Goal: Task Accomplishment & Management: Complete application form

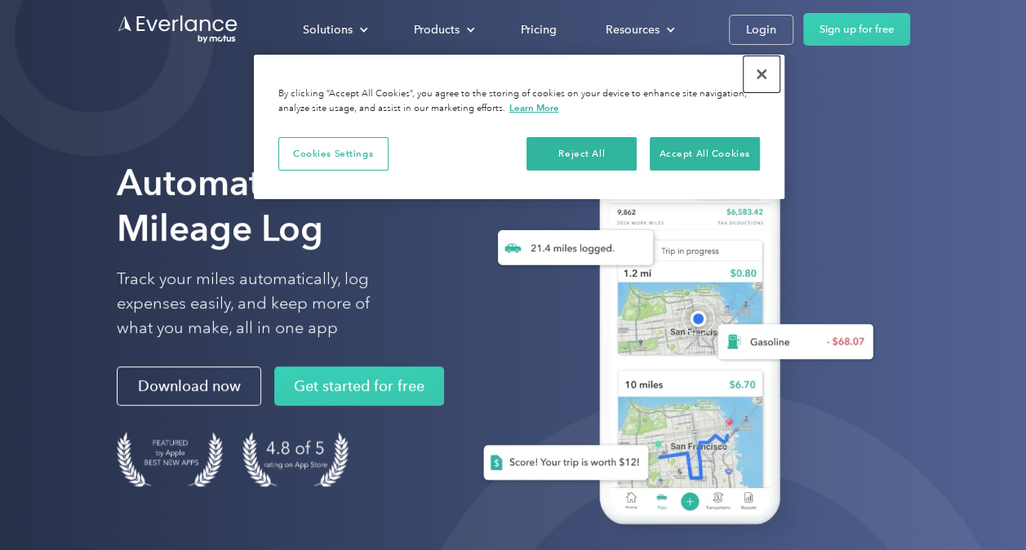
click at [762, 72] on button "Close" at bounding box center [762, 74] width 36 height 36
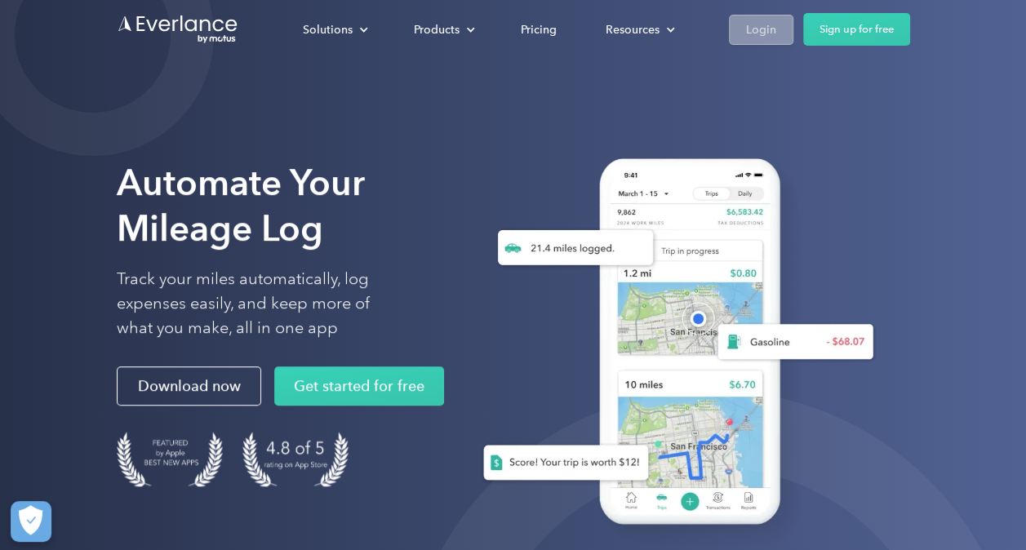
click at [768, 31] on div "Login" at bounding box center [761, 30] width 30 height 20
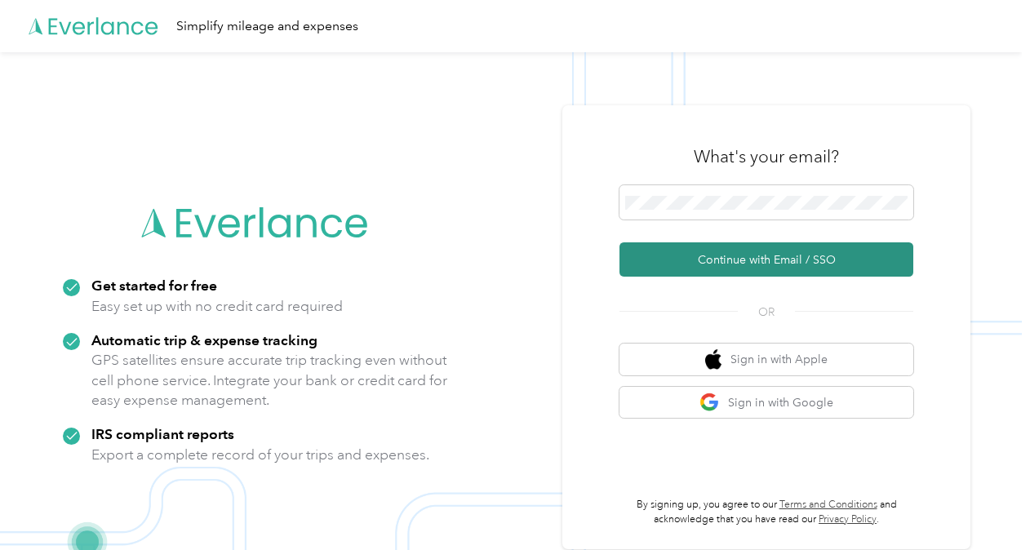
click at [729, 256] on button "Continue with Email / SSO" at bounding box center [767, 259] width 294 height 34
click at [749, 259] on button "Continue with Email / SSO" at bounding box center [767, 259] width 294 height 34
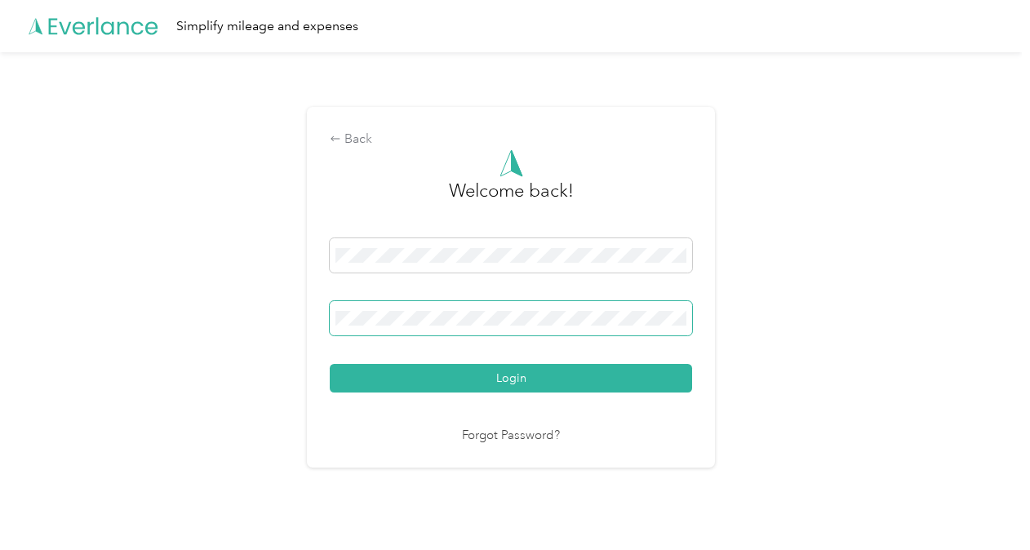
click at [554, 310] on span at bounding box center [511, 318] width 362 height 34
click at [330, 364] on button "Login" at bounding box center [511, 378] width 362 height 29
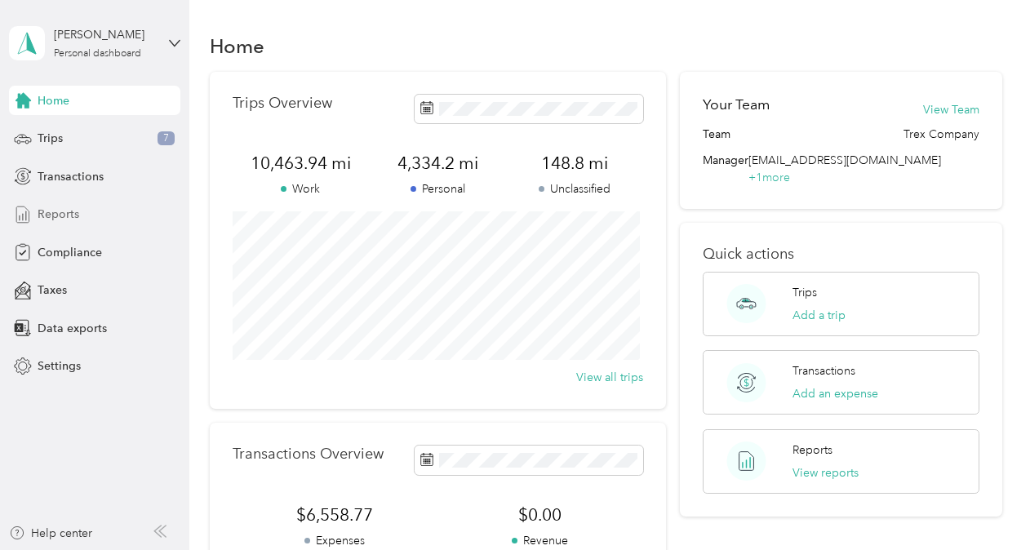
click at [46, 207] on span "Reports" at bounding box center [59, 214] width 42 height 17
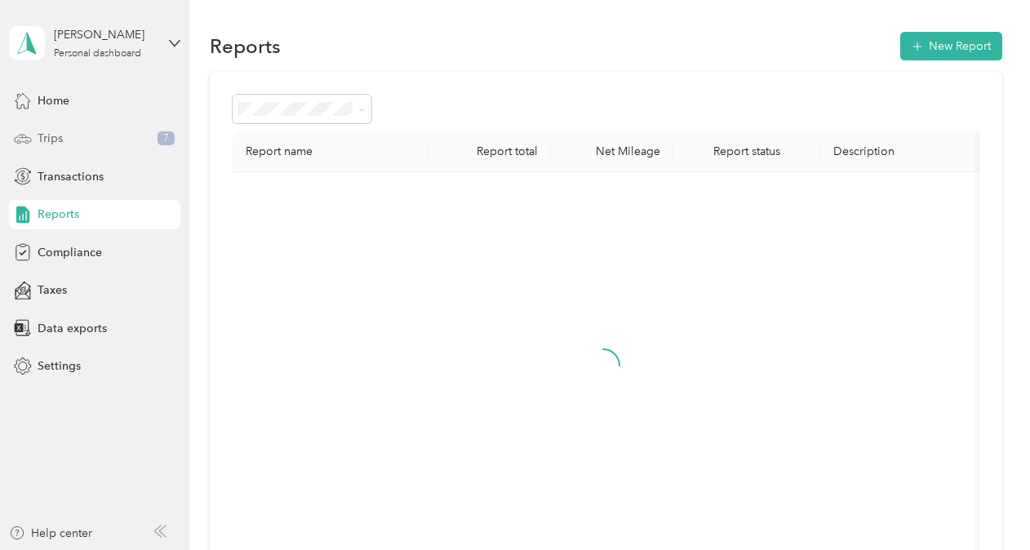
click at [67, 132] on div "Trips 7" at bounding box center [94, 138] width 171 height 29
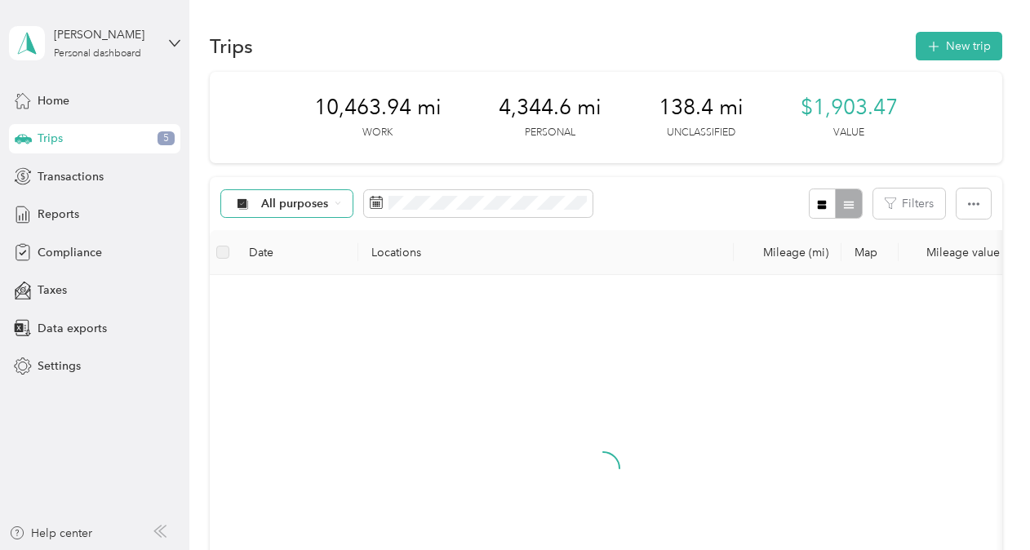
click at [342, 198] on div "All purposes" at bounding box center [287, 204] width 132 height 28
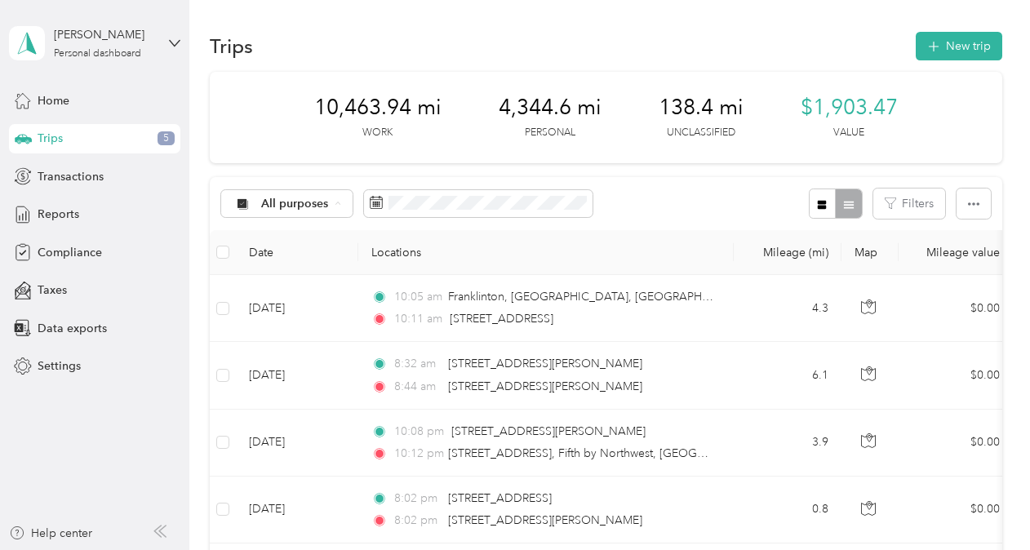
click at [297, 289] on span "Trex Company" at bounding box center [300, 290] width 79 height 17
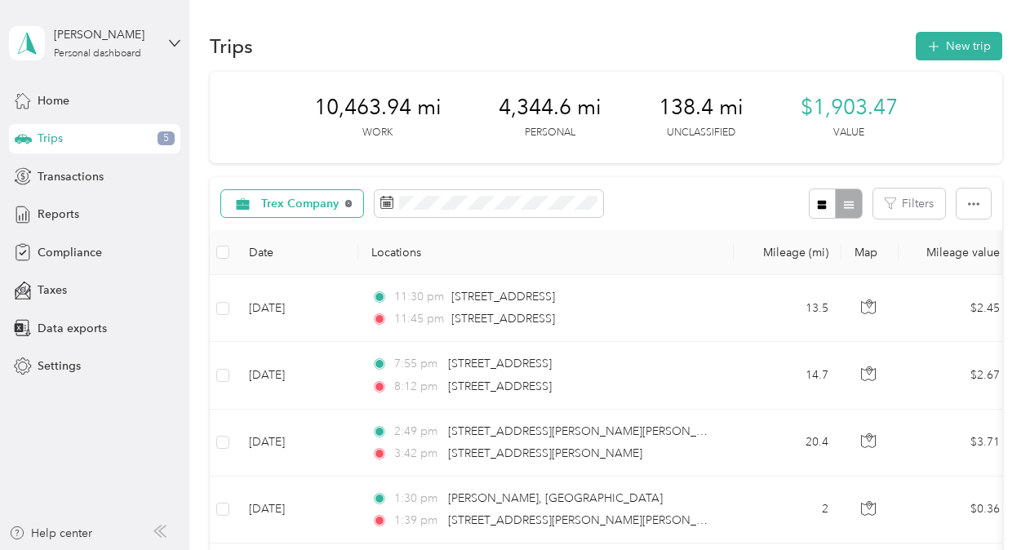
click at [349, 204] on icon at bounding box center [348, 203] width 7 height 7
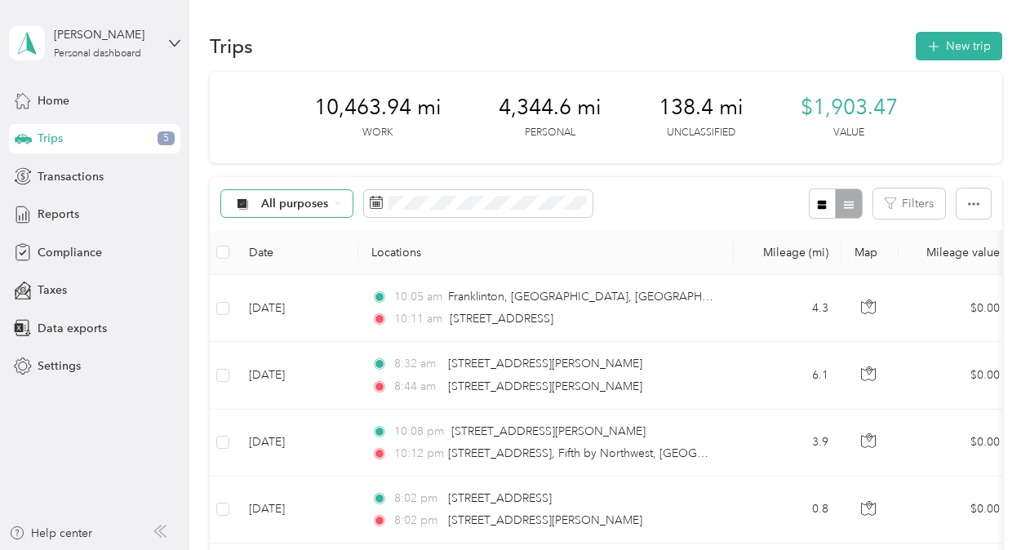
click at [299, 207] on span "All purposes" at bounding box center [295, 203] width 68 height 11
click at [300, 260] on span "Unclassified" at bounding box center [300, 261] width 79 height 17
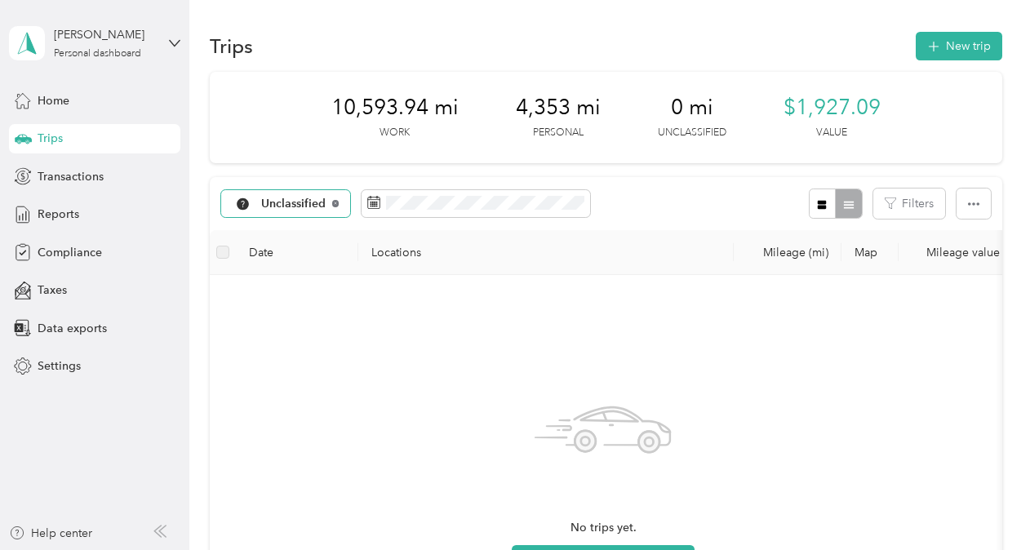
click at [336, 202] on icon at bounding box center [335, 203] width 7 height 7
click at [306, 208] on span "All purposes" at bounding box center [295, 203] width 68 height 11
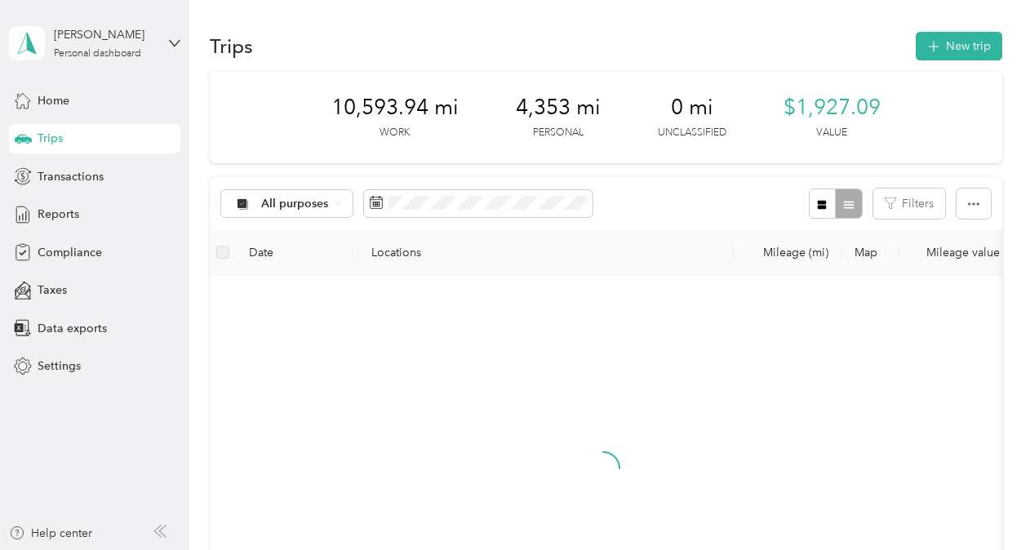
click at [286, 287] on span "Trex Company" at bounding box center [300, 290] width 79 height 17
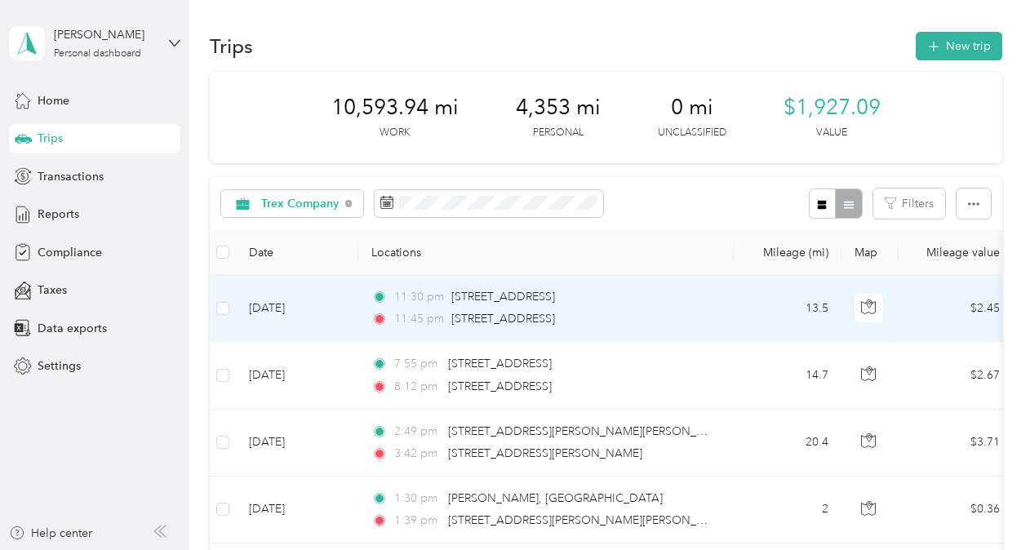
click at [282, 322] on td "[DATE]" at bounding box center [297, 308] width 122 height 67
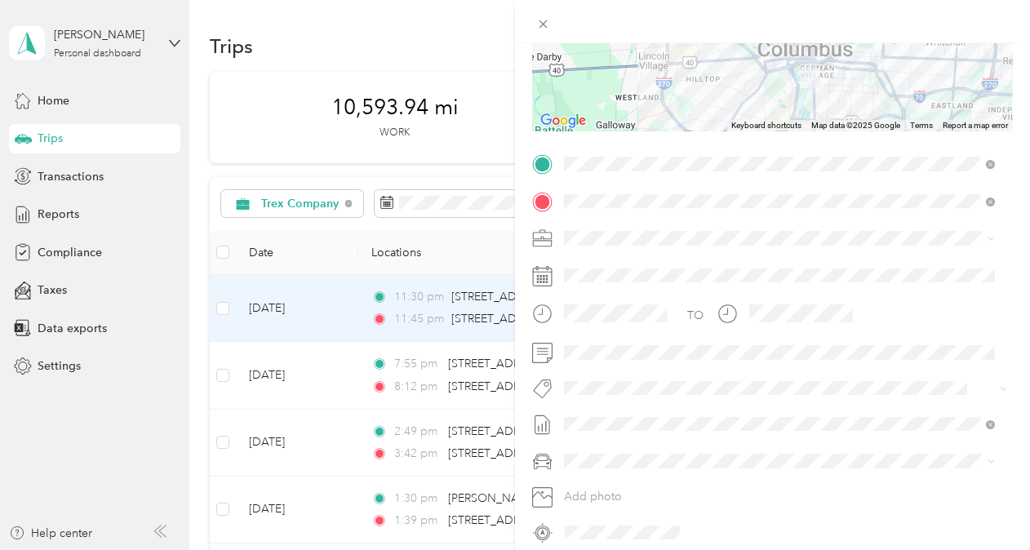
scroll to position [240, 0]
click at [314, 374] on div "Trip details Save This trip cannot be edited because it is either under review,…" at bounding box center [515, 275] width 1030 height 550
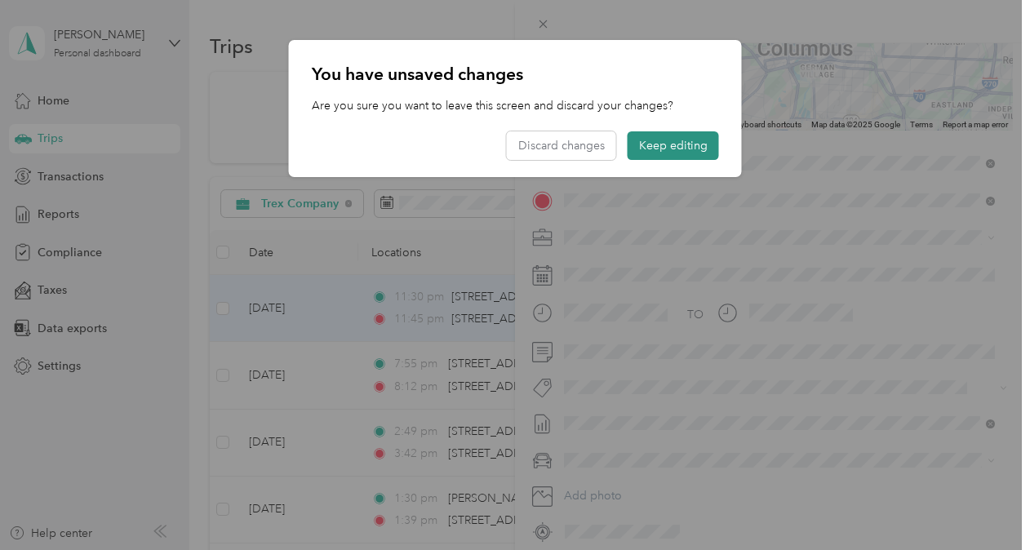
click at [689, 137] on button "Keep editing" at bounding box center [673, 145] width 91 height 29
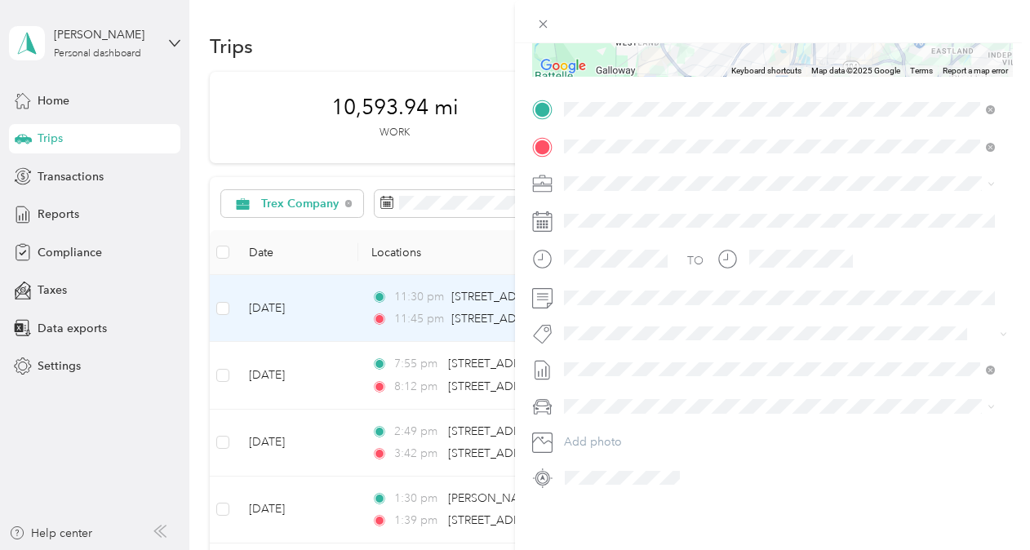
scroll to position [0, 0]
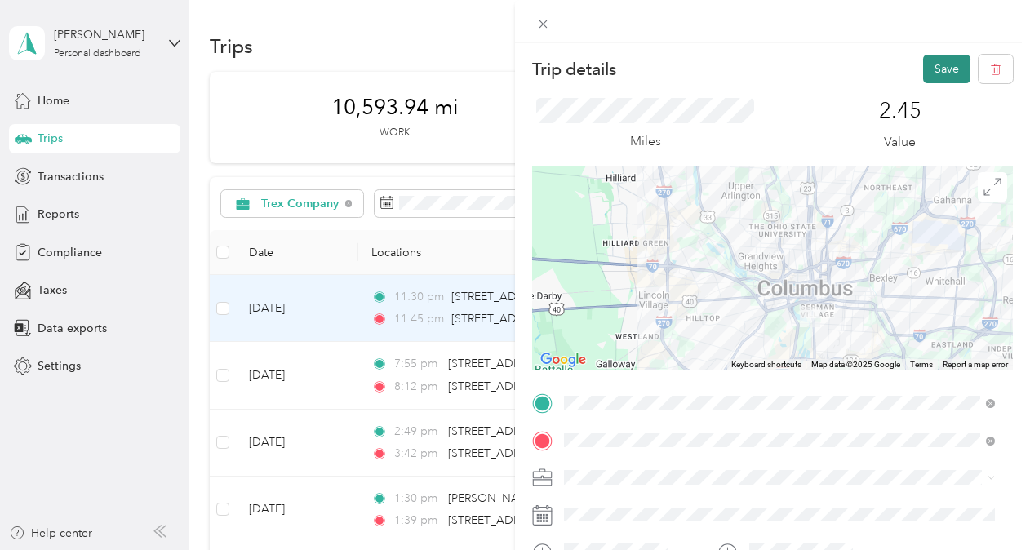
click at [934, 69] on button "Save" at bounding box center [946, 69] width 47 height 29
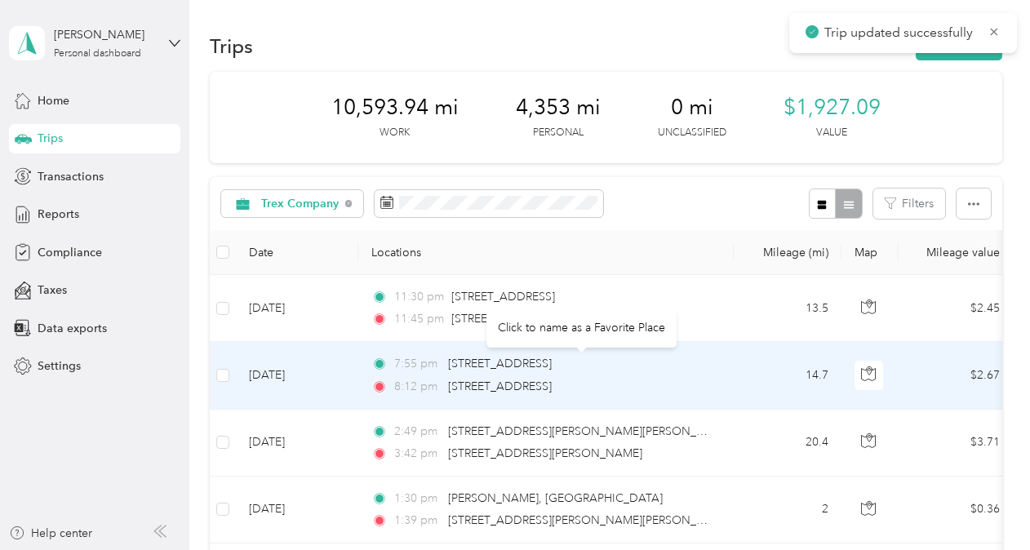
click at [501, 371] on div "[STREET_ADDRESS]" at bounding box center [500, 364] width 104 height 18
click at [329, 404] on td "[DATE]" at bounding box center [297, 375] width 122 height 67
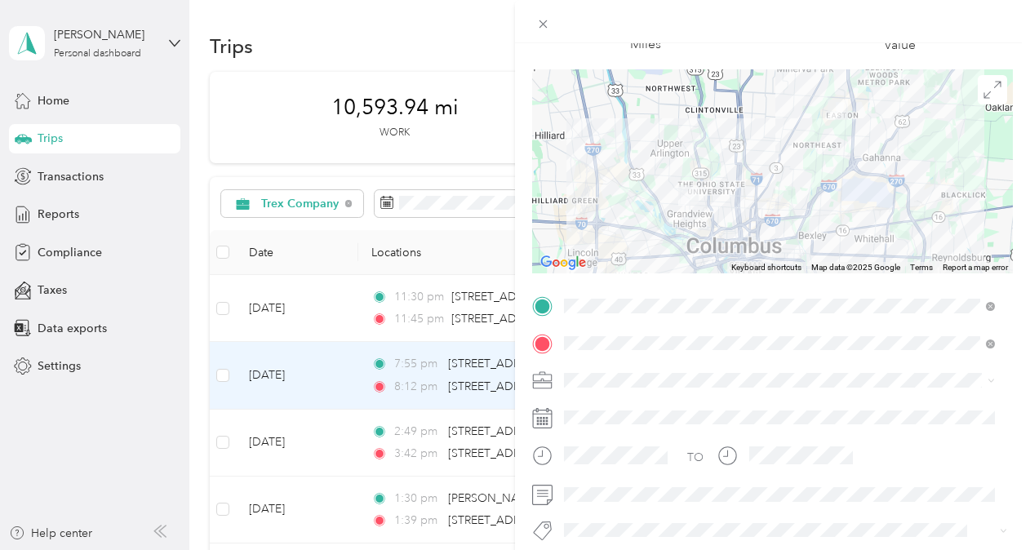
scroll to position [99, 0]
click at [167, 375] on div "Trip details Save This trip cannot be edited because it is either under review,…" at bounding box center [515, 275] width 1030 height 550
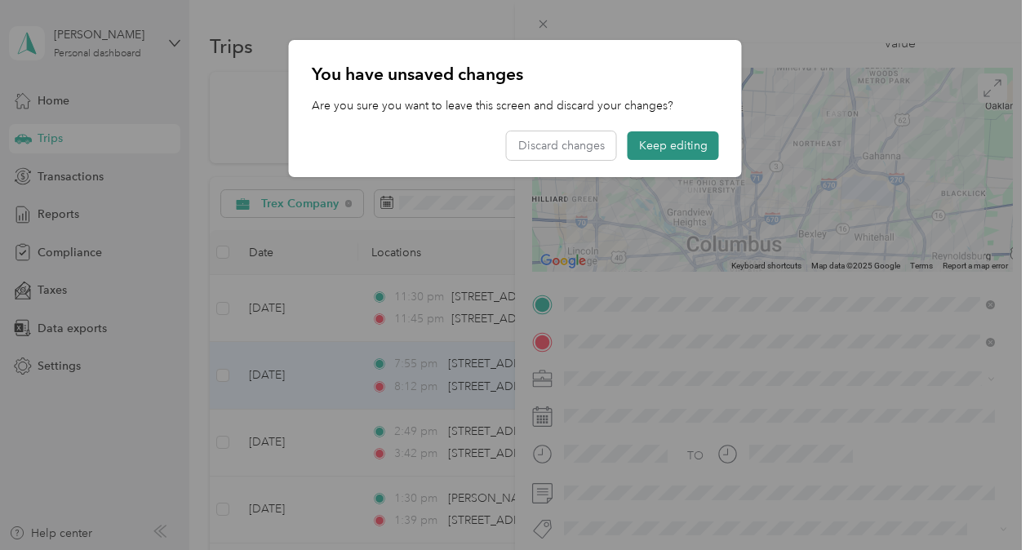
click at [673, 144] on button "Keep editing" at bounding box center [673, 145] width 91 height 29
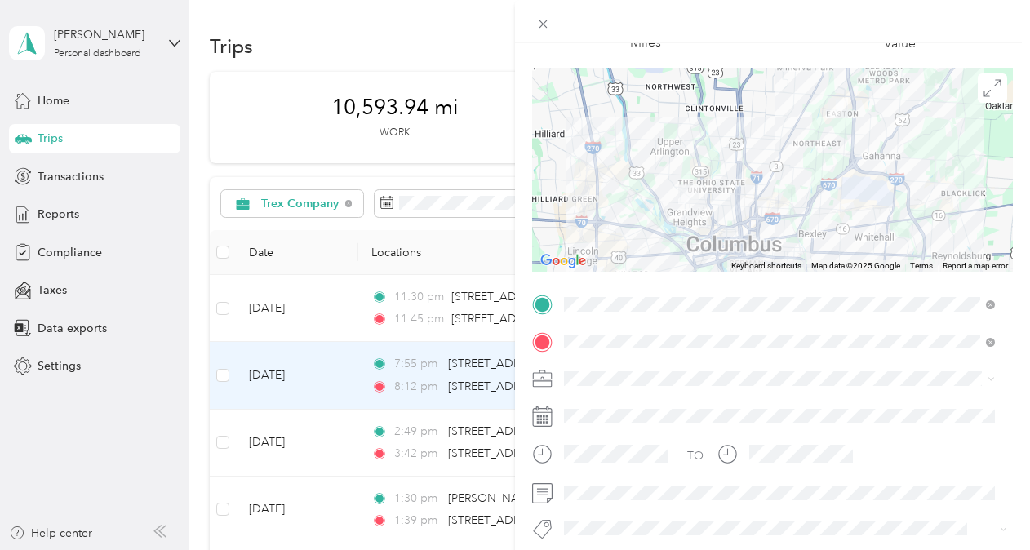
click at [56, 222] on div "Trip details Save This trip cannot be edited because it is either under review,…" at bounding box center [515, 275] width 1030 height 550
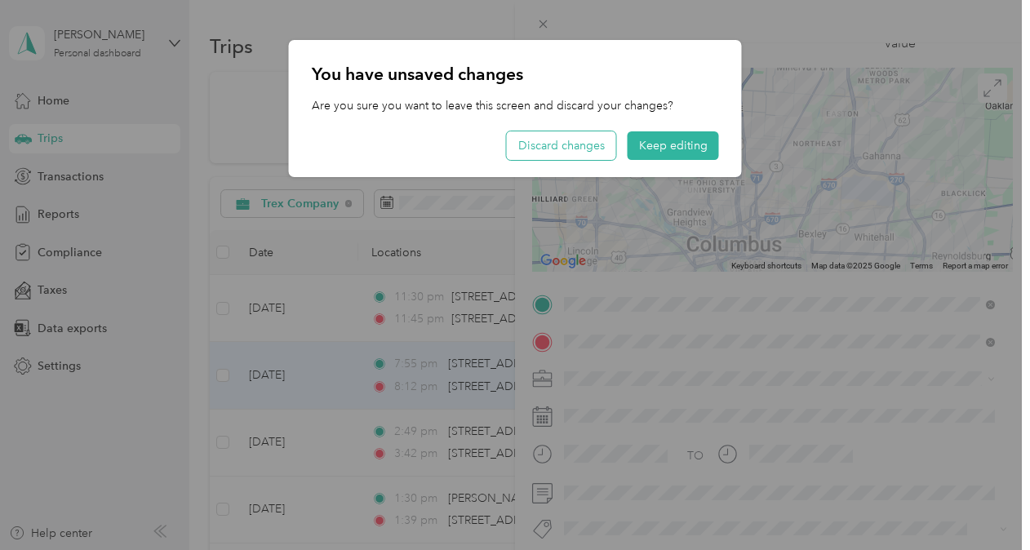
click at [549, 156] on button "Discard changes" at bounding box center [561, 145] width 109 height 29
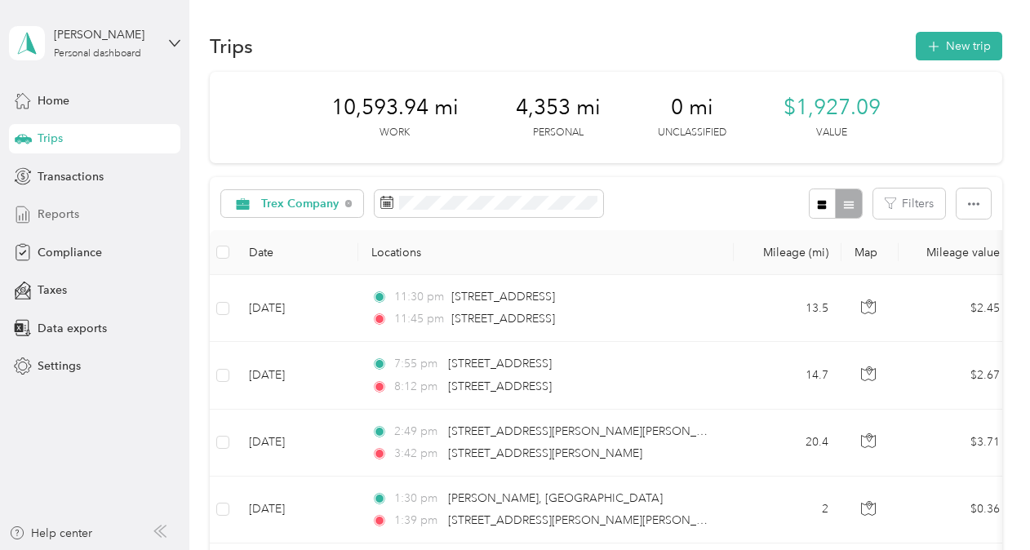
click at [62, 216] on span "Reports" at bounding box center [59, 214] width 42 height 17
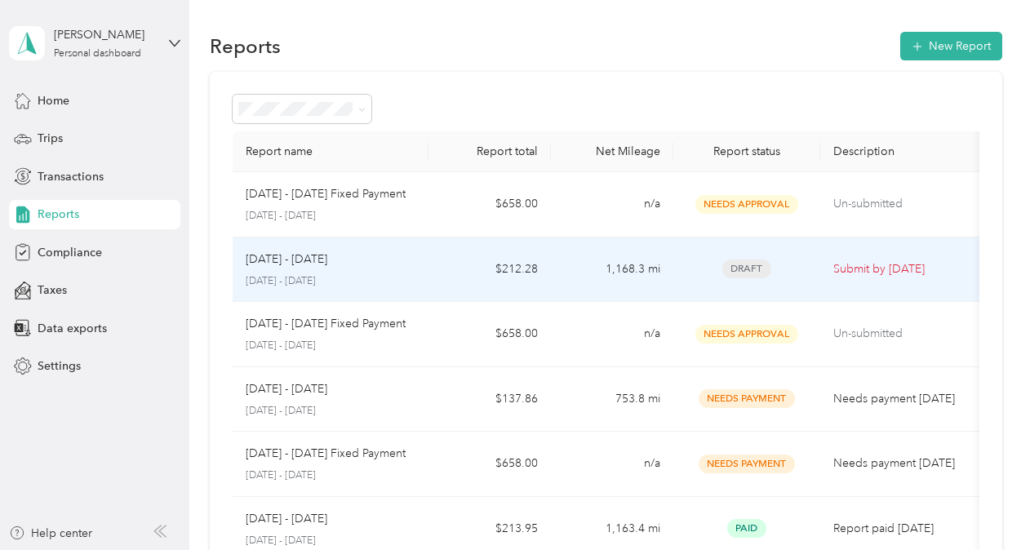
click at [413, 286] on p "[DATE] - [DATE]" at bounding box center [331, 281] width 170 height 15
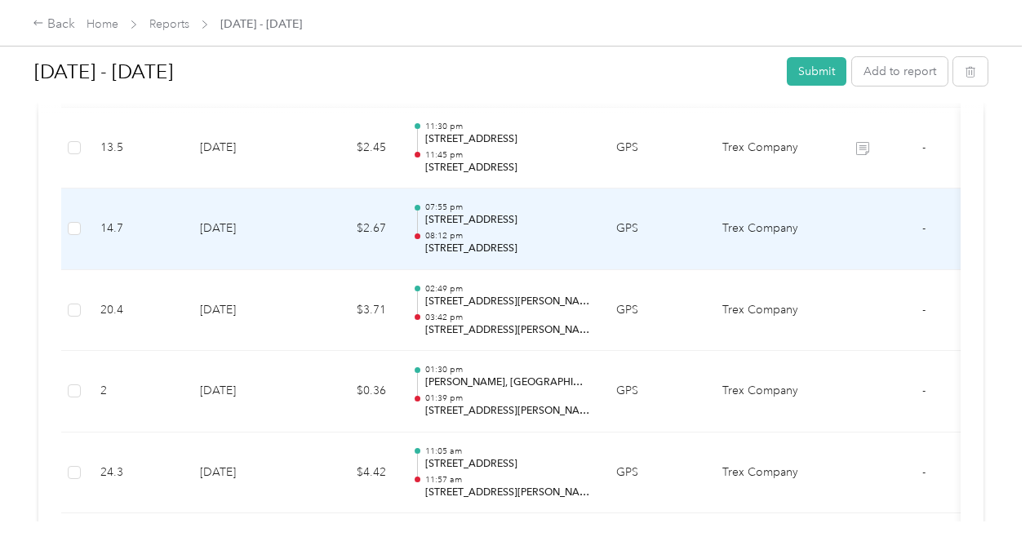
scroll to position [515, 0]
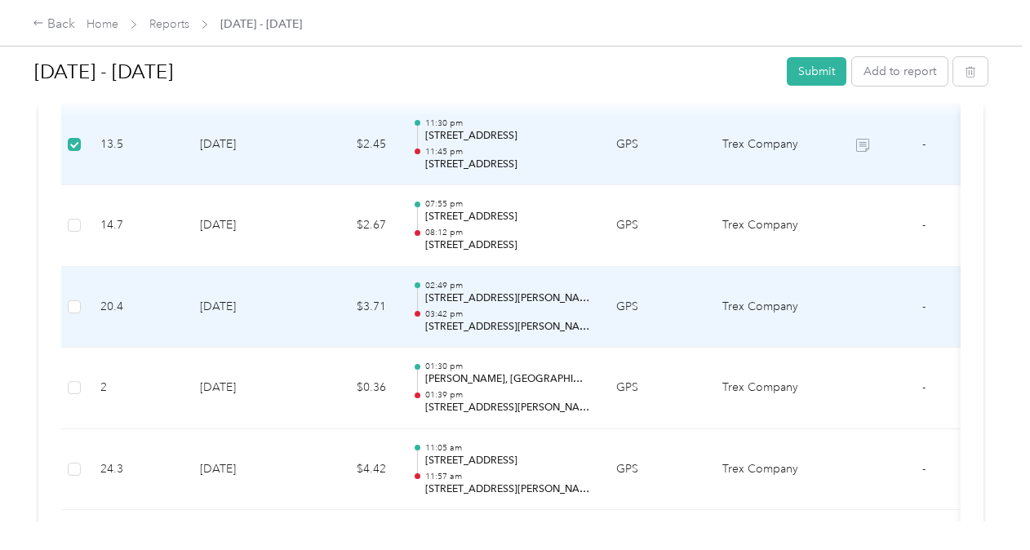
click at [88, 300] on td "20.4" at bounding box center [137, 308] width 100 height 82
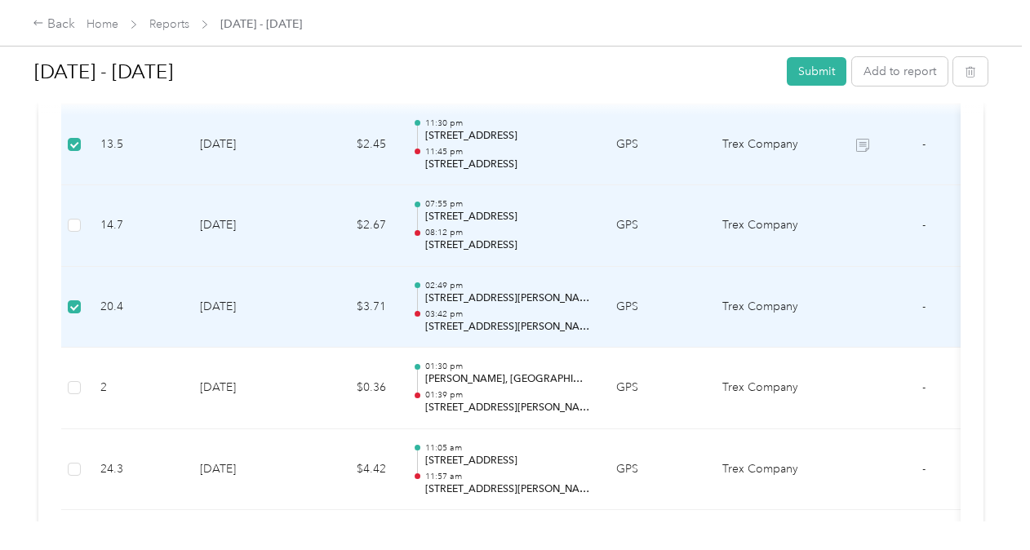
click at [83, 224] on td at bounding box center [74, 226] width 26 height 82
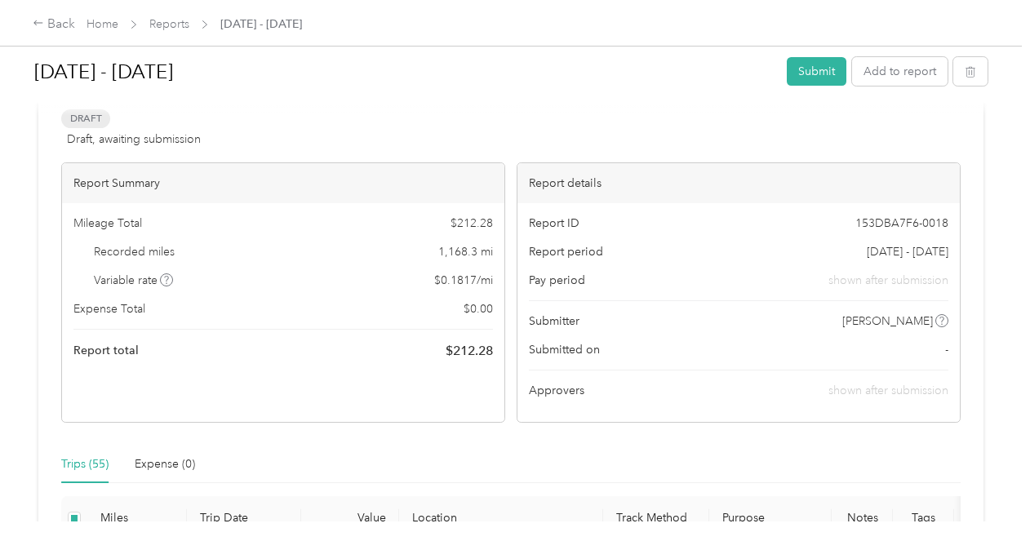
scroll to position [0, 0]
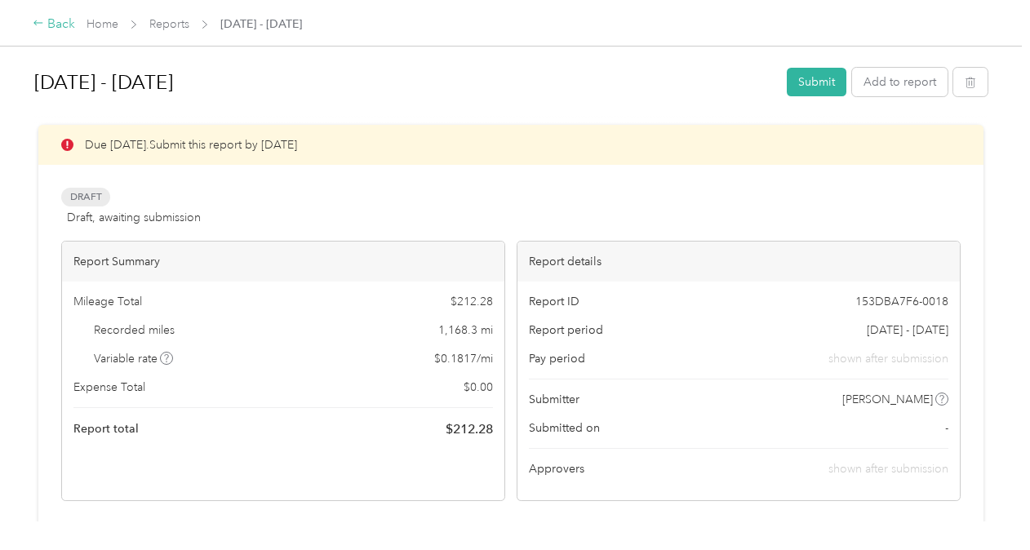
click at [47, 28] on div "Back" at bounding box center [54, 25] width 42 height 20
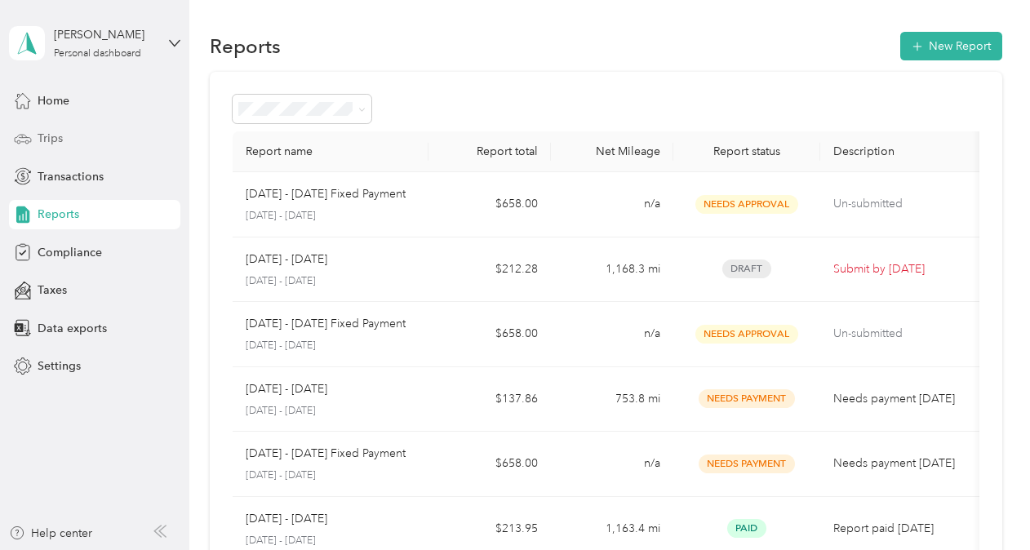
click at [55, 141] on span "Trips" at bounding box center [50, 138] width 25 height 17
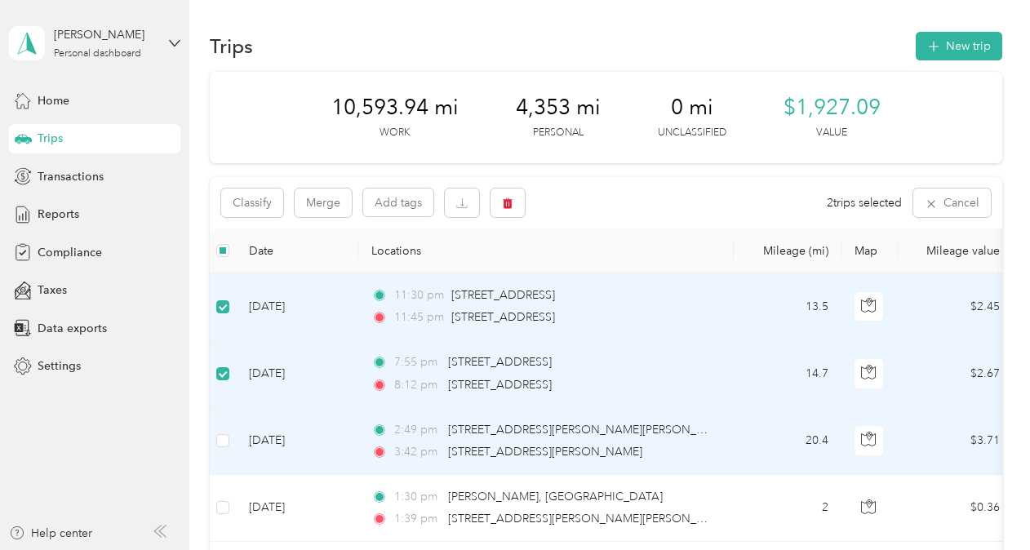
click at [216, 451] on td at bounding box center [223, 441] width 26 height 67
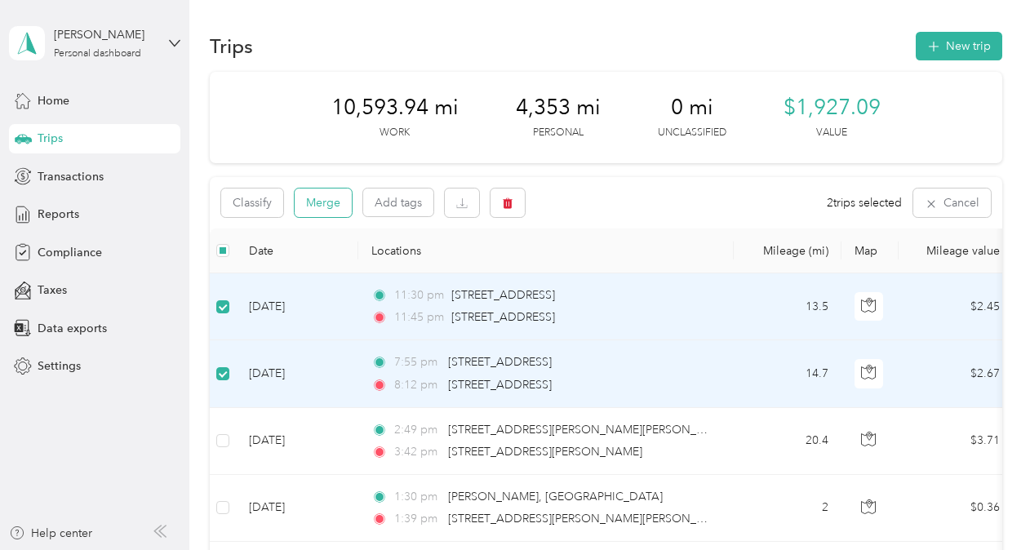
click at [321, 202] on button "Merge" at bounding box center [323, 203] width 57 height 29
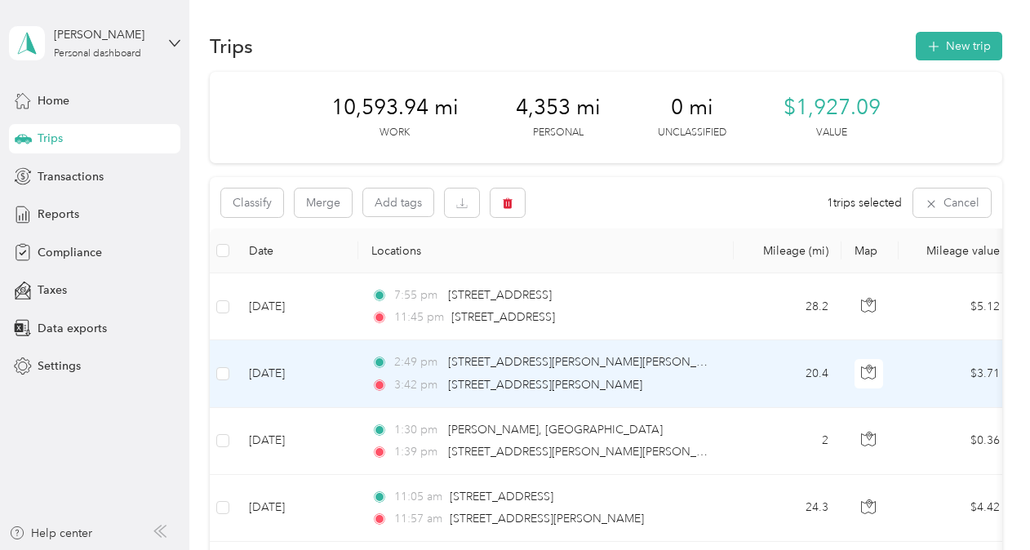
click at [229, 371] on td at bounding box center [223, 373] width 26 height 67
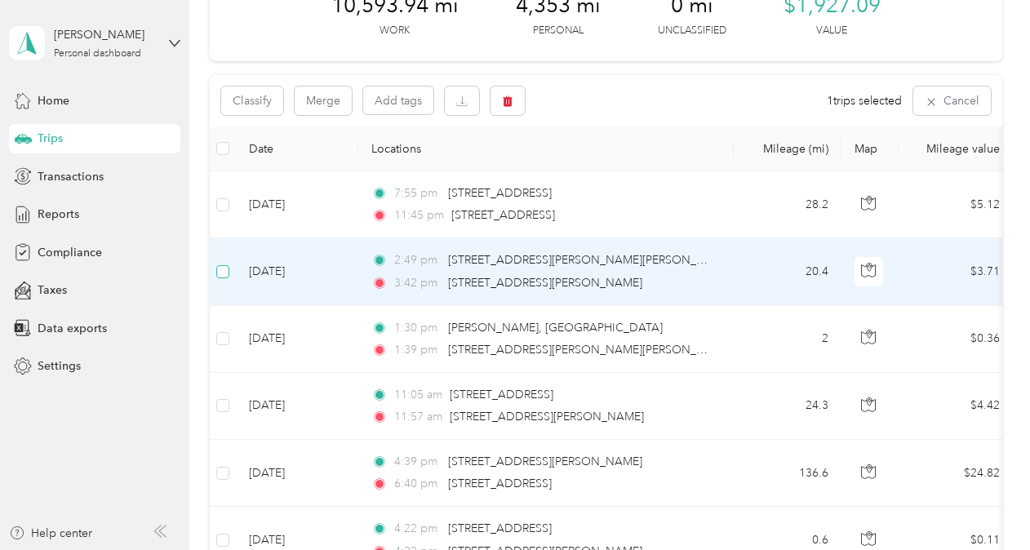
scroll to position [138, 0]
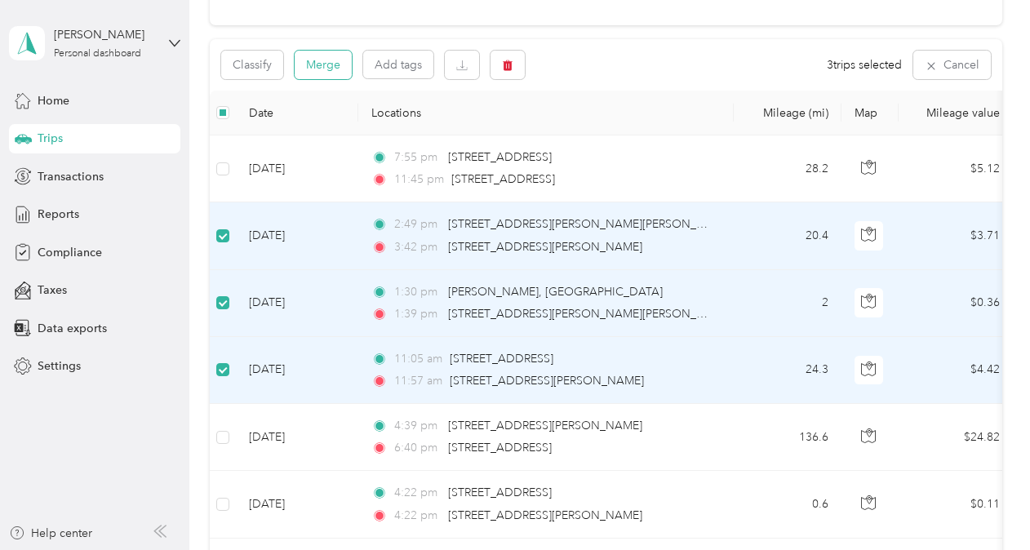
click at [331, 60] on button "Merge" at bounding box center [323, 65] width 57 height 29
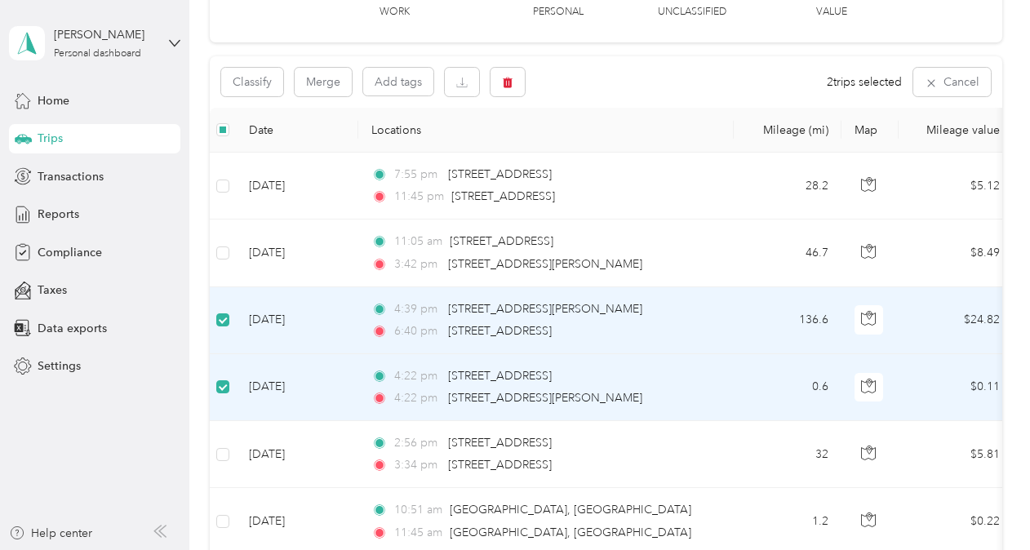
scroll to position [114, 0]
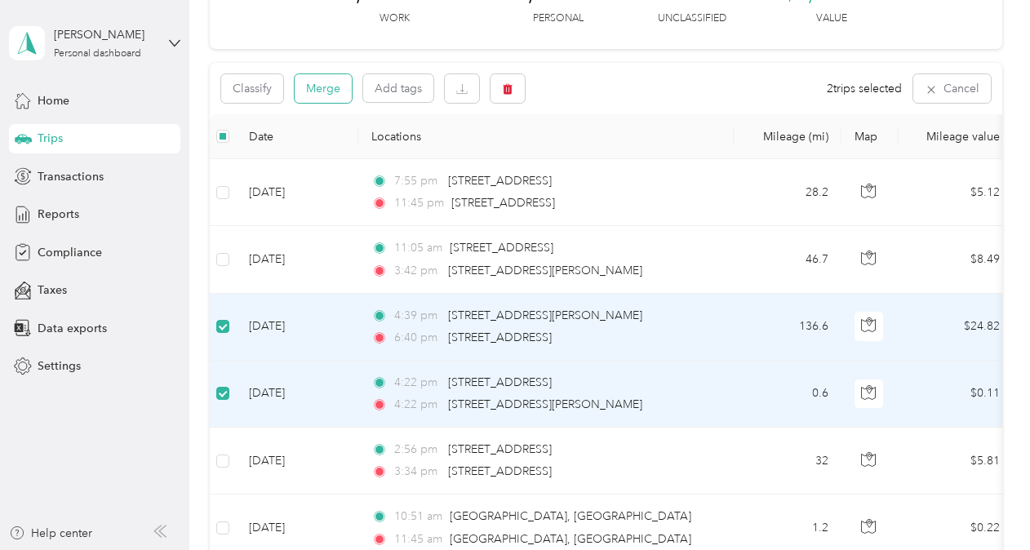
click at [330, 91] on button "Merge" at bounding box center [323, 88] width 57 height 29
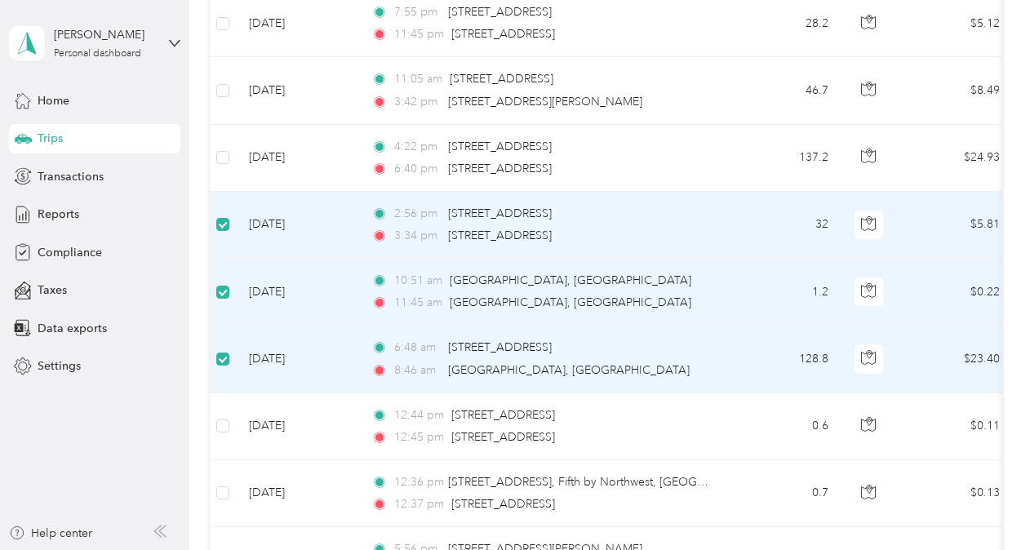
scroll to position [202, 0]
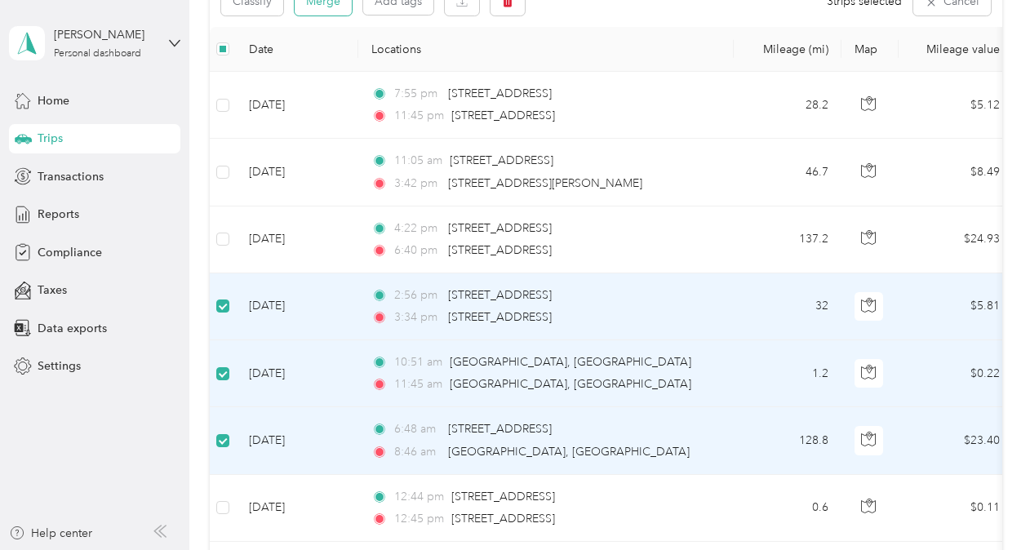
click at [336, 6] on button "Merge" at bounding box center [323, 1] width 57 height 29
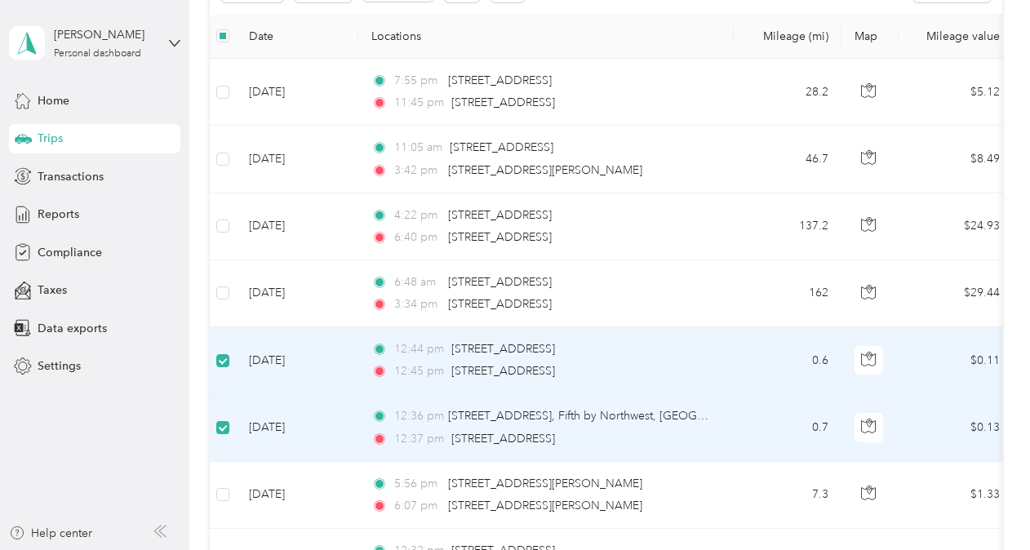
scroll to position [204, 0]
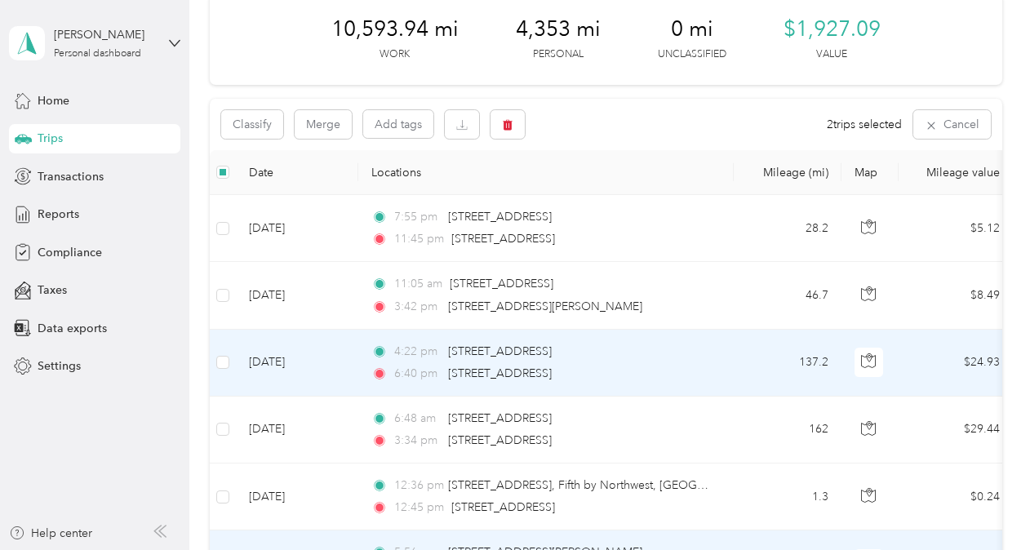
scroll to position [75, 0]
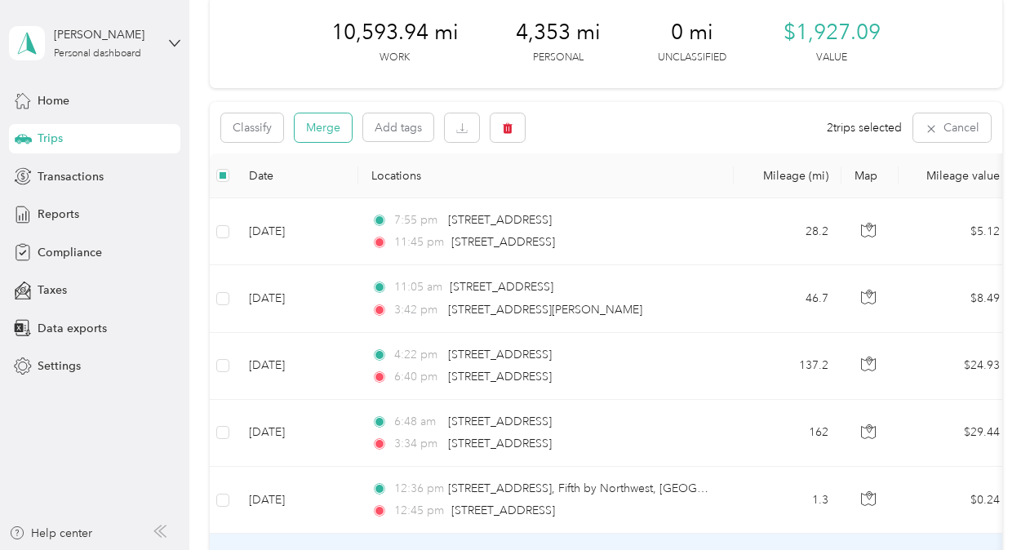
click at [321, 129] on button "Merge" at bounding box center [323, 127] width 57 height 29
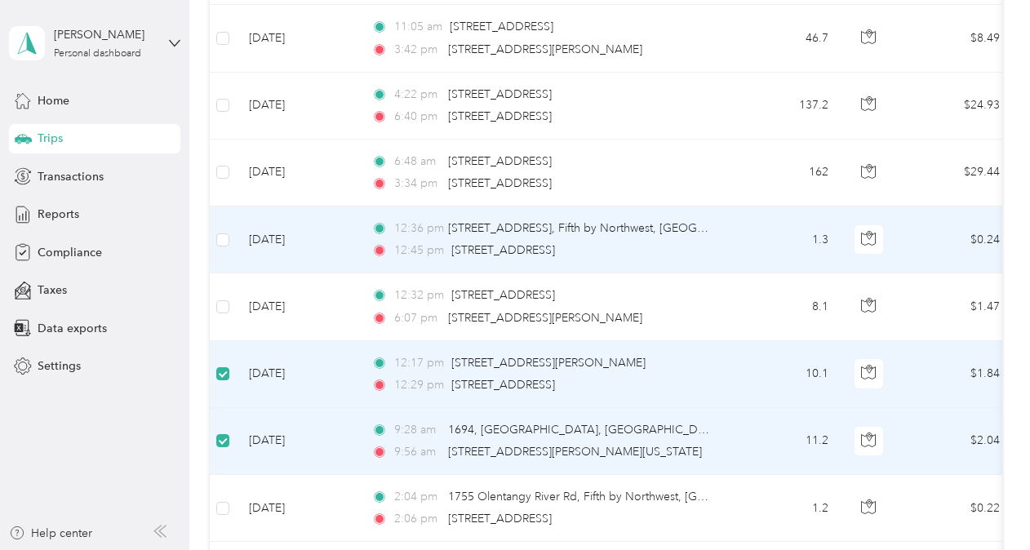
scroll to position [0, 0]
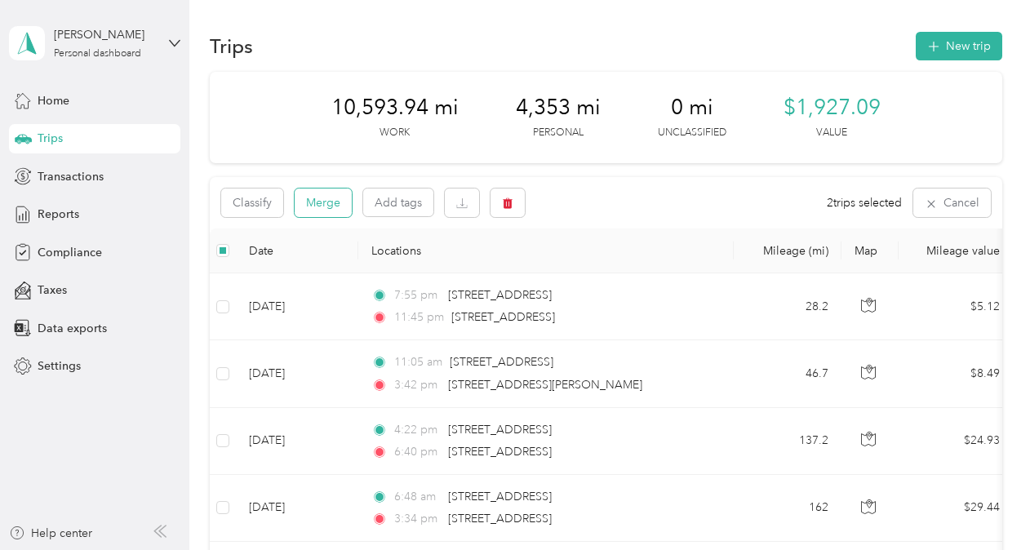
click at [344, 208] on button "Merge" at bounding box center [323, 203] width 57 height 29
click at [327, 206] on button "Merge" at bounding box center [323, 203] width 57 height 29
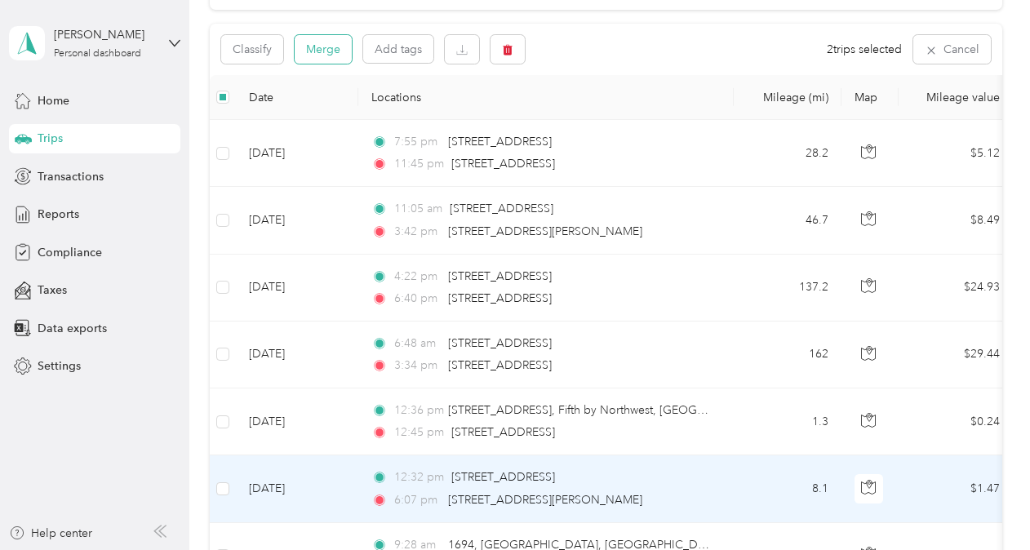
scroll to position [144, 0]
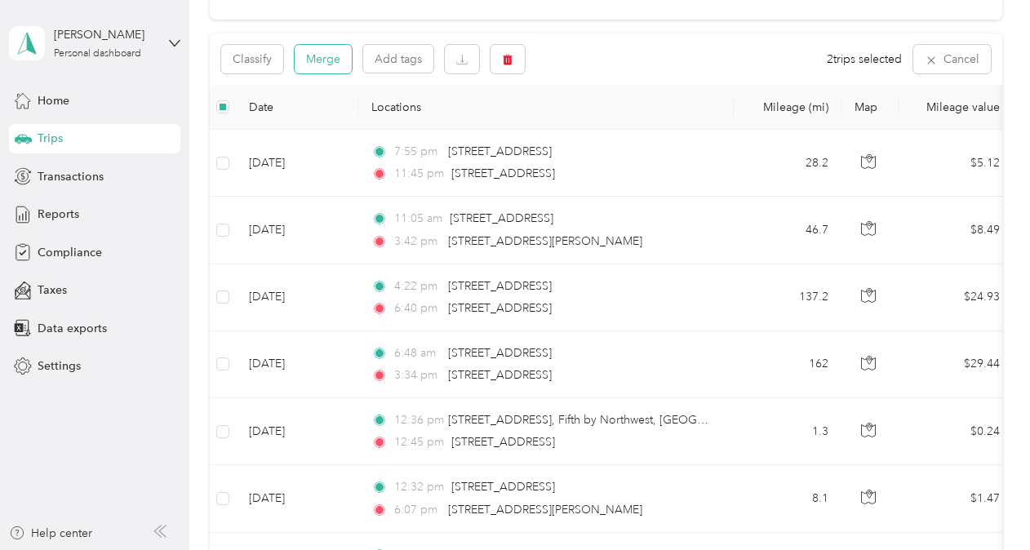
click at [335, 59] on button "Merge" at bounding box center [323, 59] width 57 height 29
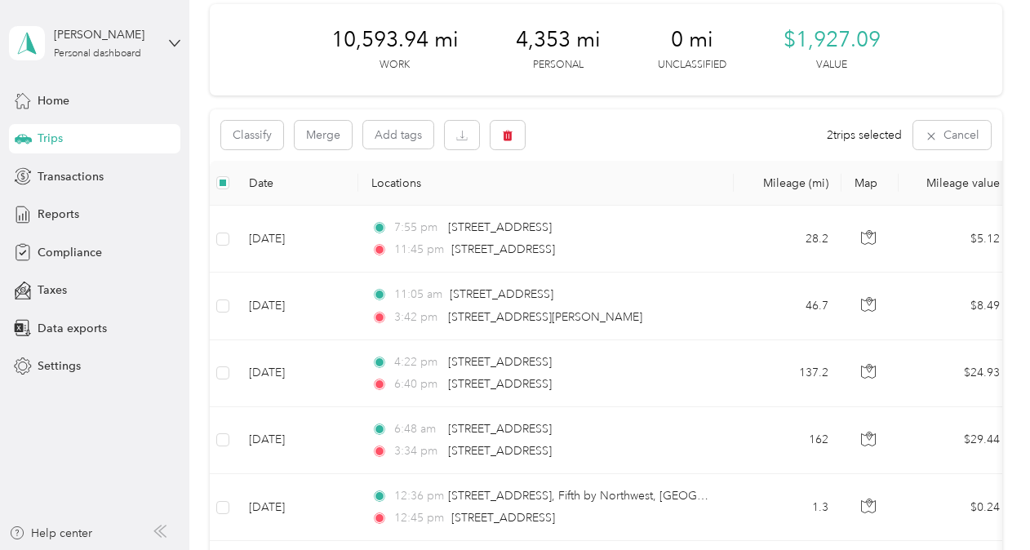
scroll to position [0, 0]
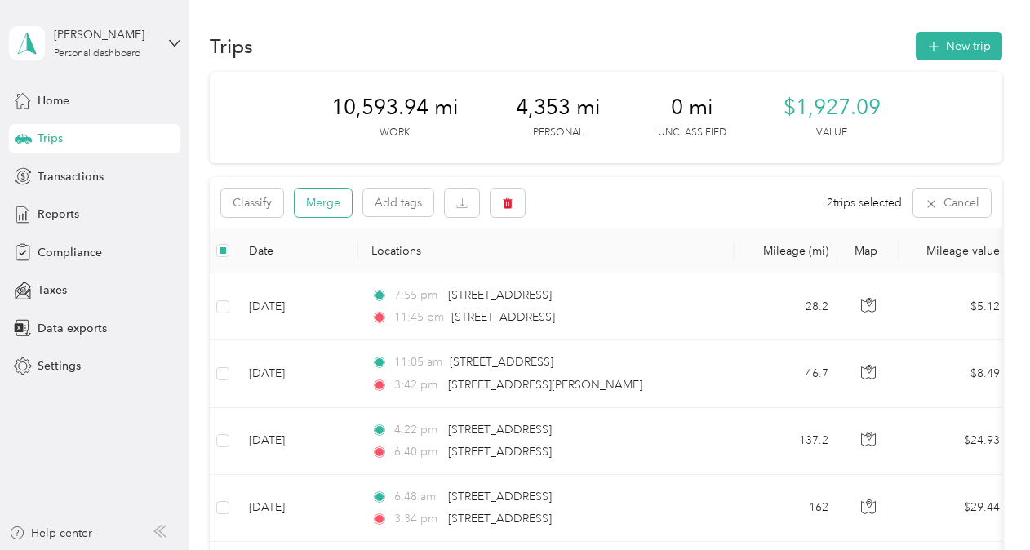
click at [333, 199] on button "Merge" at bounding box center [323, 203] width 57 height 29
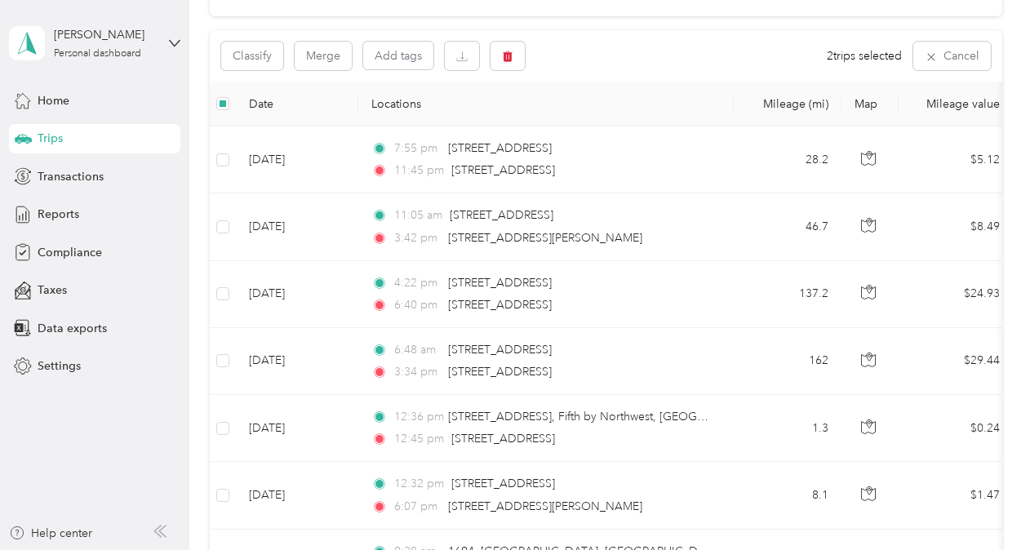
scroll to position [118, 0]
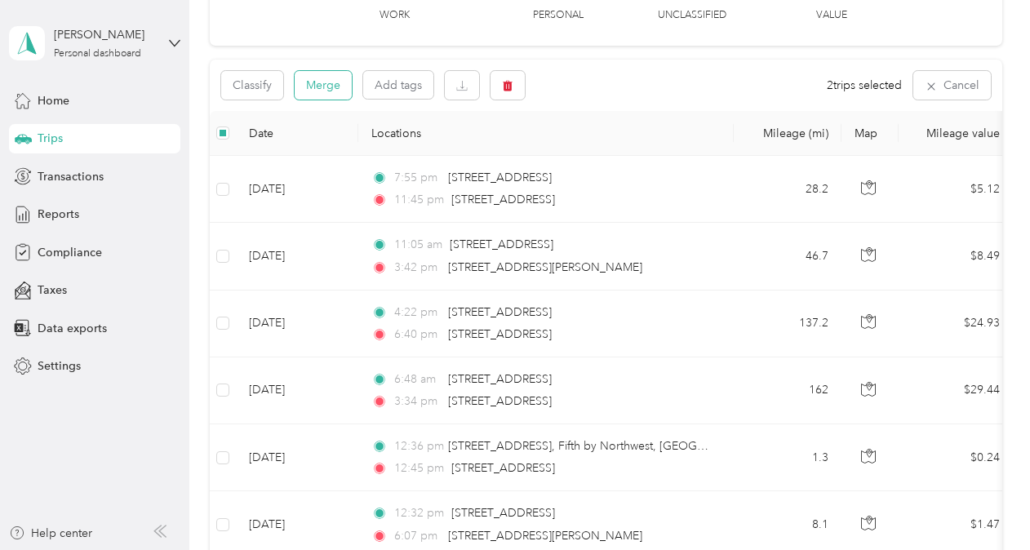
click at [333, 84] on button "Merge" at bounding box center [323, 85] width 57 height 29
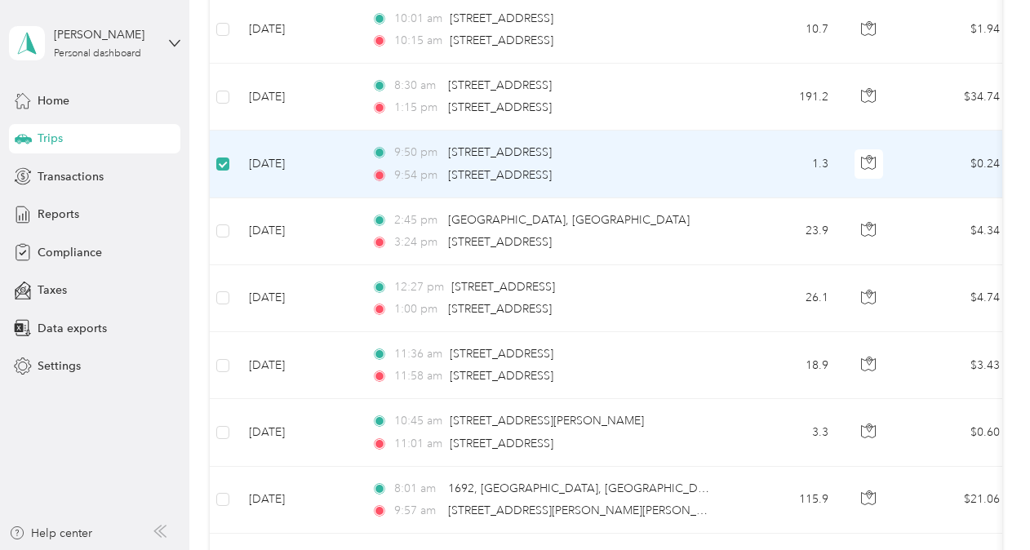
scroll to position [1014, 0]
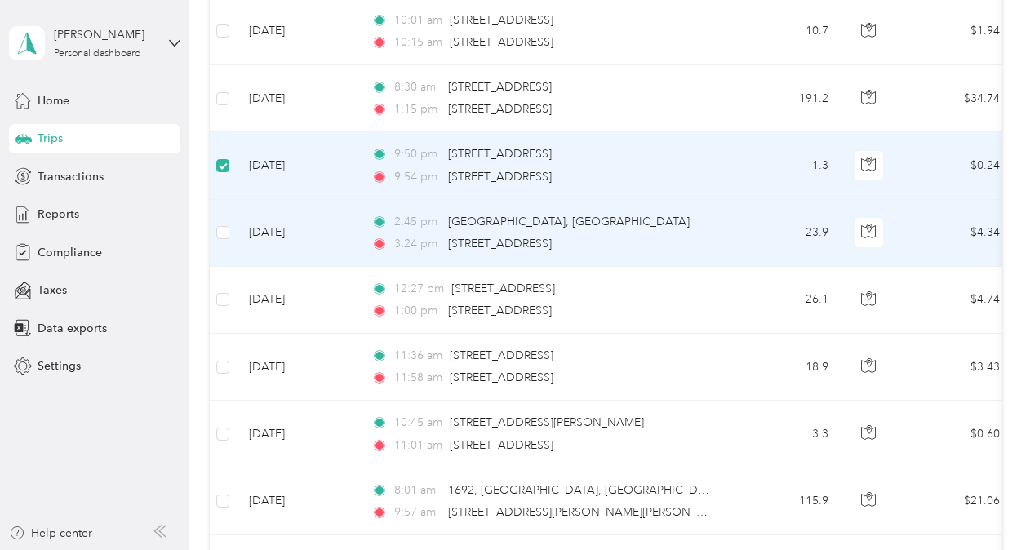
click at [226, 238] on td at bounding box center [223, 233] width 26 height 67
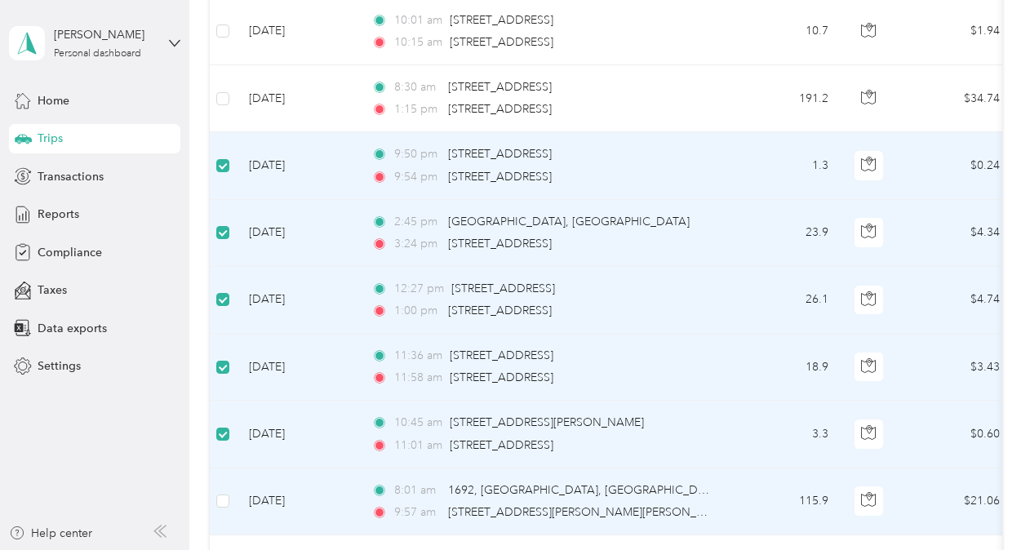
click at [214, 491] on td at bounding box center [223, 502] width 26 height 67
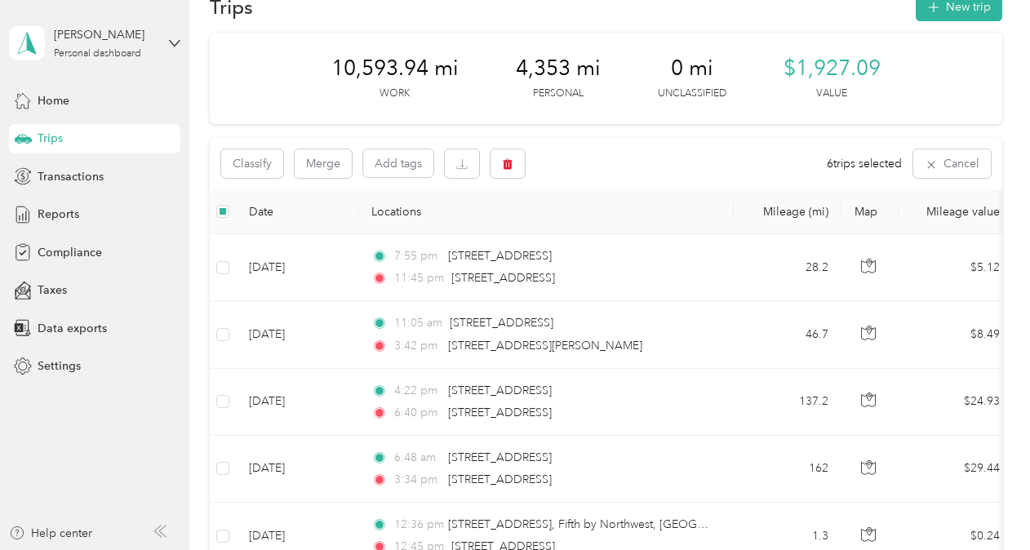
scroll to position [0, 0]
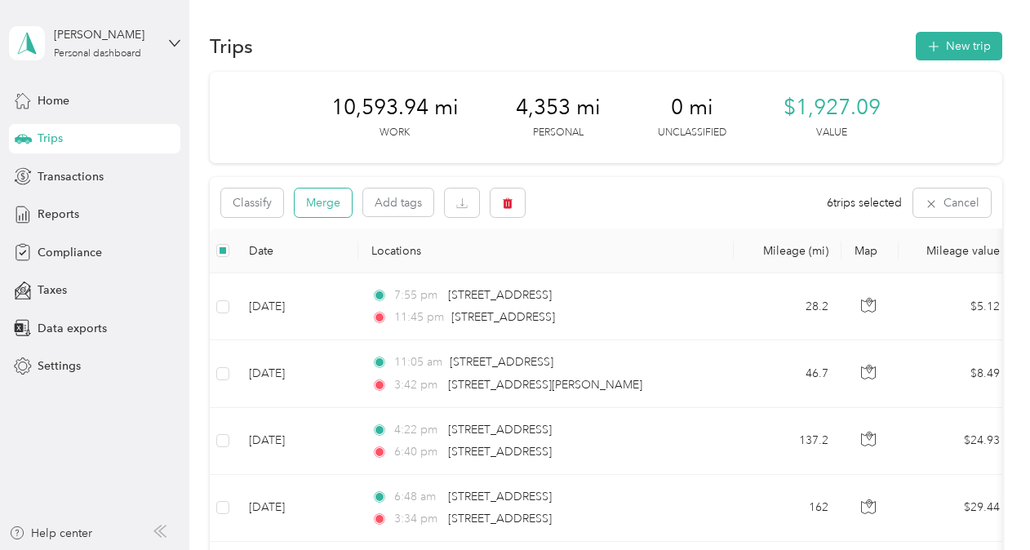
click at [325, 194] on button "Merge" at bounding box center [323, 203] width 57 height 29
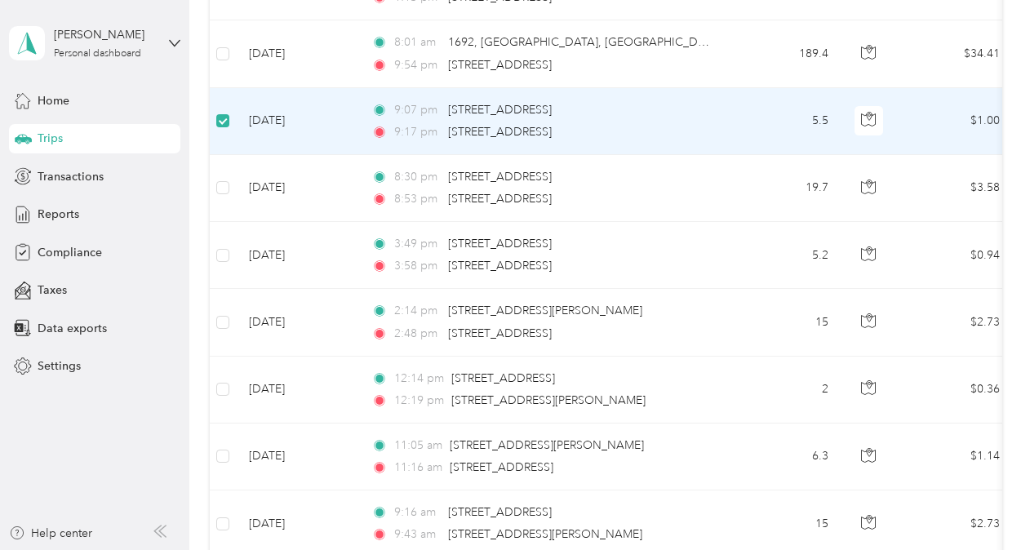
scroll to position [1125, 0]
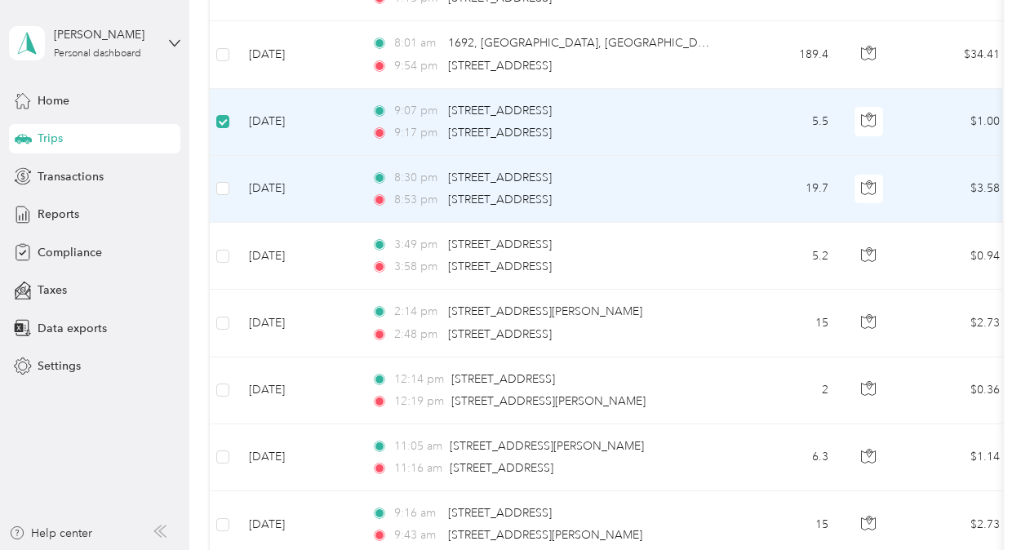
click at [222, 194] on td at bounding box center [223, 189] width 26 height 67
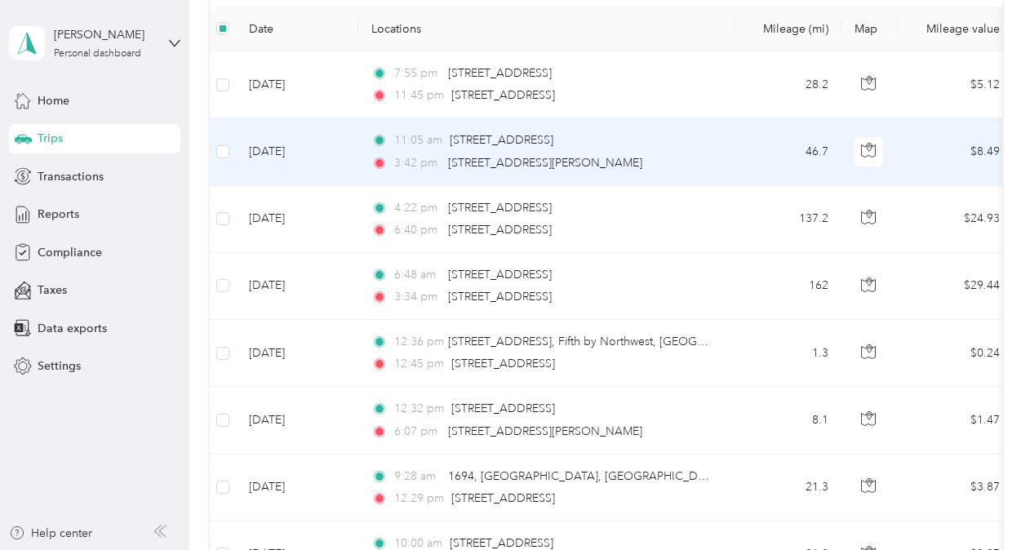
scroll to position [0, 0]
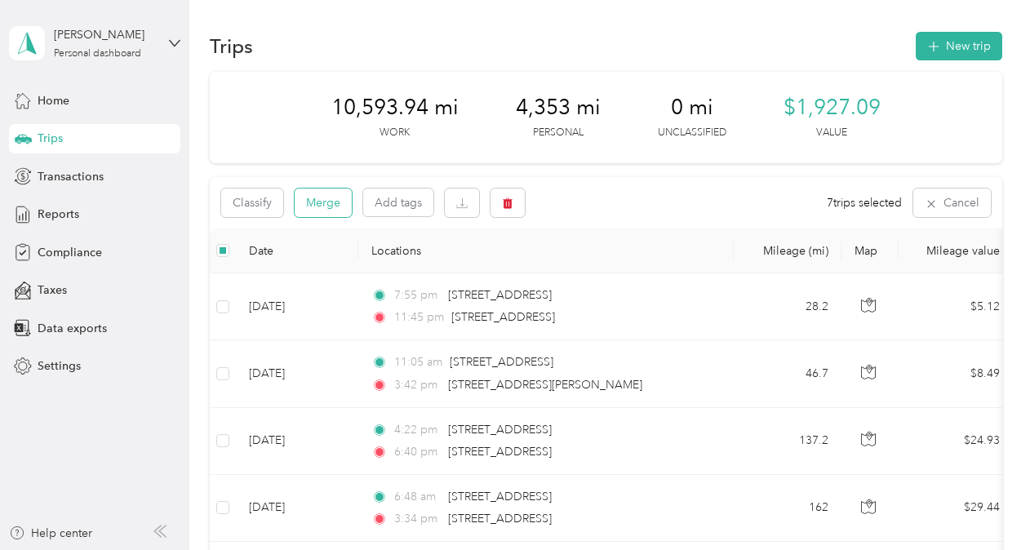
click at [315, 202] on button "Merge" at bounding box center [323, 203] width 57 height 29
click at [331, 194] on button "Merge" at bounding box center [323, 203] width 57 height 29
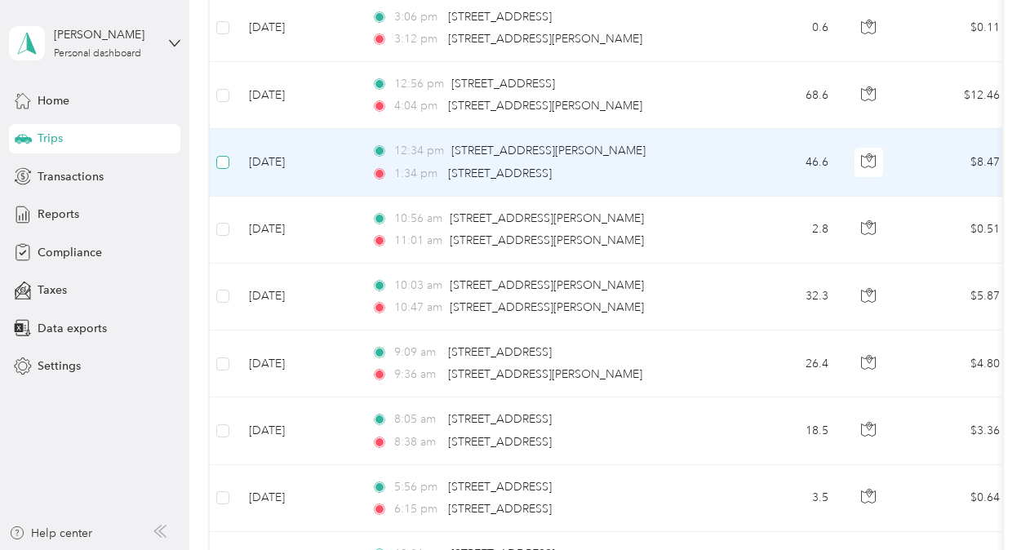
scroll to position [1287, 0]
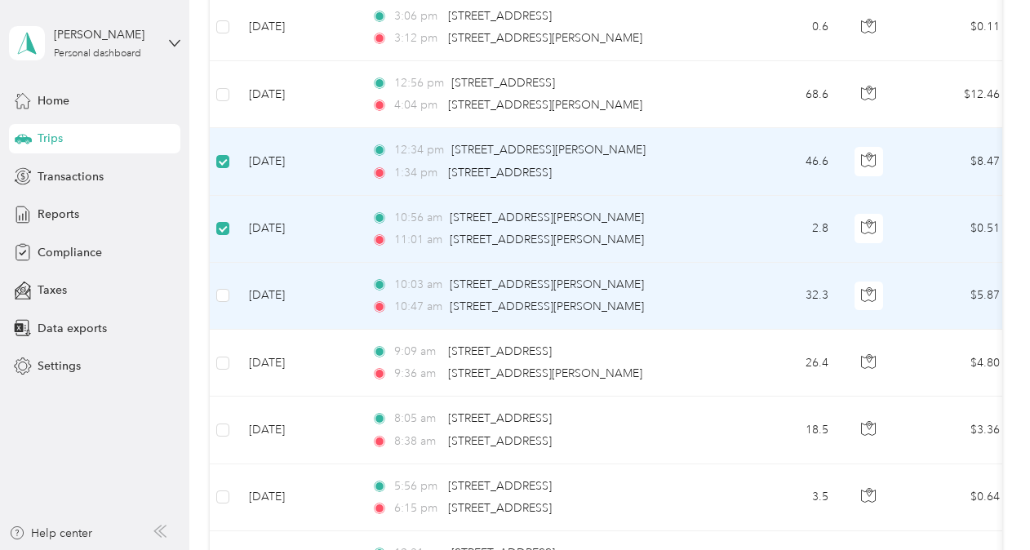
click at [224, 300] on td at bounding box center [223, 296] width 26 height 67
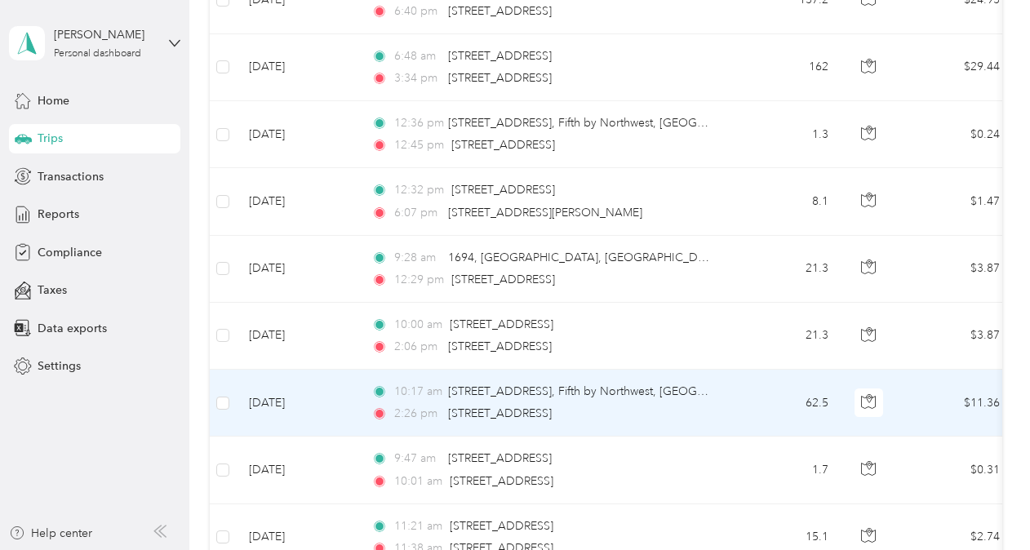
scroll to position [0, 0]
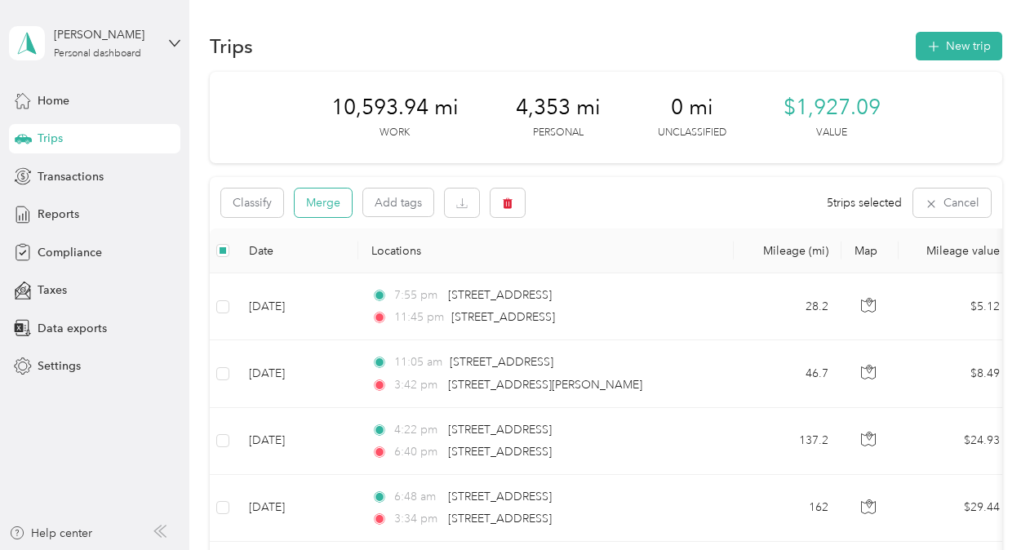
click at [327, 205] on button "Merge" at bounding box center [323, 203] width 57 height 29
click at [318, 196] on button "Merge" at bounding box center [323, 203] width 57 height 29
click at [60, 208] on span "Reports" at bounding box center [59, 214] width 42 height 17
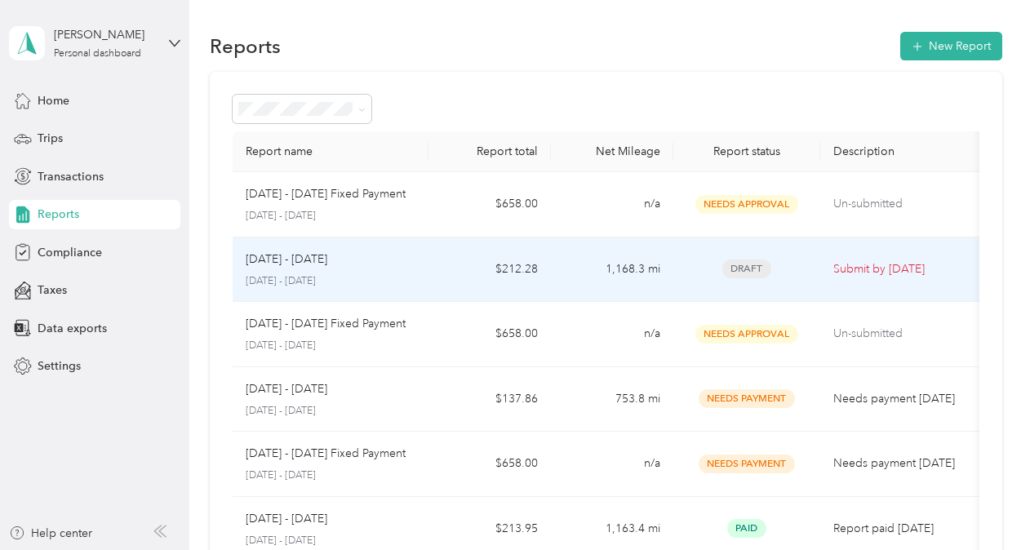
click at [415, 271] on div "[DATE] - [DATE] [DATE] - [DATE]" at bounding box center [331, 270] width 170 height 38
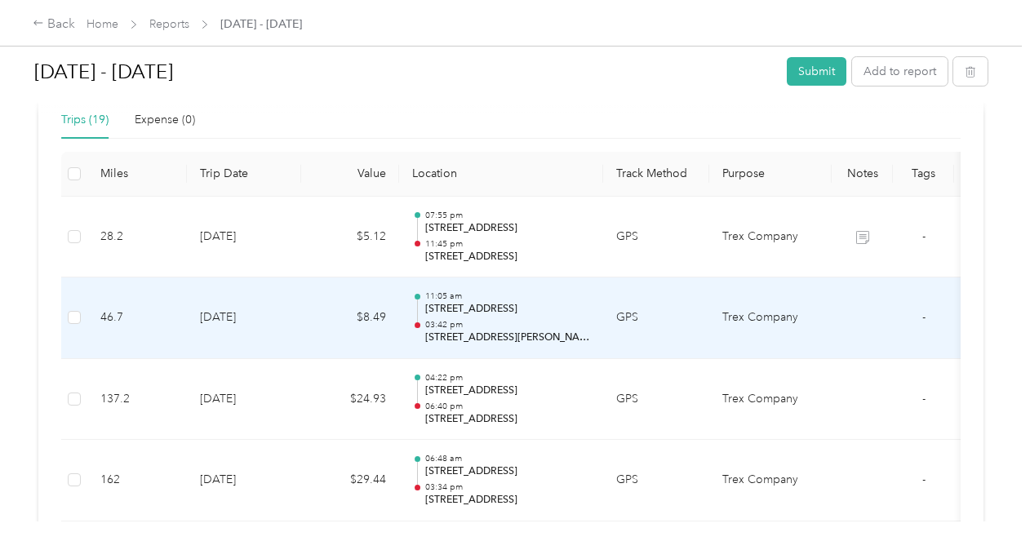
scroll to position [465, 0]
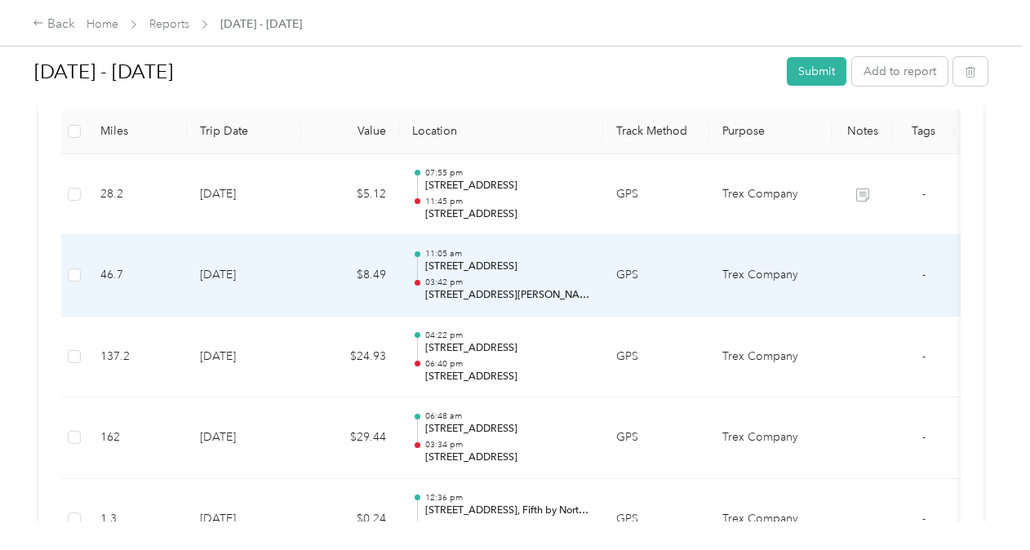
click at [683, 286] on td "GPS" at bounding box center [656, 276] width 106 height 82
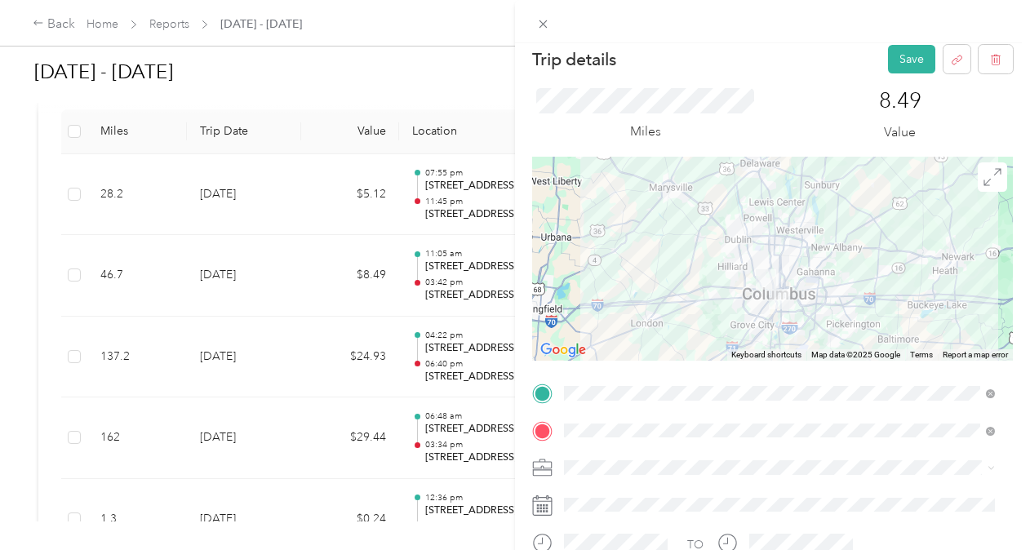
scroll to position [0, 0]
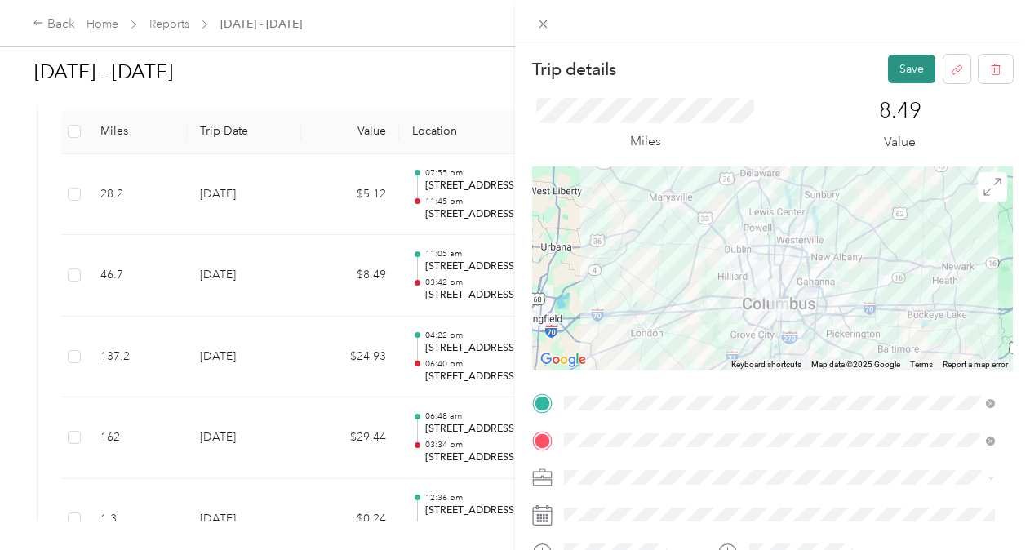
click at [888, 67] on button "Save" at bounding box center [911, 69] width 47 height 29
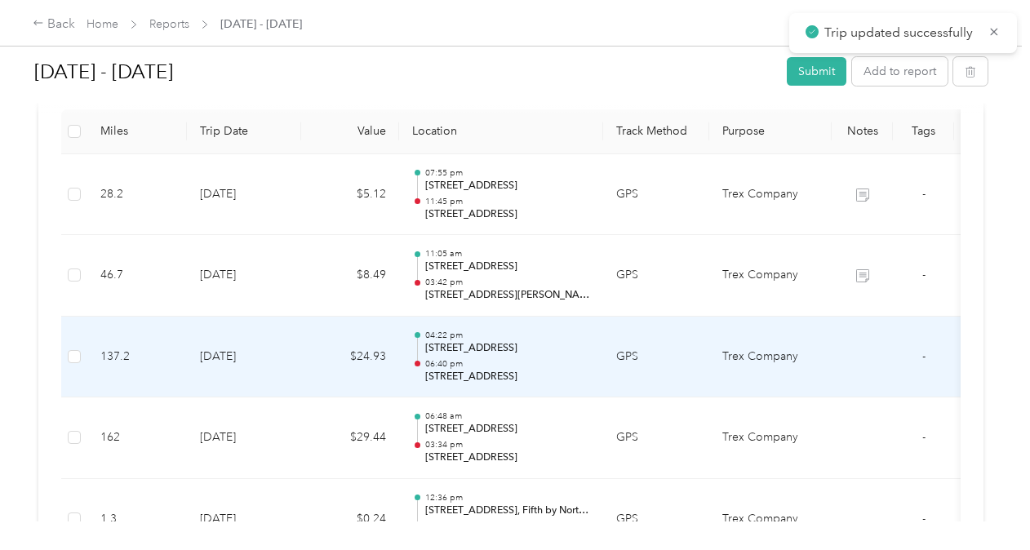
click at [325, 358] on td "$24.93" at bounding box center [350, 358] width 98 height 82
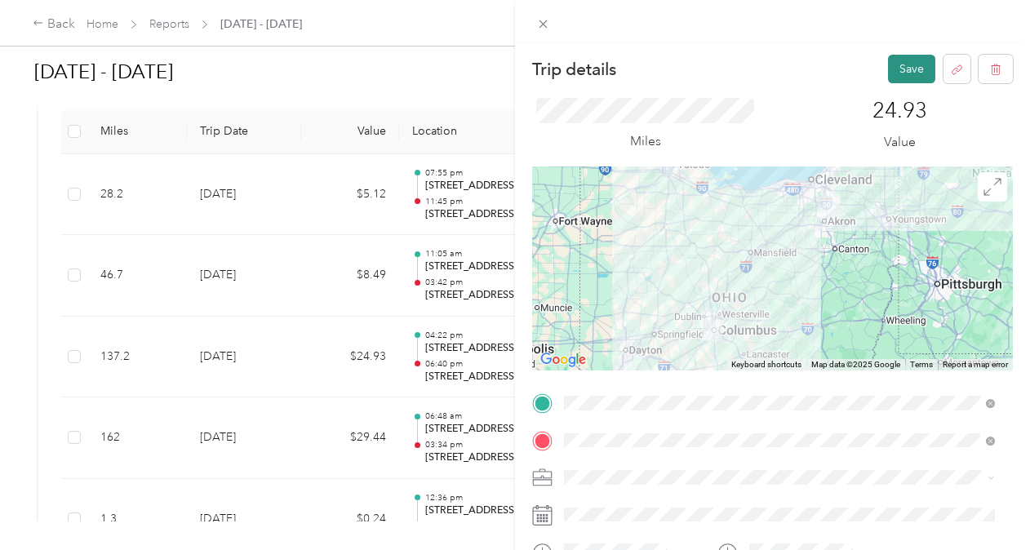
click at [895, 70] on button "Save" at bounding box center [911, 69] width 47 height 29
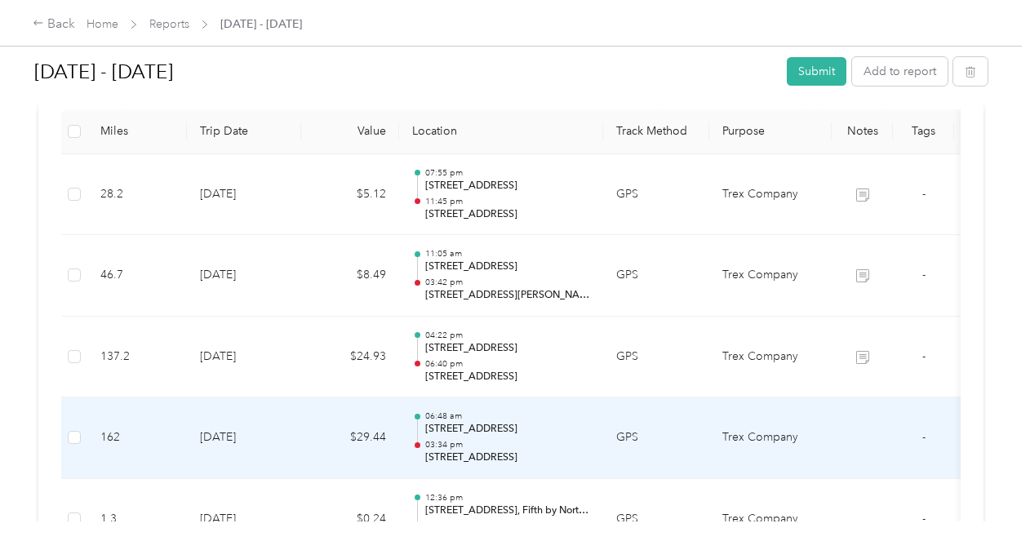
click at [501, 441] on p "03:34 pm" at bounding box center [507, 444] width 165 height 11
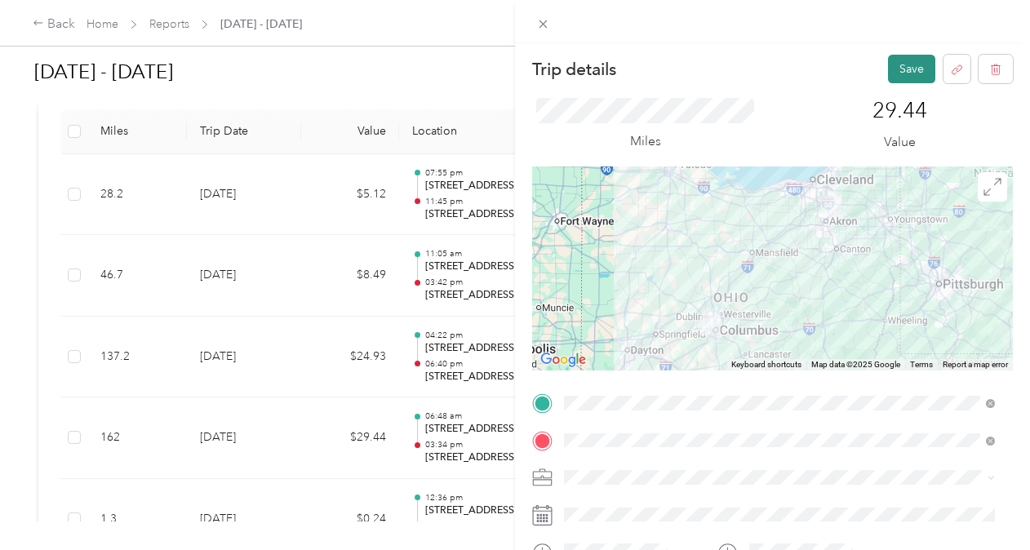
click at [891, 70] on button "Save" at bounding box center [911, 69] width 47 height 29
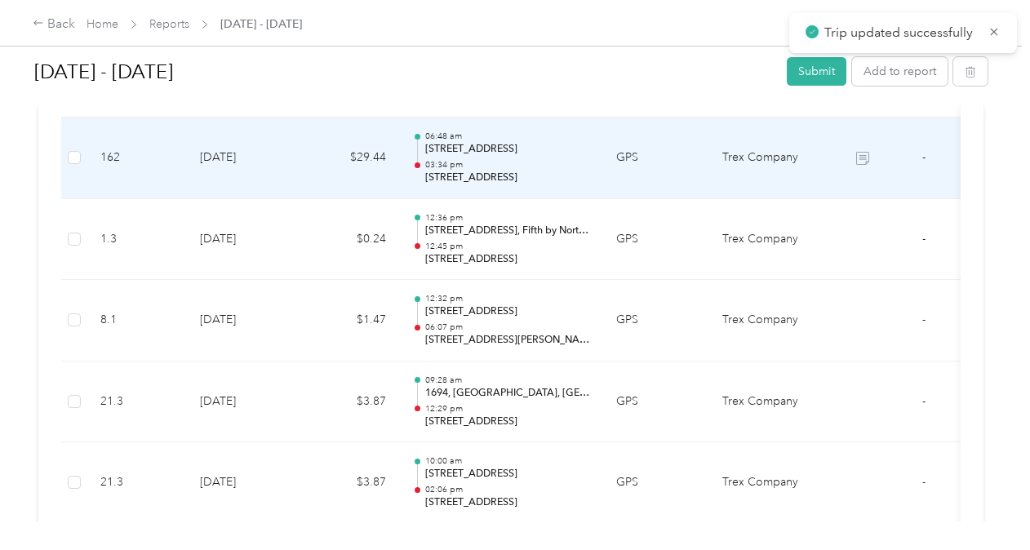
scroll to position [753, 0]
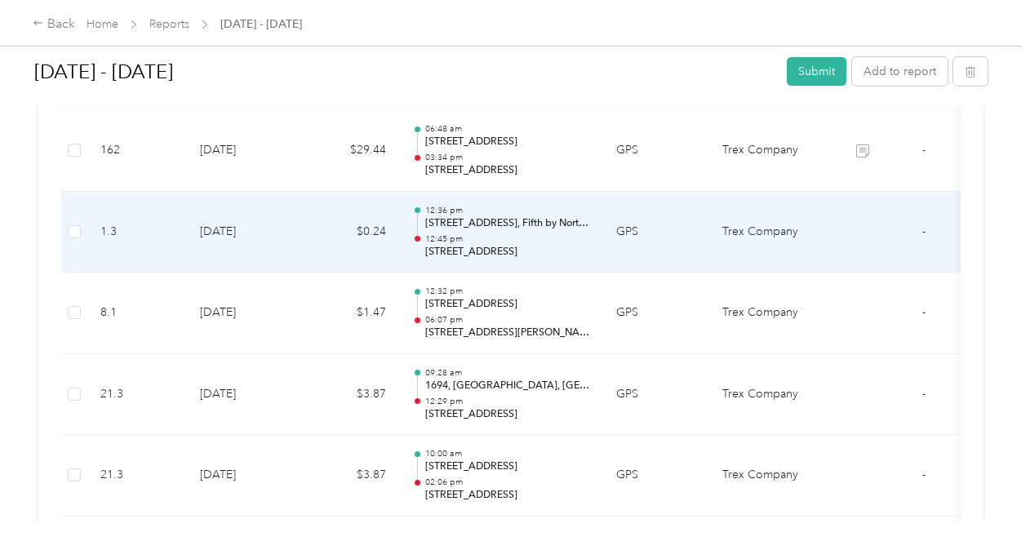
click at [326, 248] on td "$0.24" at bounding box center [350, 233] width 98 height 82
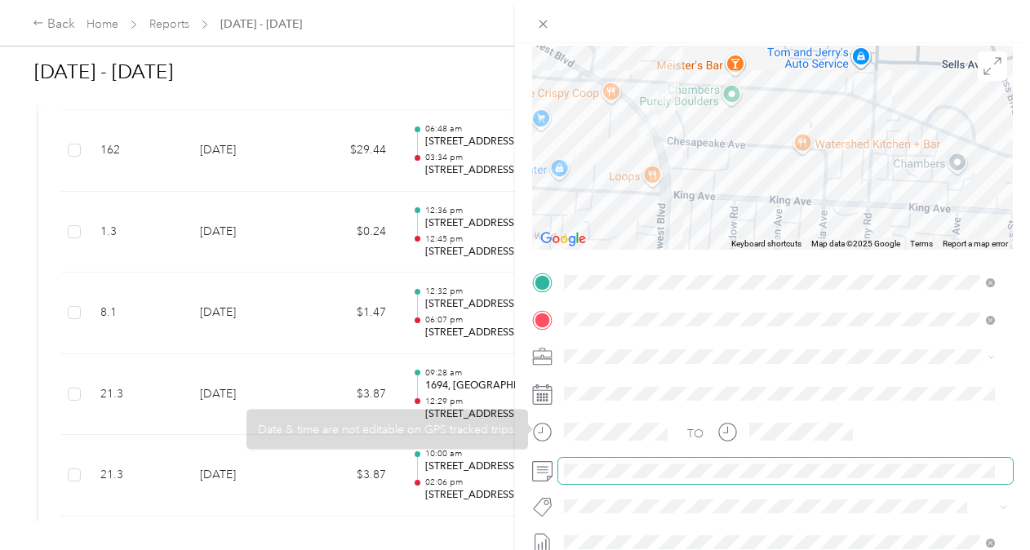
scroll to position [0, 0]
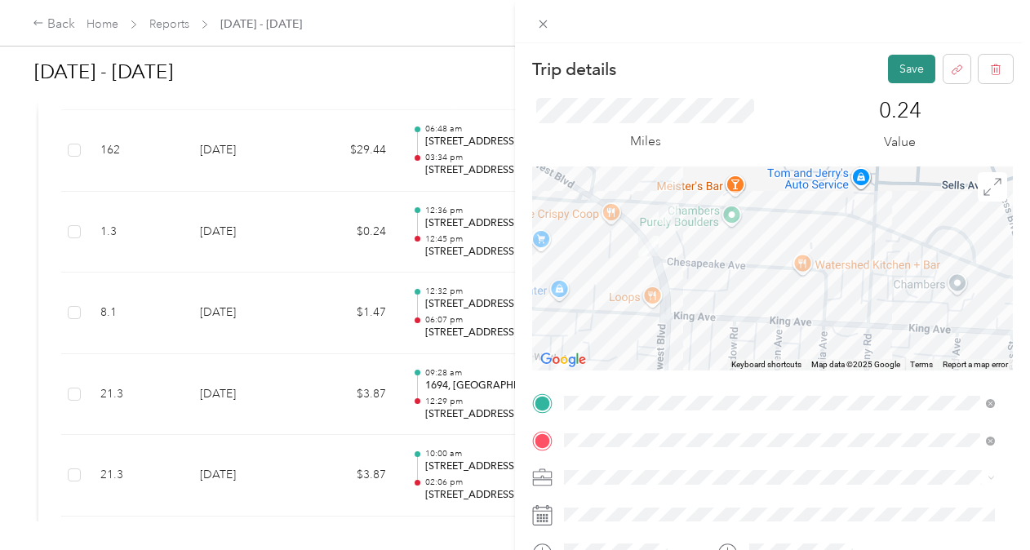
click at [893, 65] on button "Save" at bounding box center [911, 69] width 47 height 29
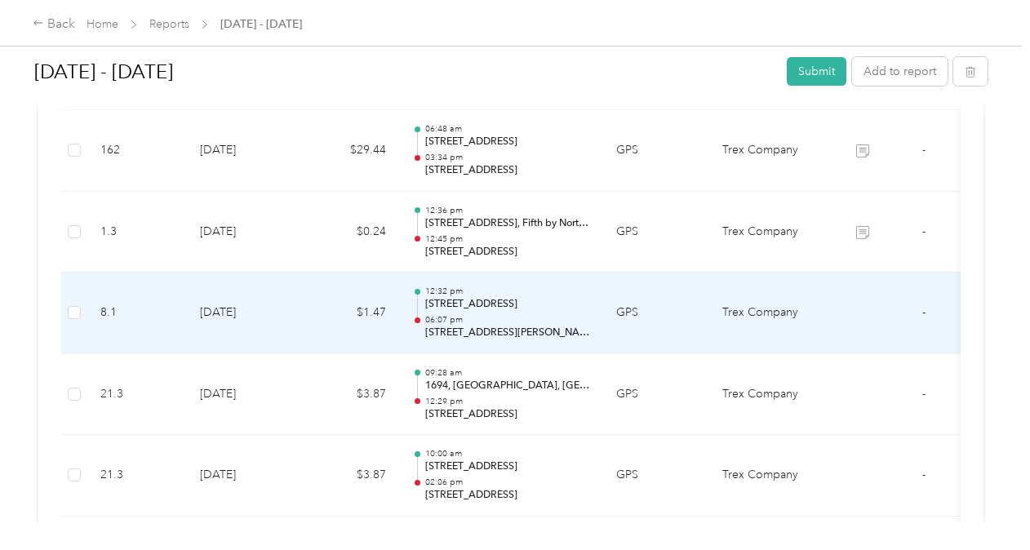
click at [526, 303] on p "[STREET_ADDRESS]" at bounding box center [507, 304] width 165 height 15
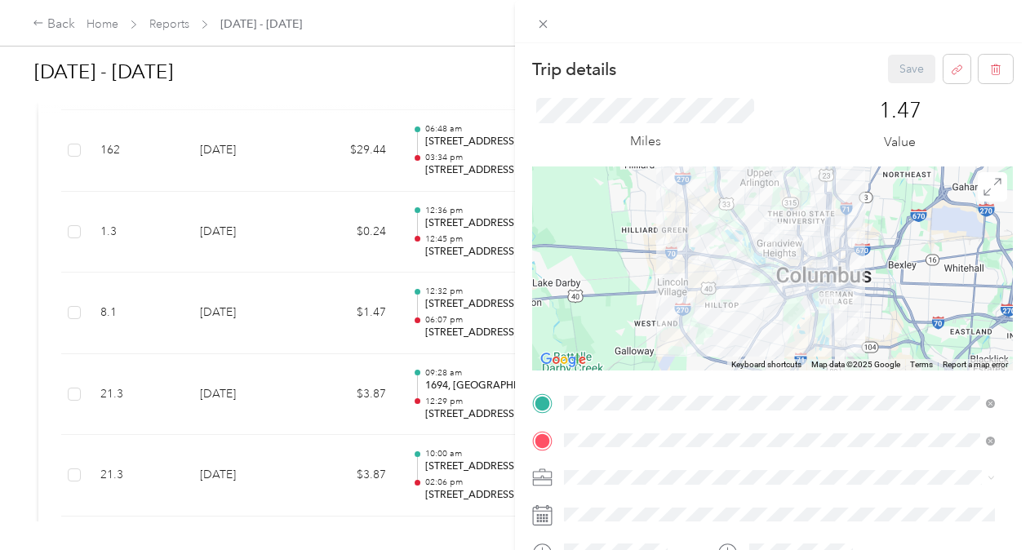
scroll to position [138, 0]
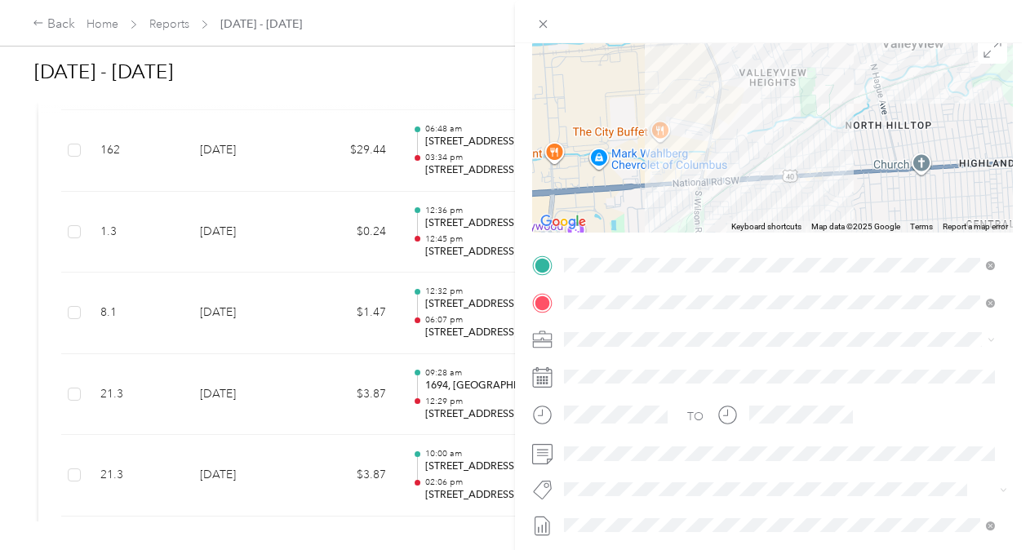
drag, startPoint x: 746, startPoint y: 78, endPoint x: 822, endPoint y: 142, distance: 99.6
click at [822, 142] on div at bounding box center [772, 131] width 481 height 204
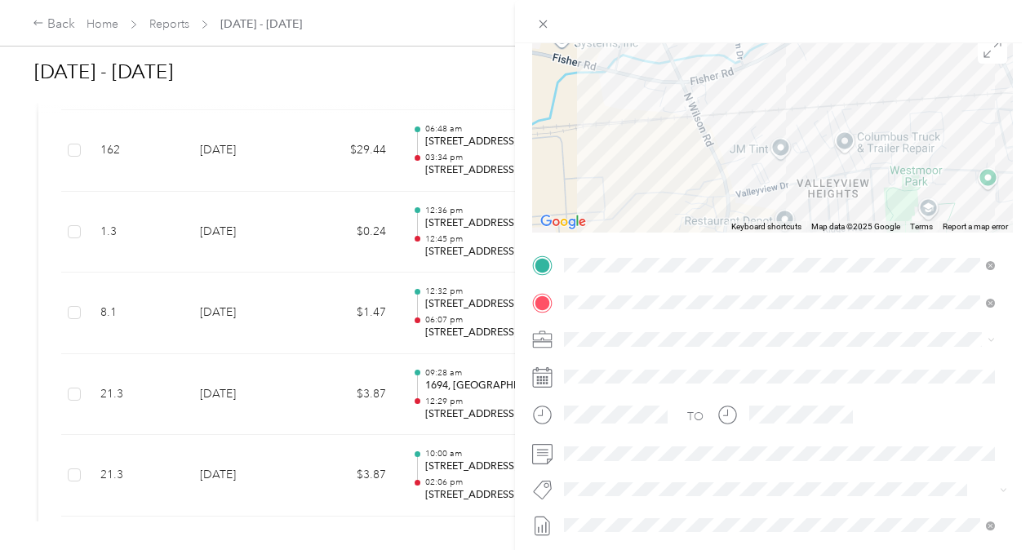
drag, startPoint x: 760, startPoint y: 101, endPoint x: 876, endPoint y: 278, distance: 211.7
click at [876, 278] on div "Trip details Save This trip cannot be edited because it is either under review,…" at bounding box center [772, 300] width 481 height 767
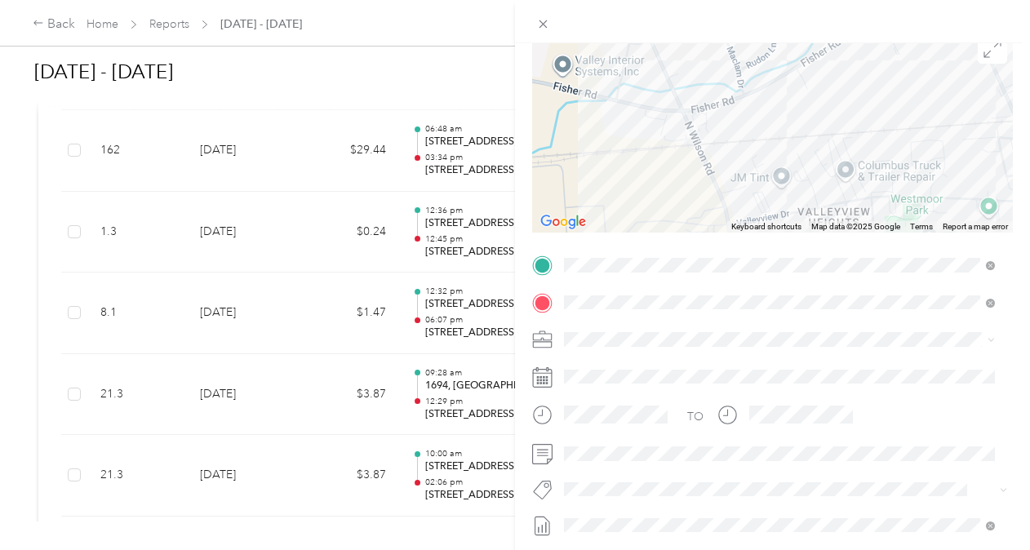
drag, startPoint x: 802, startPoint y: 118, endPoint x: 802, endPoint y: 148, distance: 30.2
click at [802, 148] on div at bounding box center [772, 131] width 481 height 204
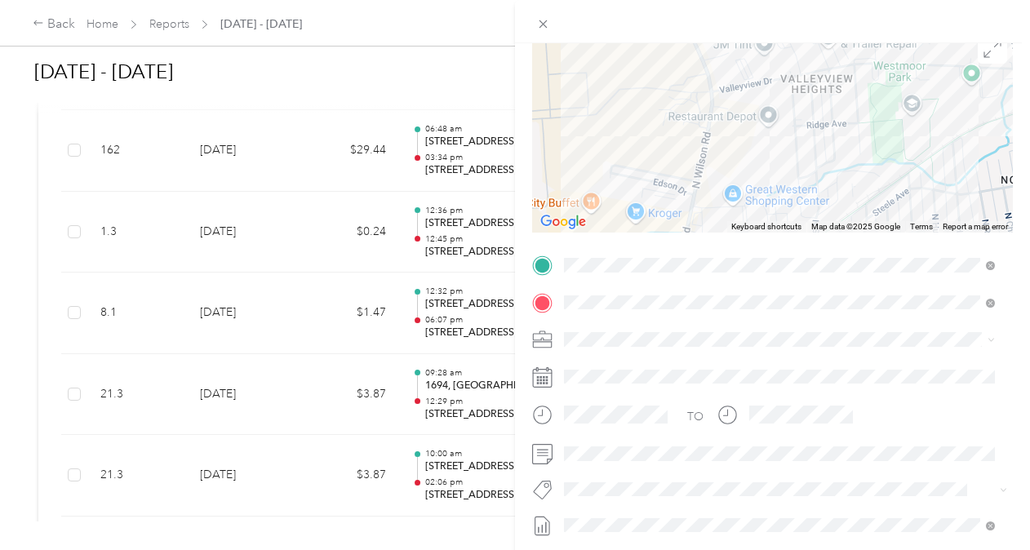
drag, startPoint x: 802, startPoint y: 148, endPoint x: 785, endPoint y: 7, distance: 142.3
click at [785, 7] on div "Trip details Save This trip cannot be edited because it is either under review,…" at bounding box center [772, 296] width 515 height 593
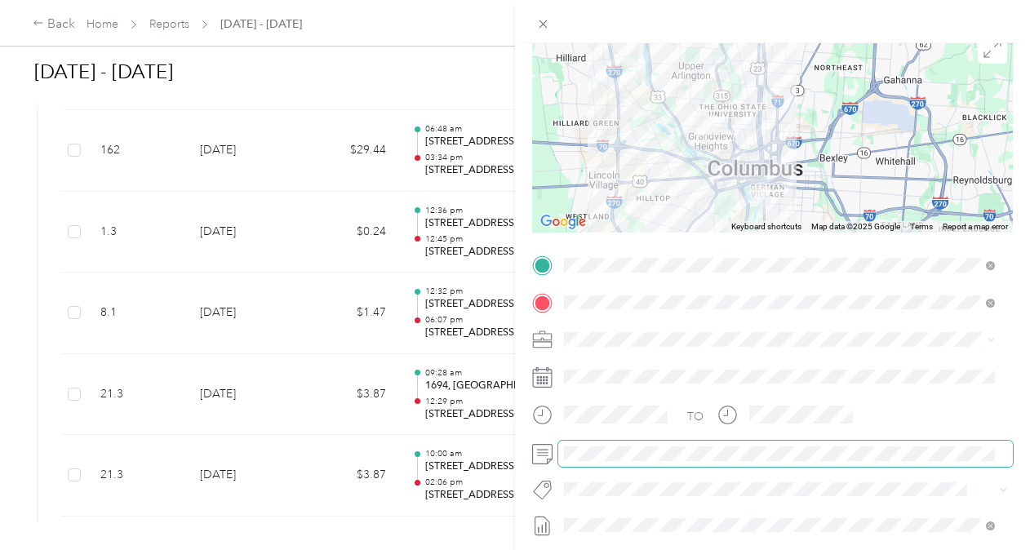
scroll to position [0, 0]
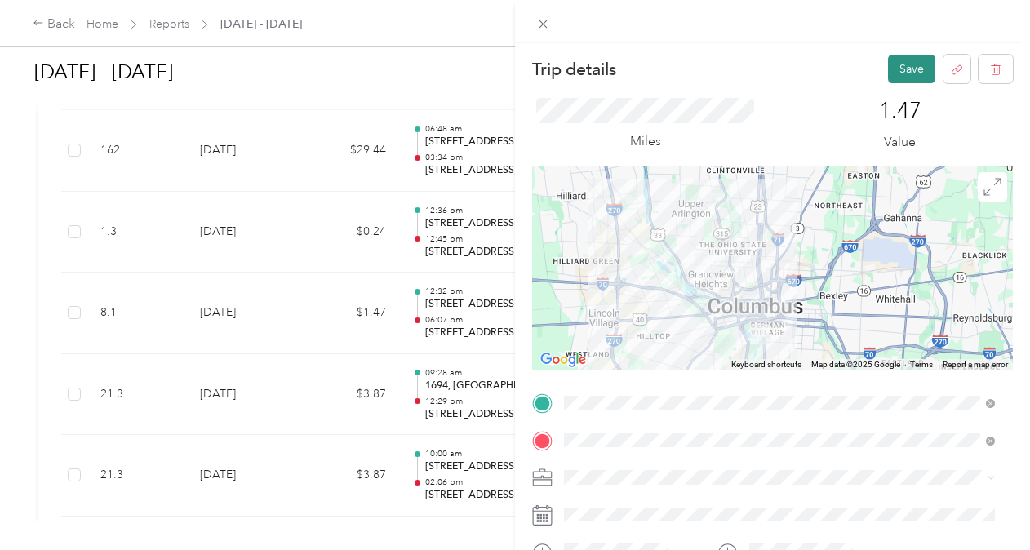
click at [907, 64] on button "Save" at bounding box center [911, 69] width 47 height 29
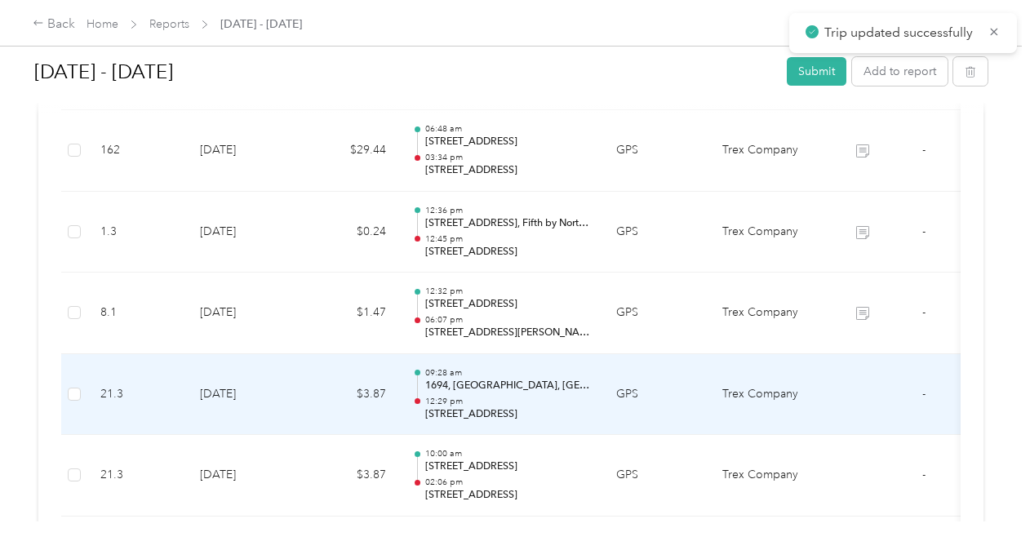
click at [643, 401] on td "GPS" at bounding box center [656, 395] width 106 height 82
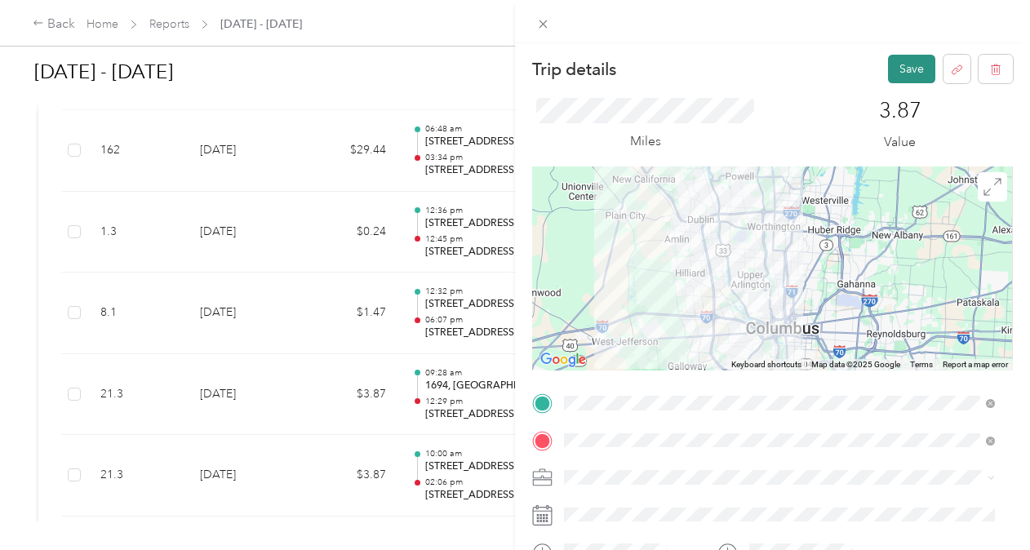
click at [898, 71] on button "Save" at bounding box center [911, 69] width 47 height 29
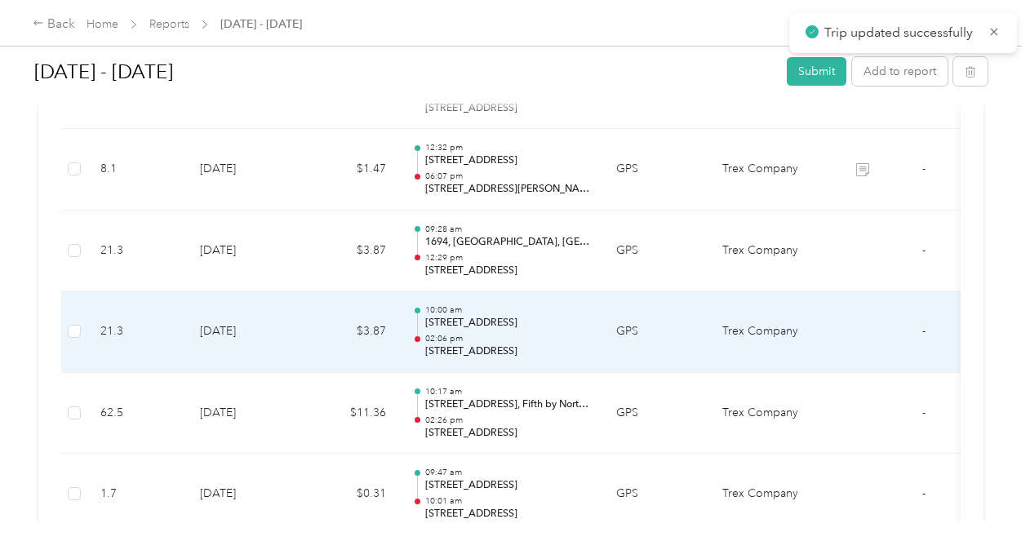
scroll to position [917, 0]
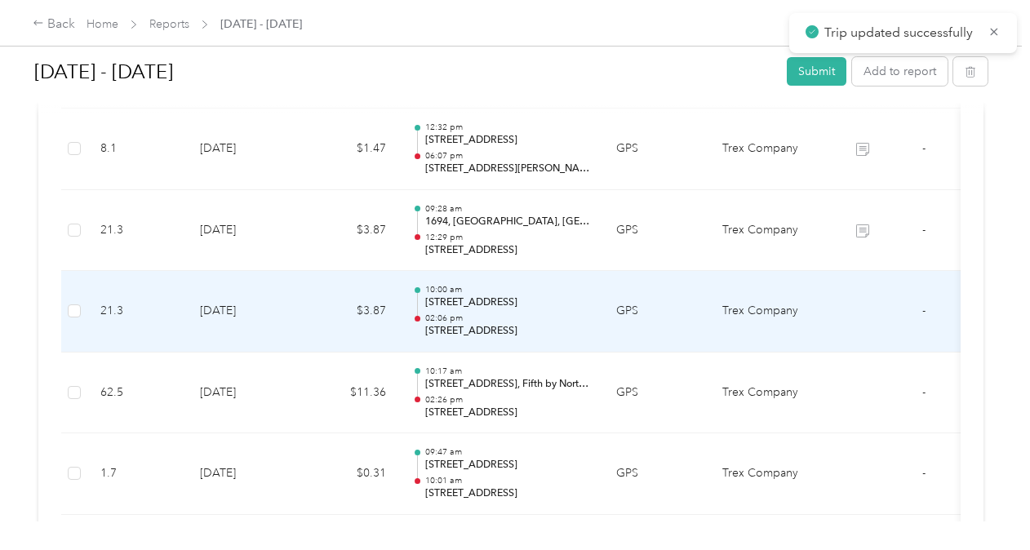
click at [684, 313] on td "GPS" at bounding box center [656, 312] width 106 height 82
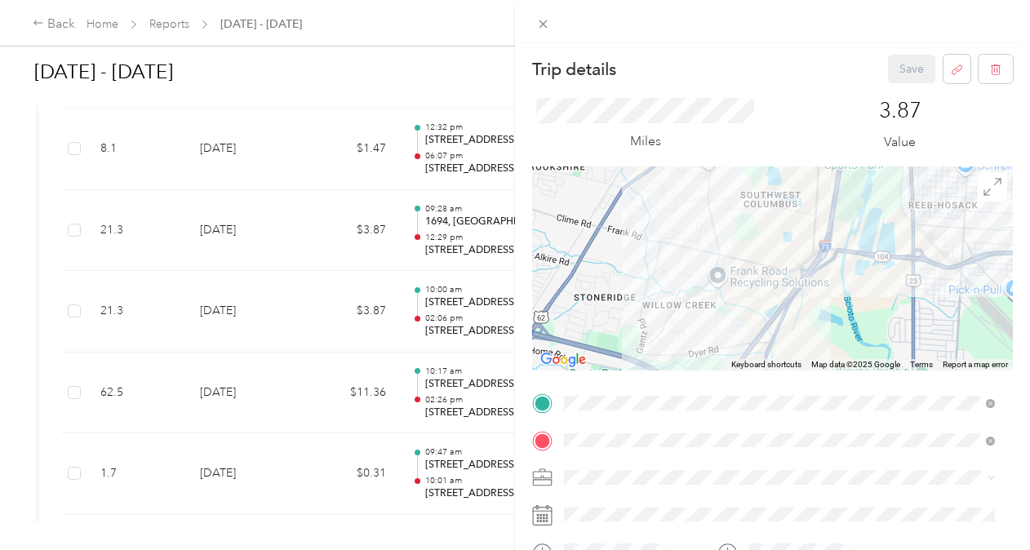
drag, startPoint x: 744, startPoint y: 334, endPoint x: 789, endPoint y: 181, distance: 159.1
click at [789, 181] on div at bounding box center [772, 269] width 481 height 204
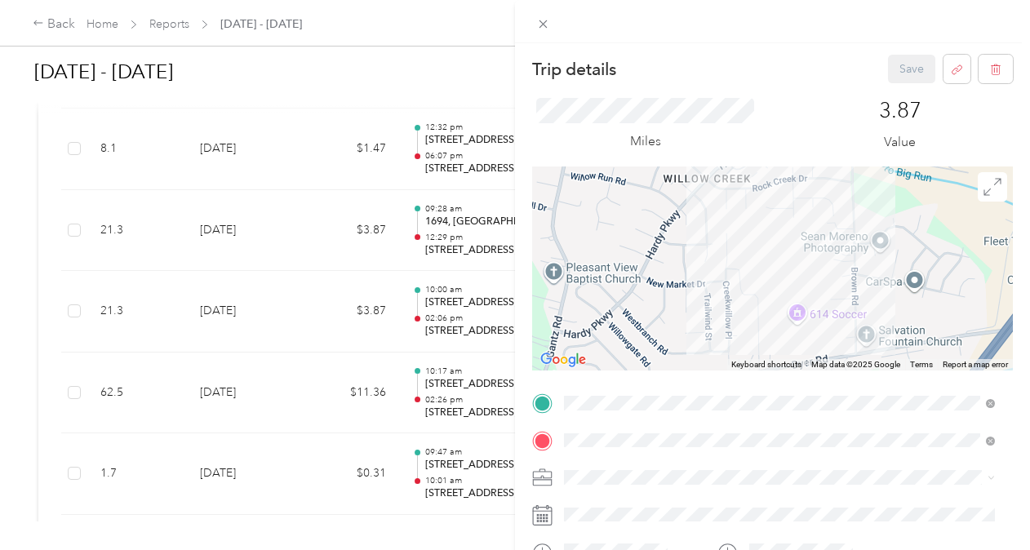
drag, startPoint x: 738, startPoint y: 297, endPoint x: 684, endPoint y: 159, distance: 148.1
click at [684, 159] on div "Trip details Save This trip cannot be edited because it is either under review,…" at bounding box center [772, 438] width 481 height 767
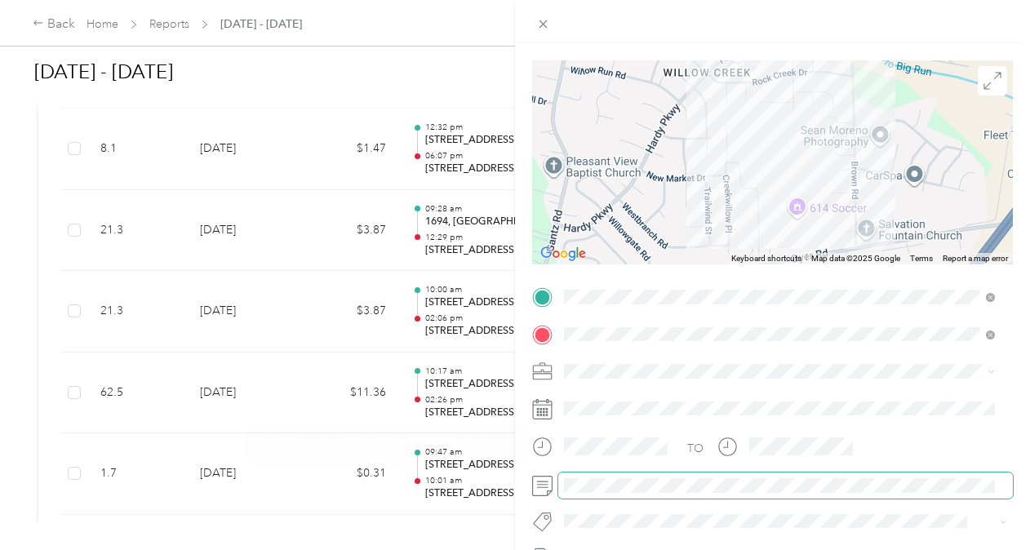
scroll to position [0, 0]
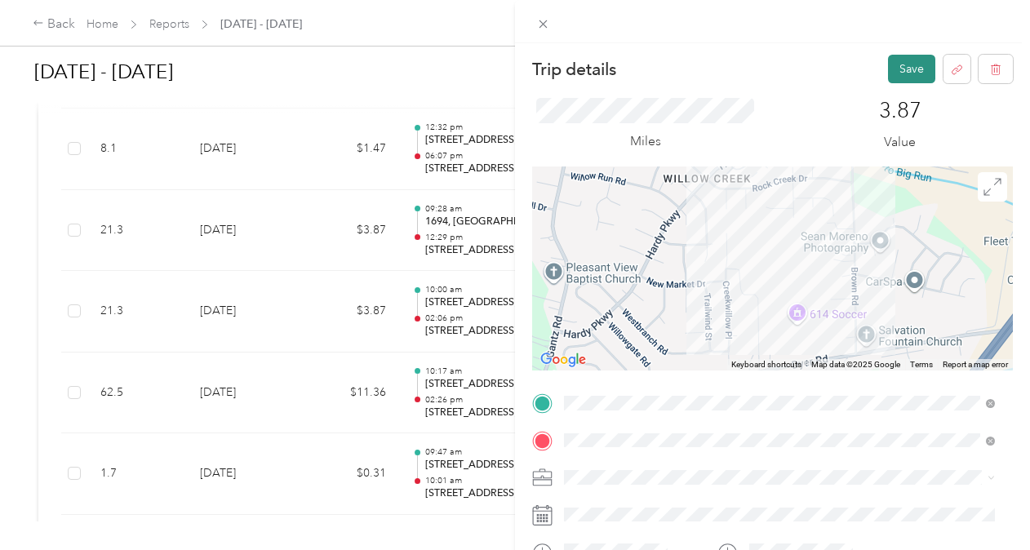
click at [888, 65] on button "Save" at bounding box center [911, 69] width 47 height 29
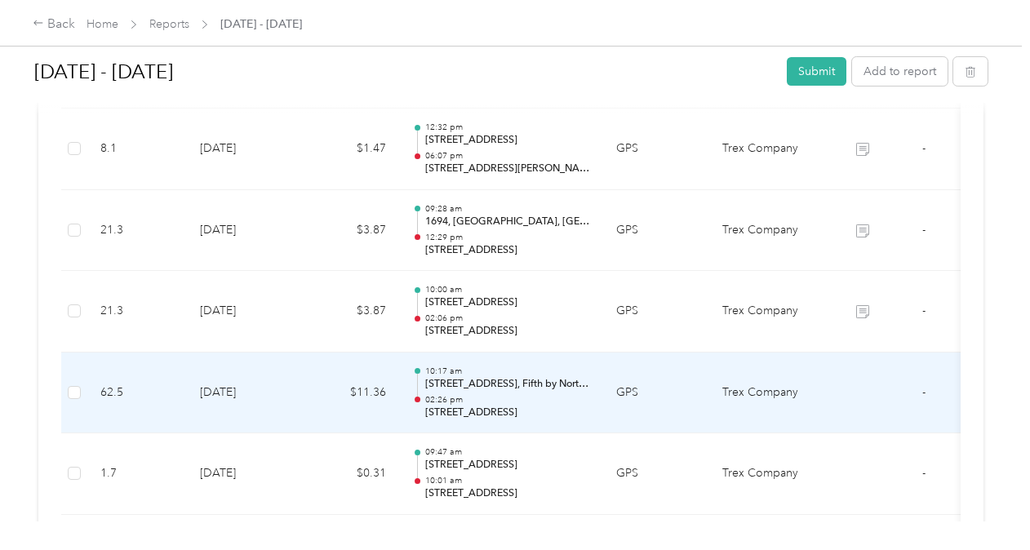
click at [678, 391] on td "GPS" at bounding box center [656, 394] width 106 height 82
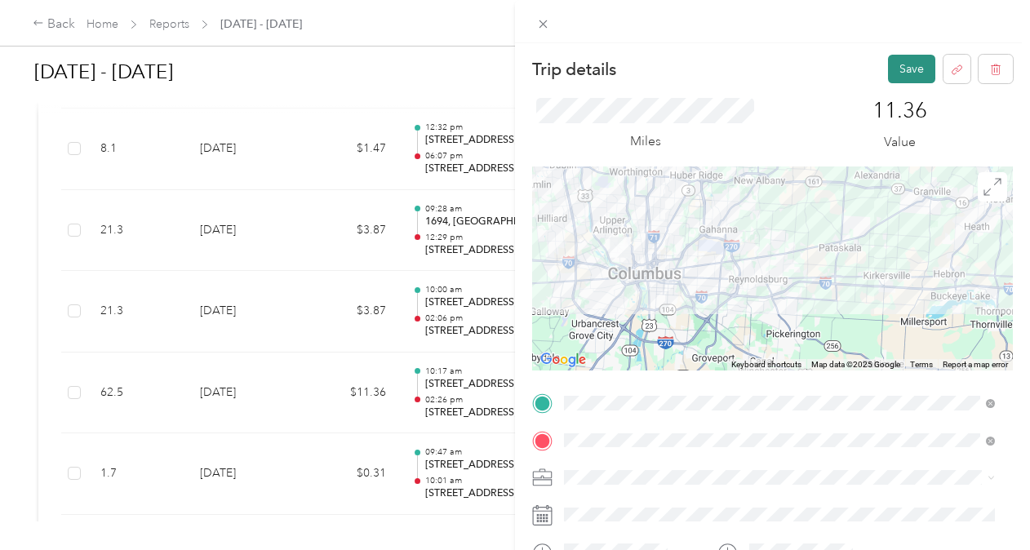
click at [888, 70] on button "Save" at bounding box center [911, 69] width 47 height 29
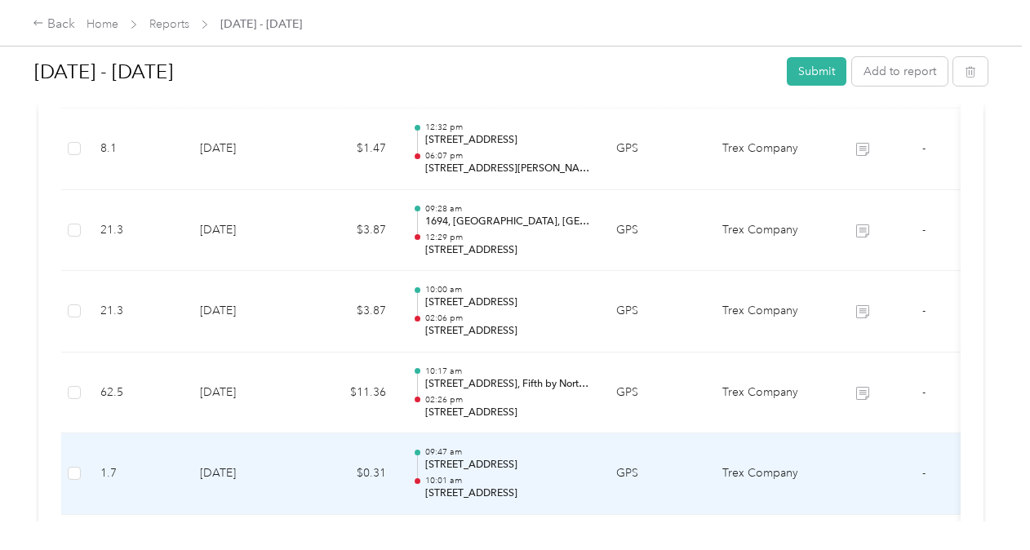
click at [304, 464] on td "$0.31" at bounding box center [350, 474] width 98 height 82
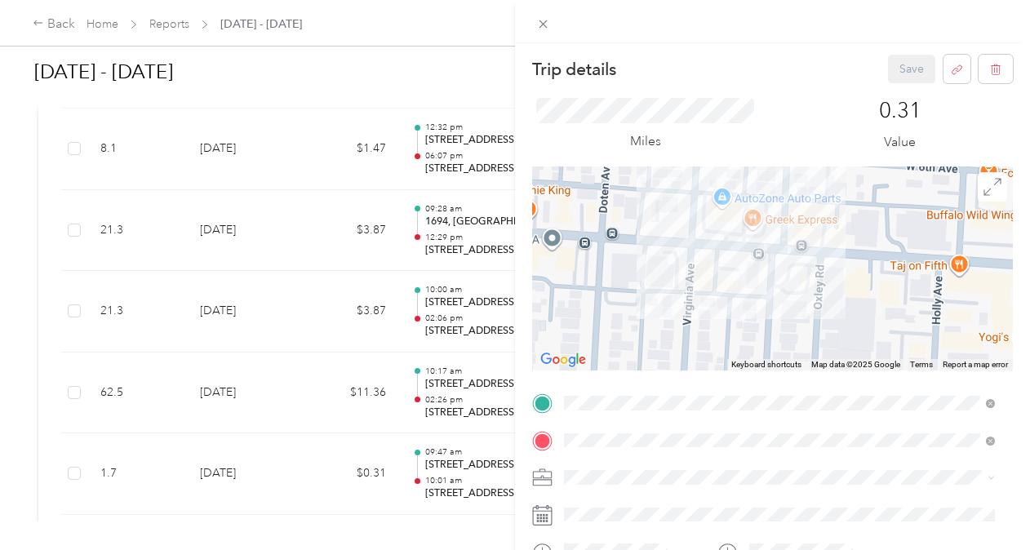
drag, startPoint x: 743, startPoint y: 287, endPoint x: 838, endPoint y: 207, distance: 124.1
click at [838, 207] on div at bounding box center [772, 269] width 481 height 204
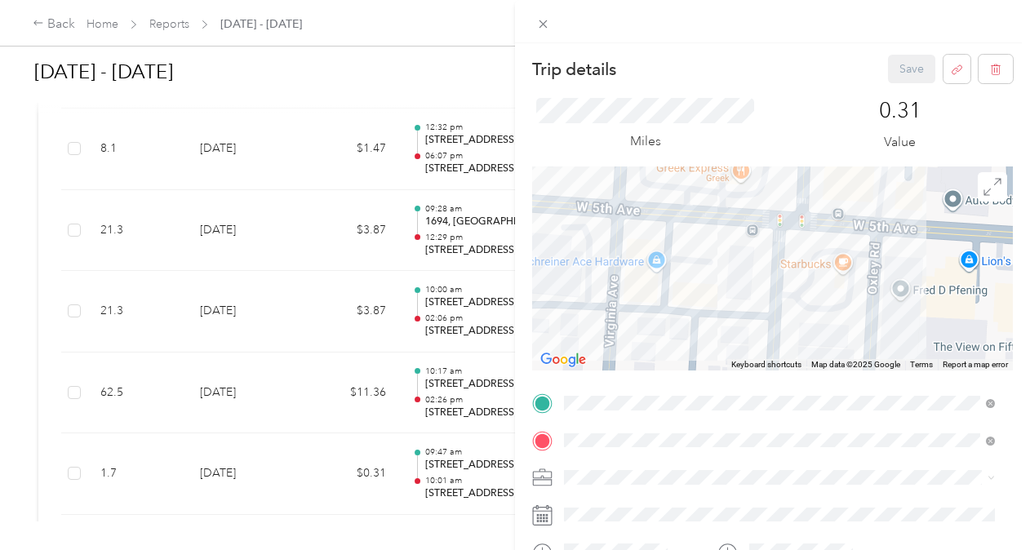
drag, startPoint x: 804, startPoint y: 281, endPoint x: 878, endPoint y: 258, distance: 77.7
click at [878, 258] on div at bounding box center [772, 269] width 481 height 204
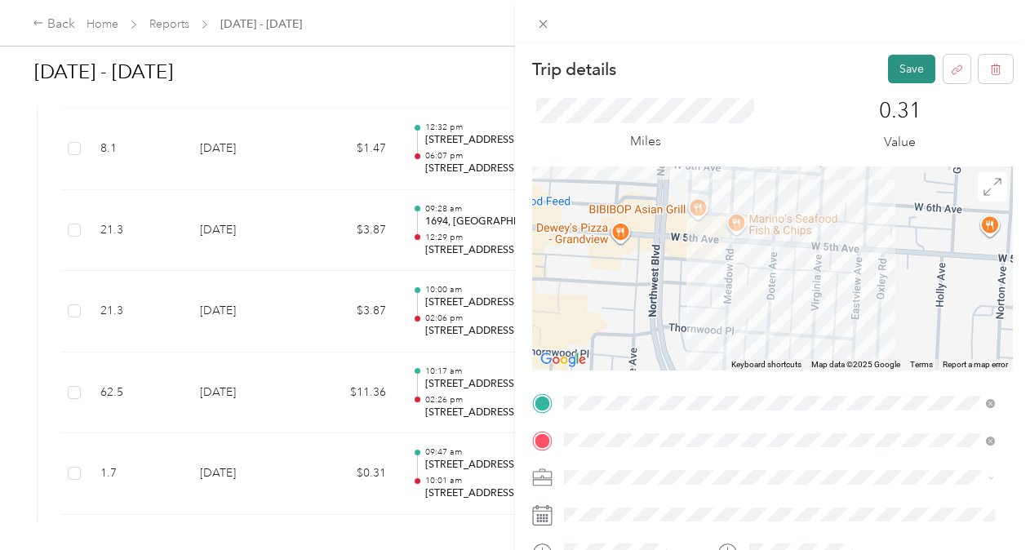
click at [891, 77] on button "Save" at bounding box center [911, 69] width 47 height 29
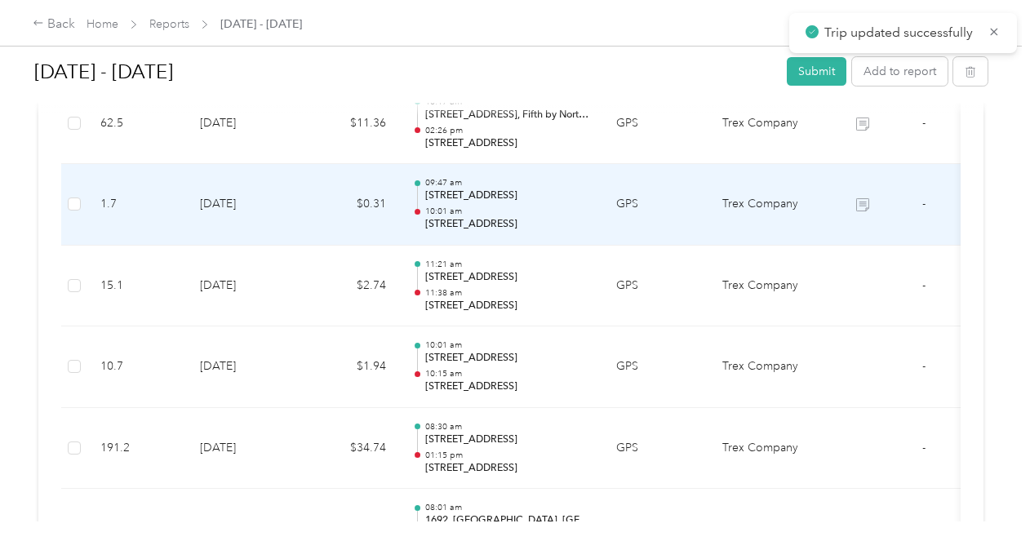
scroll to position [1187, 0]
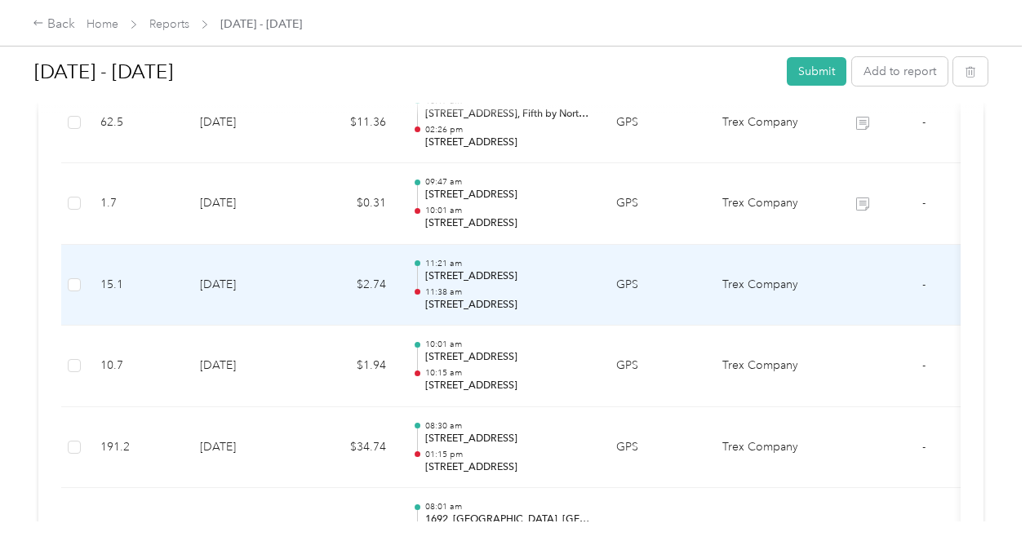
click at [687, 302] on td "GPS" at bounding box center [656, 286] width 106 height 82
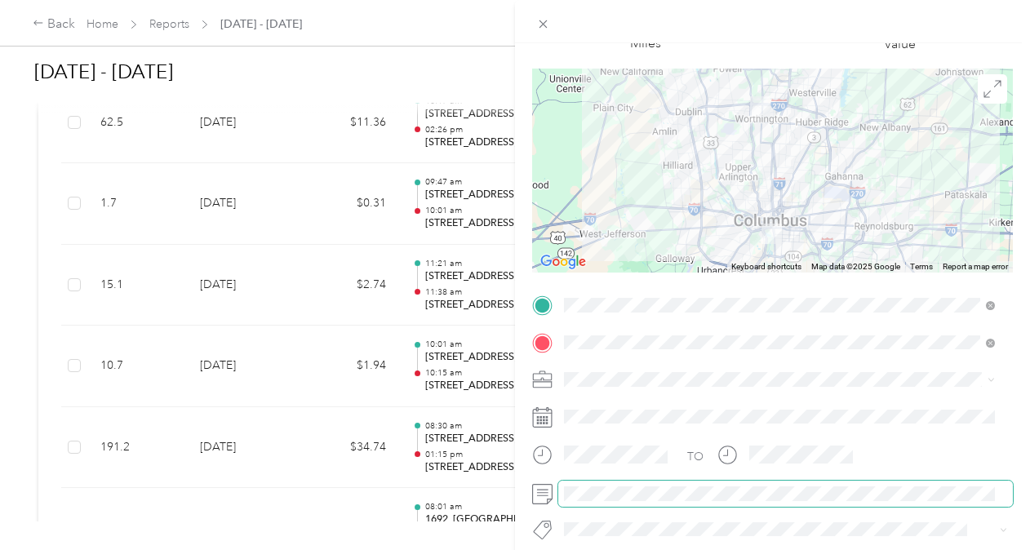
scroll to position [0, 0]
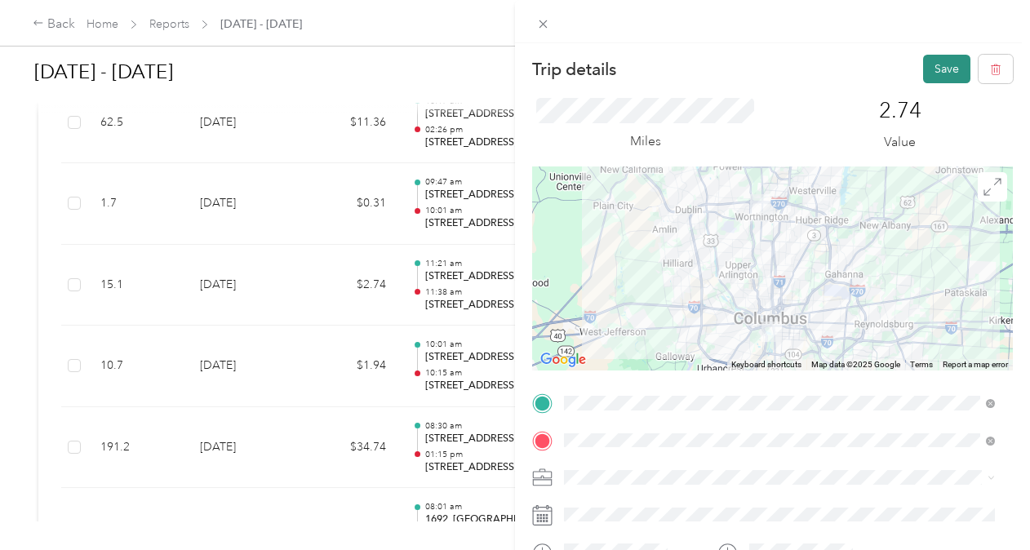
click at [924, 78] on button "Save" at bounding box center [946, 69] width 47 height 29
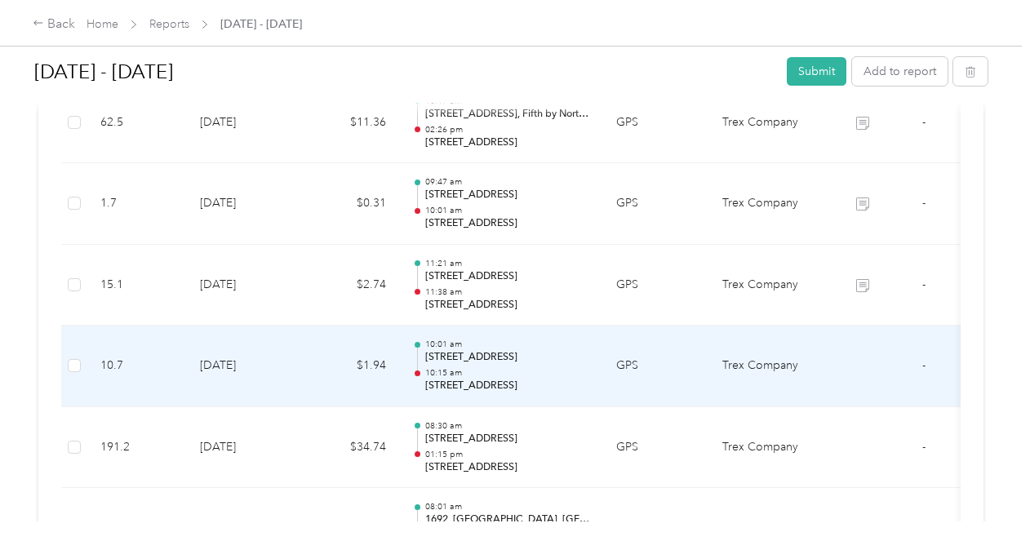
click at [673, 352] on td "GPS" at bounding box center [656, 367] width 106 height 82
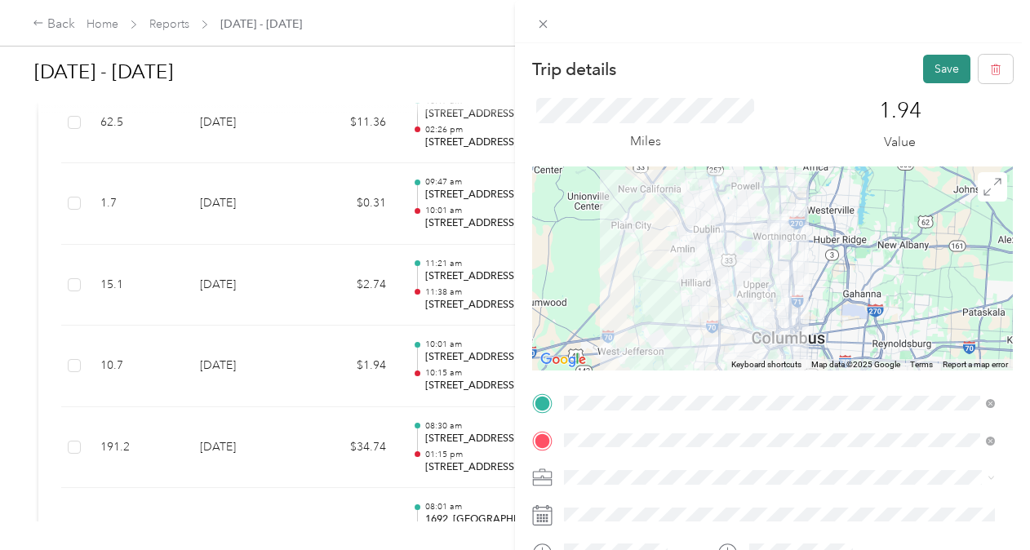
click at [944, 64] on button "Save" at bounding box center [946, 69] width 47 height 29
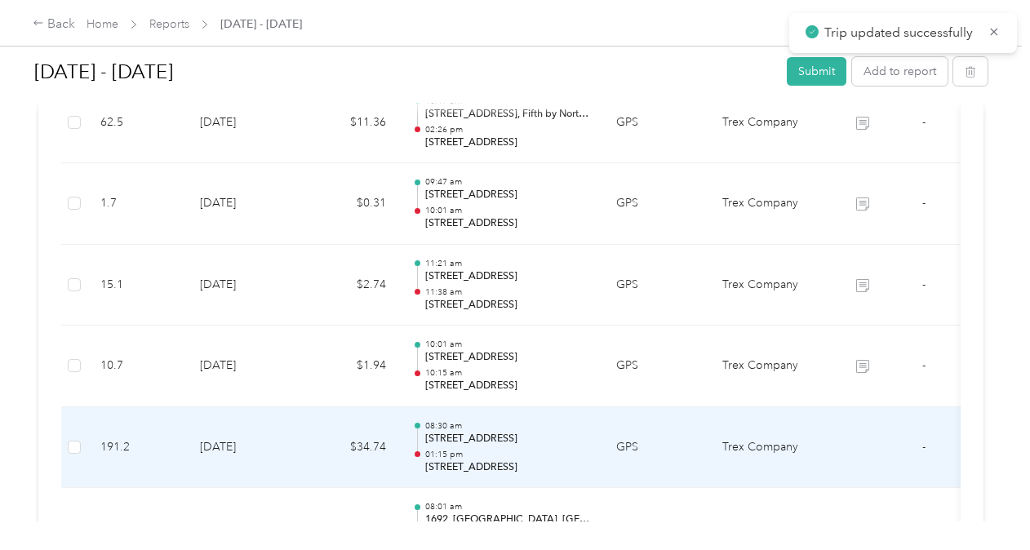
click at [669, 434] on td "GPS" at bounding box center [656, 448] width 106 height 82
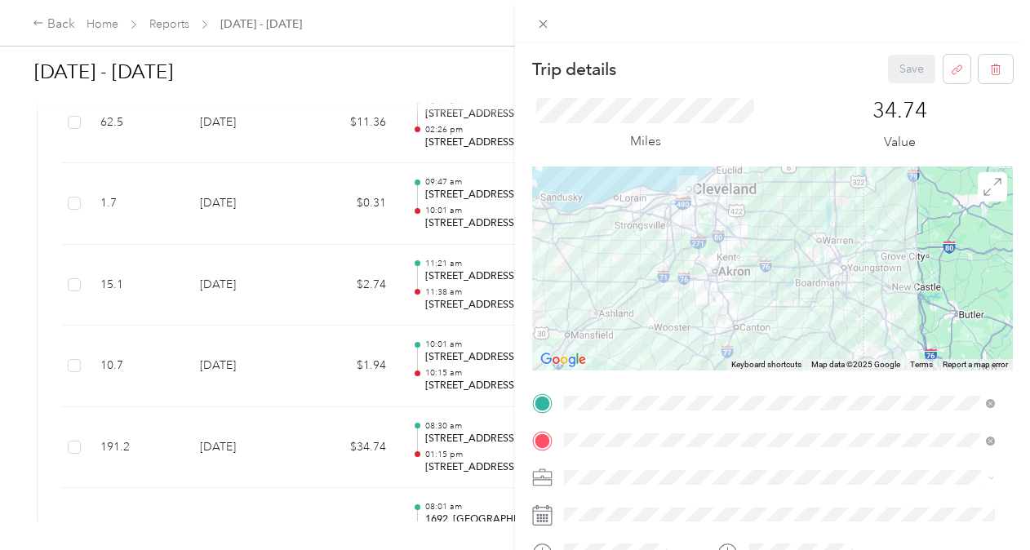
drag, startPoint x: 734, startPoint y: 327, endPoint x: 777, endPoint y: 207, distance: 126.8
click at [777, 207] on div at bounding box center [772, 269] width 481 height 204
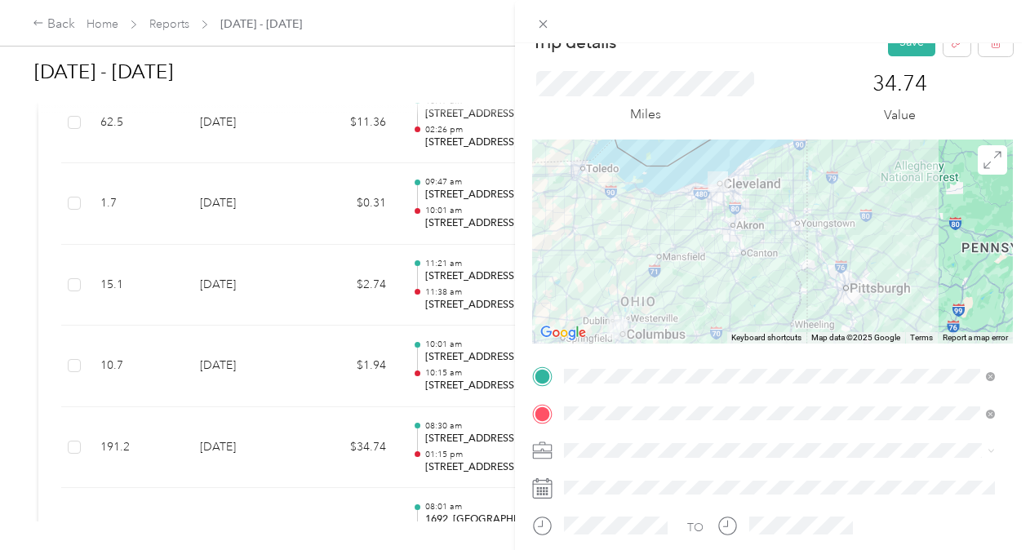
scroll to position [26, 0]
click at [901, 42] on button "Save" at bounding box center [911, 43] width 47 height 29
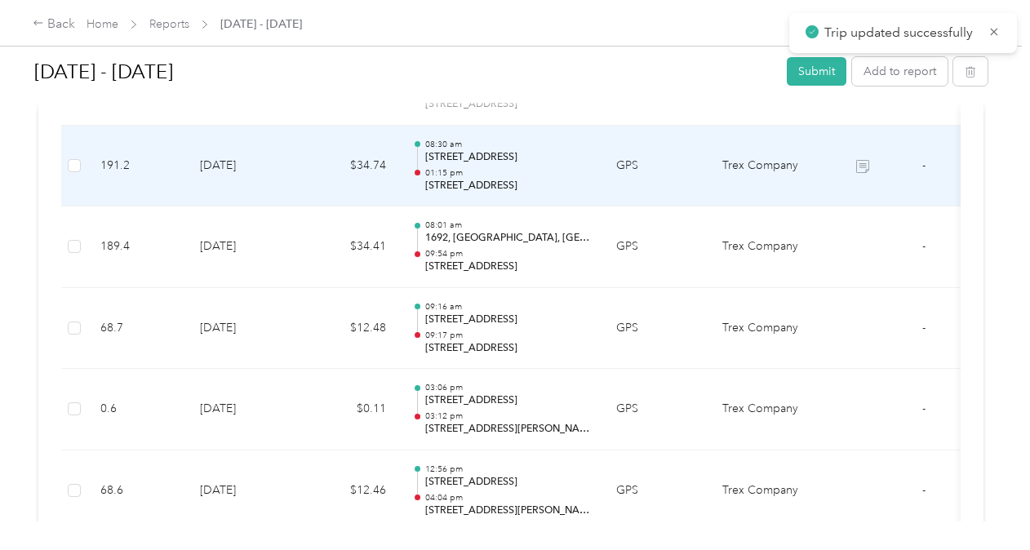
scroll to position [1482, 0]
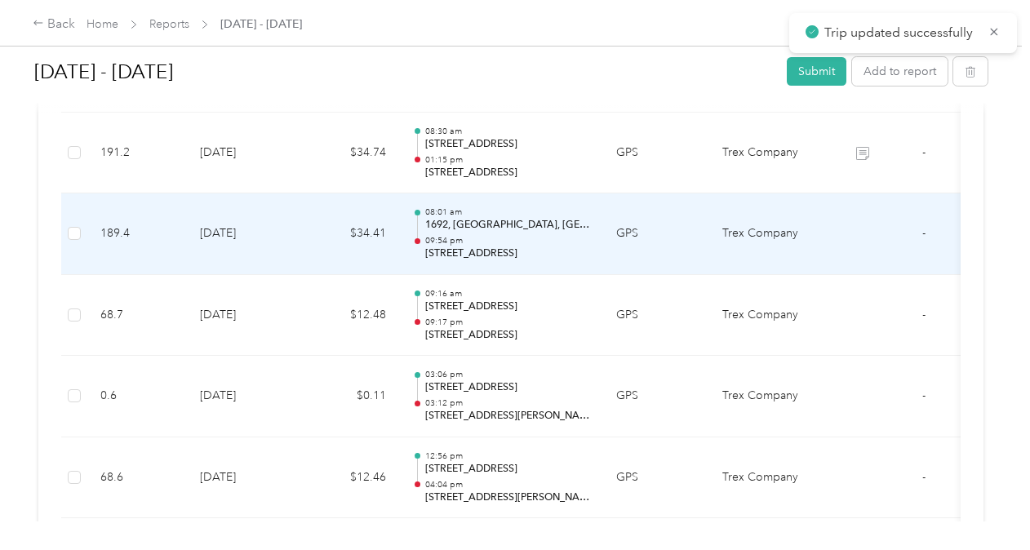
click at [677, 247] on td "GPS" at bounding box center [656, 234] width 106 height 82
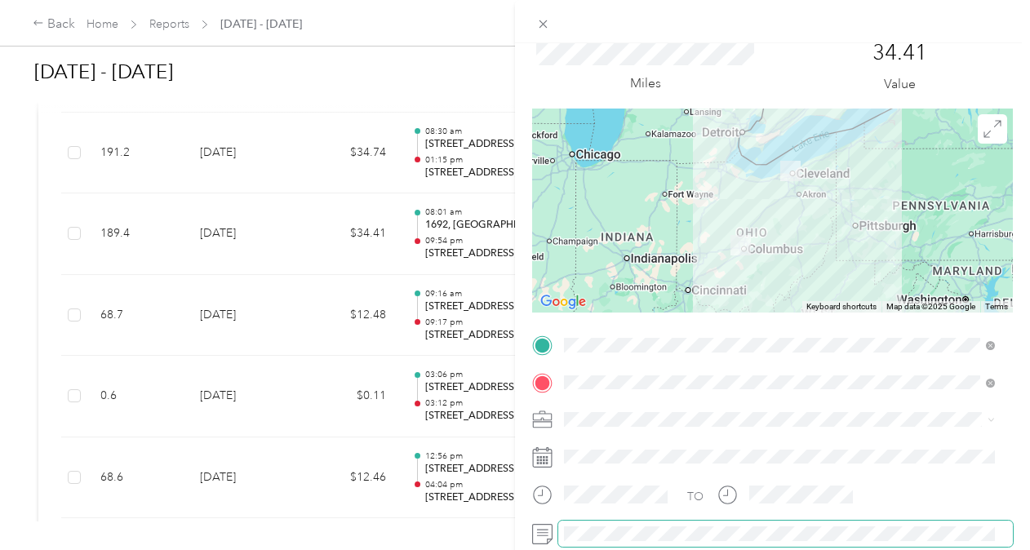
scroll to position [56, 0]
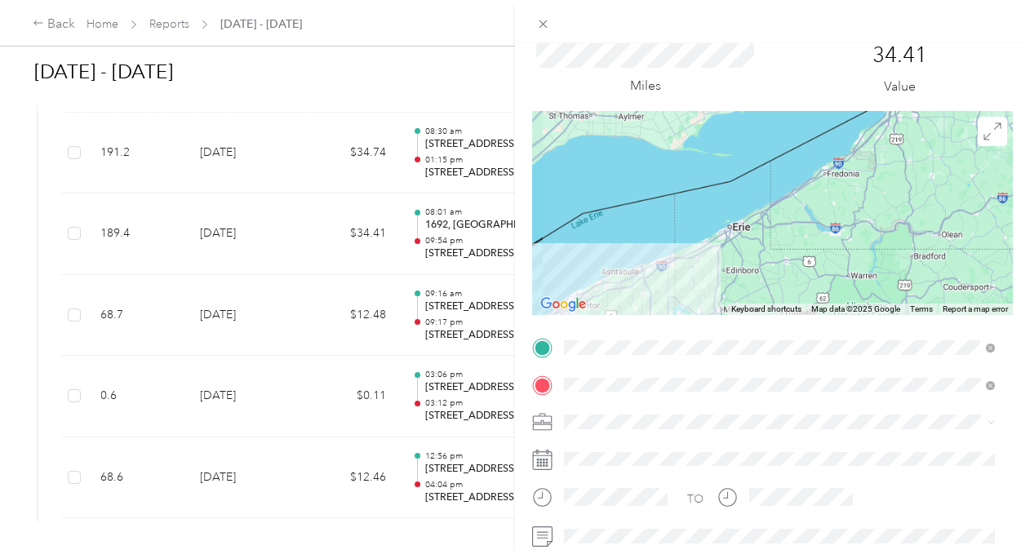
click at [896, 111] on div at bounding box center [772, 213] width 481 height 204
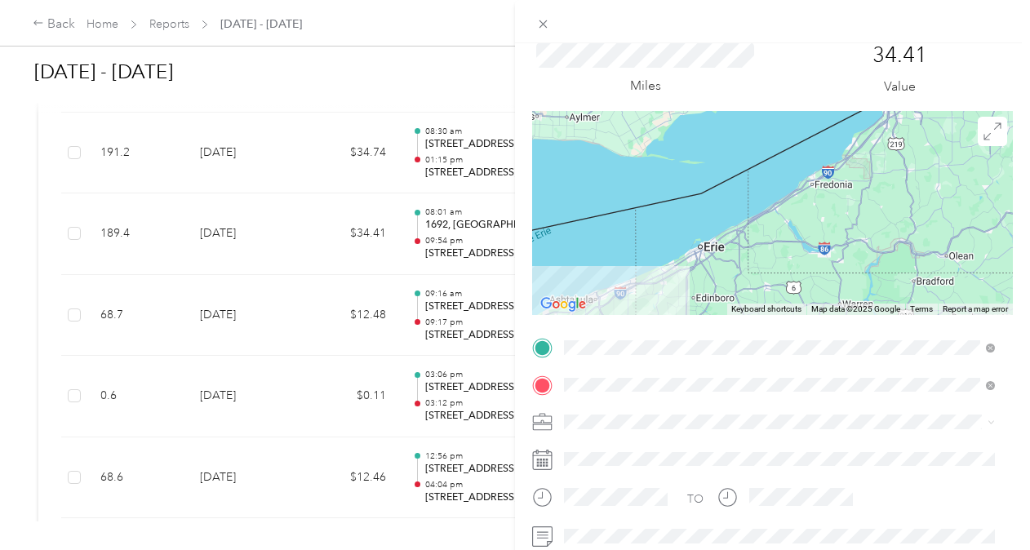
scroll to position [0, 0]
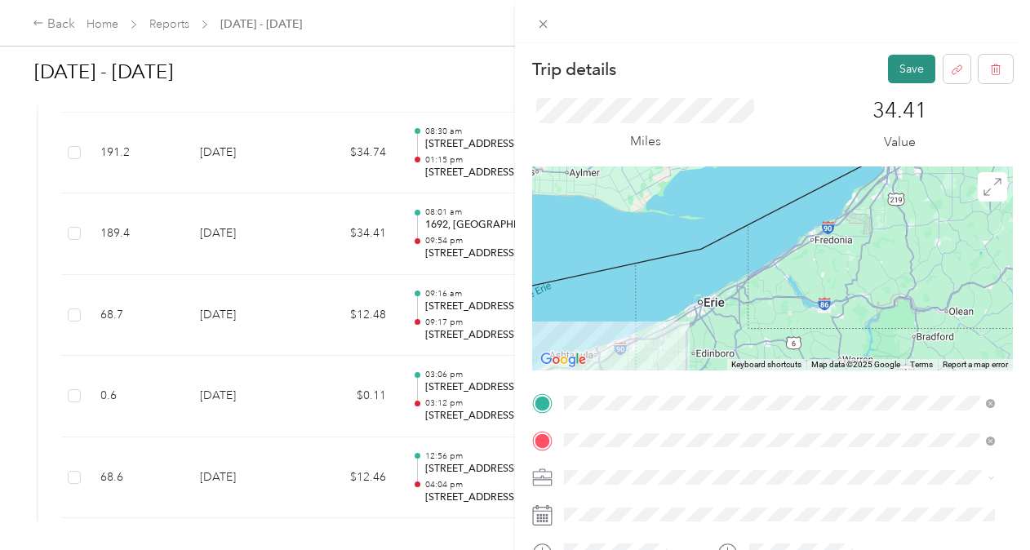
click at [919, 73] on button "Save" at bounding box center [911, 69] width 47 height 29
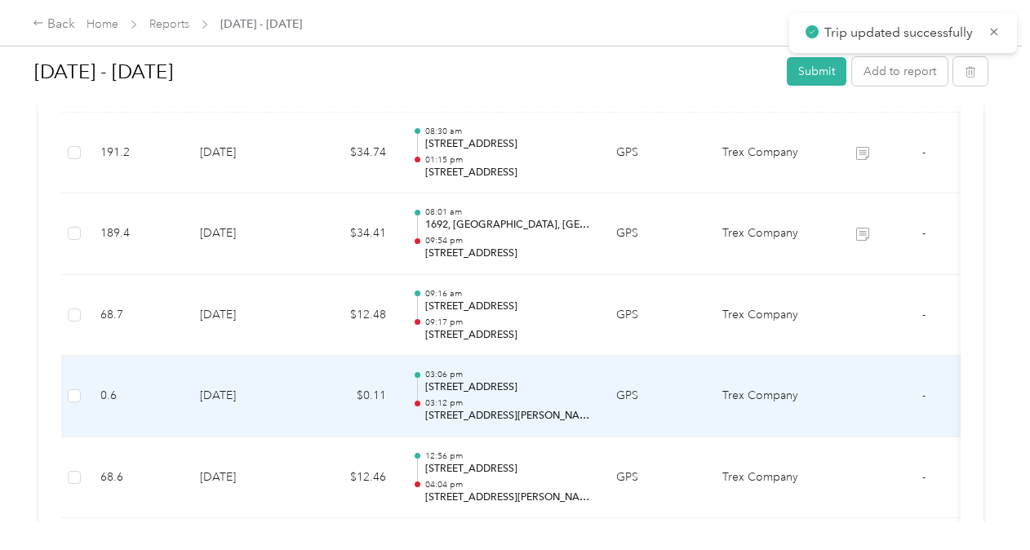
scroll to position [1576, 0]
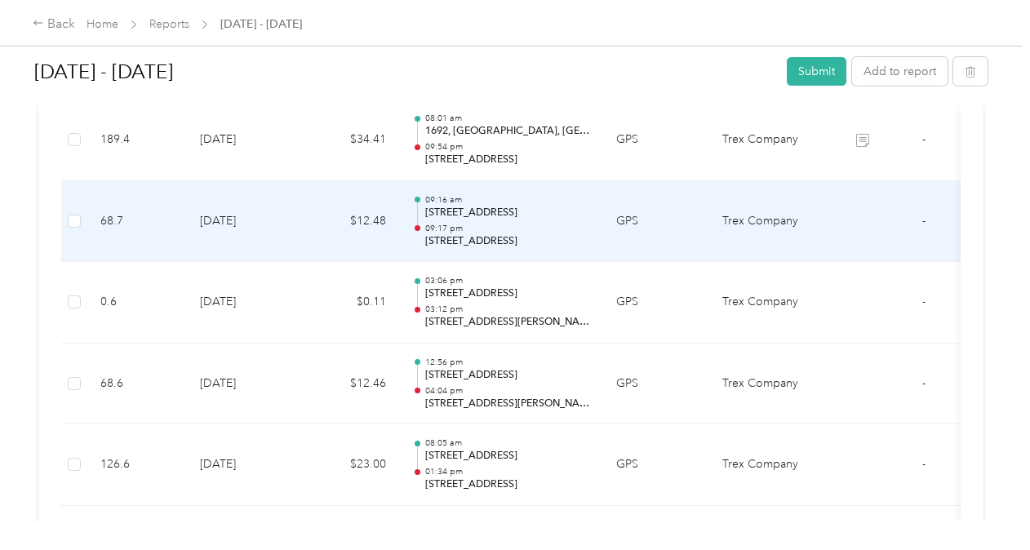
click at [684, 228] on td "GPS" at bounding box center [656, 222] width 106 height 82
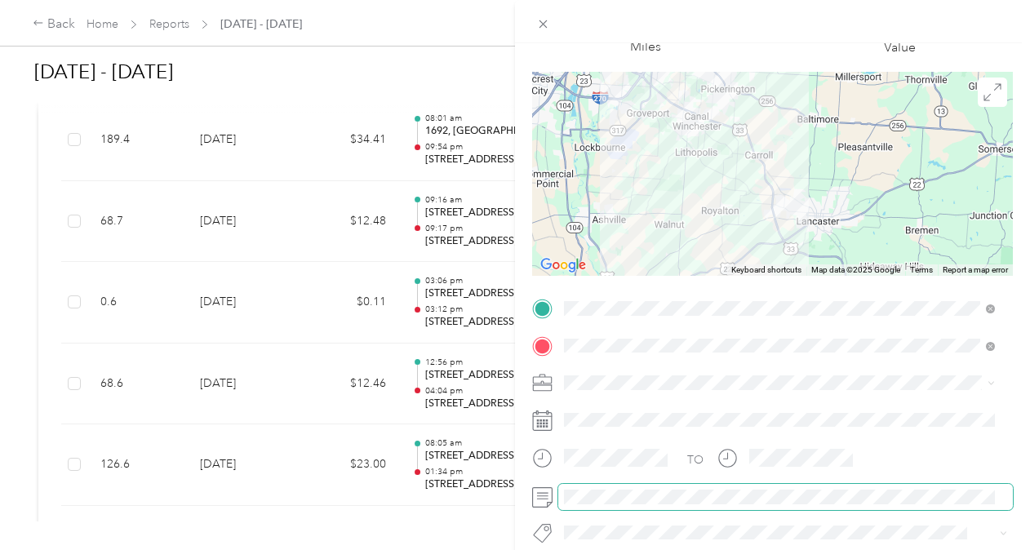
scroll to position [0, 0]
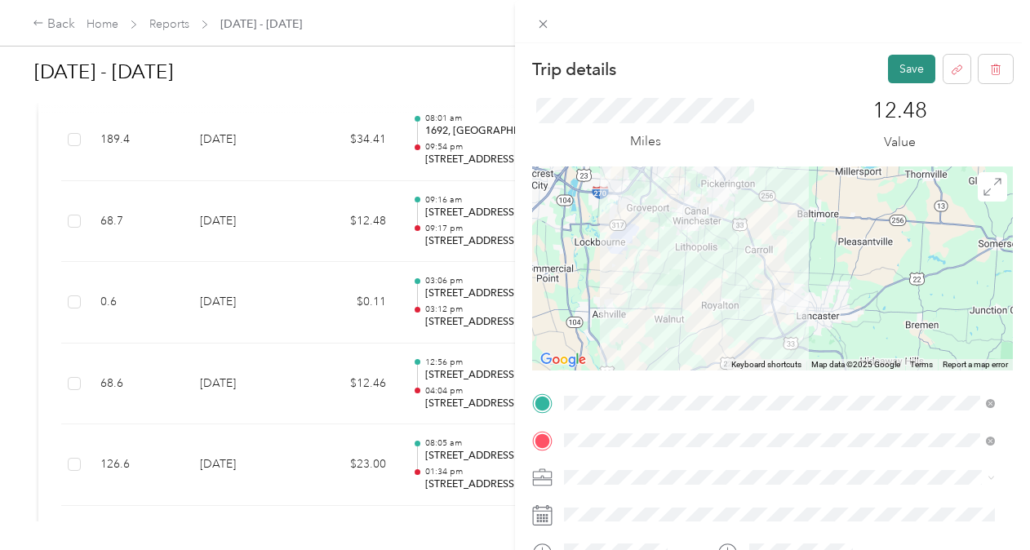
click at [898, 65] on button "Save" at bounding box center [911, 69] width 47 height 29
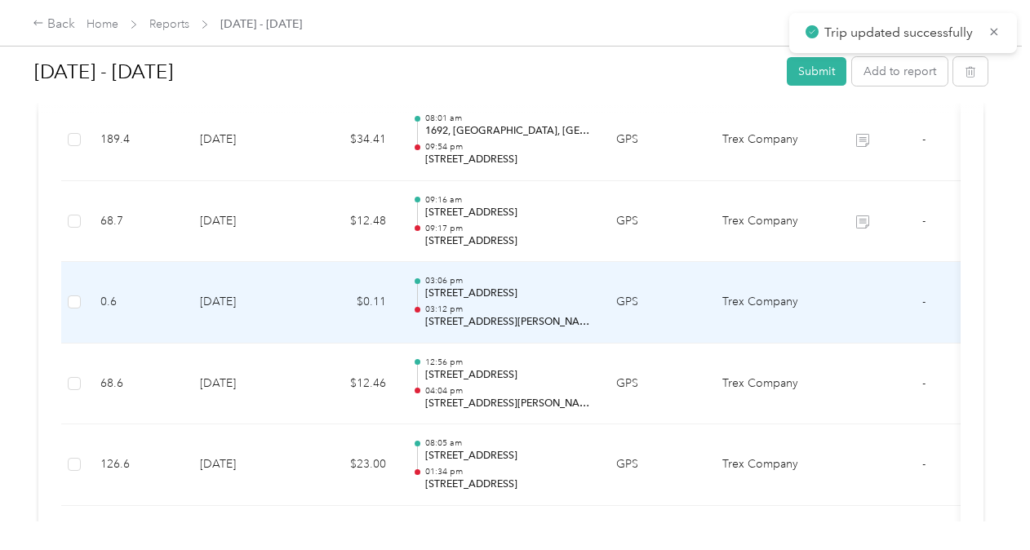
click at [696, 314] on td "GPS" at bounding box center [656, 303] width 106 height 82
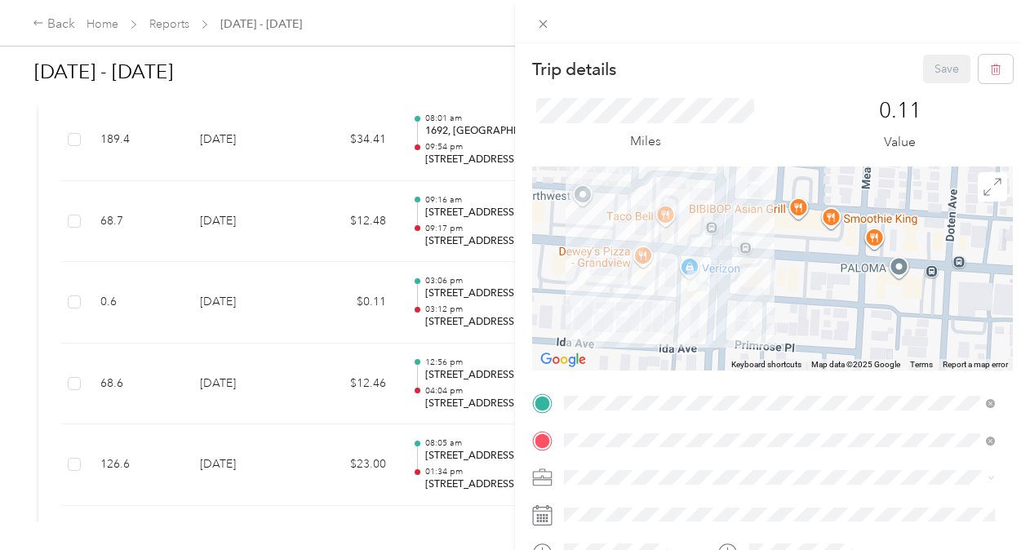
drag, startPoint x: 718, startPoint y: 327, endPoint x: 761, endPoint y: 263, distance: 76.5
click at [761, 263] on div at bounding box center [772, 269] width 481 height 204
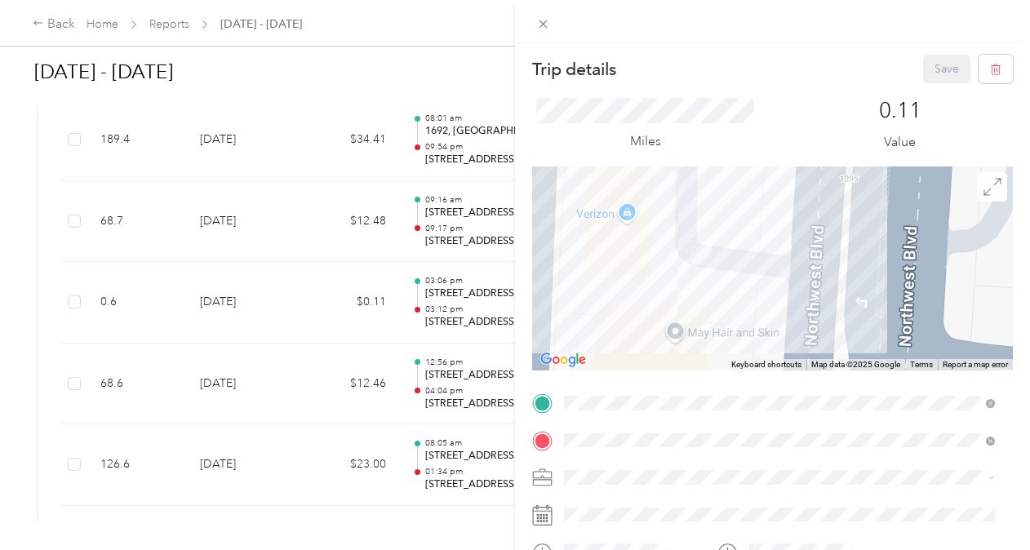
drag, startPoint x: 691, startPoint y: 285, endPoint x: 905, endPoint y: 243, distance: 218.7
click at [905, 243] on div at bounding box center [772, 269] width 481 height 204
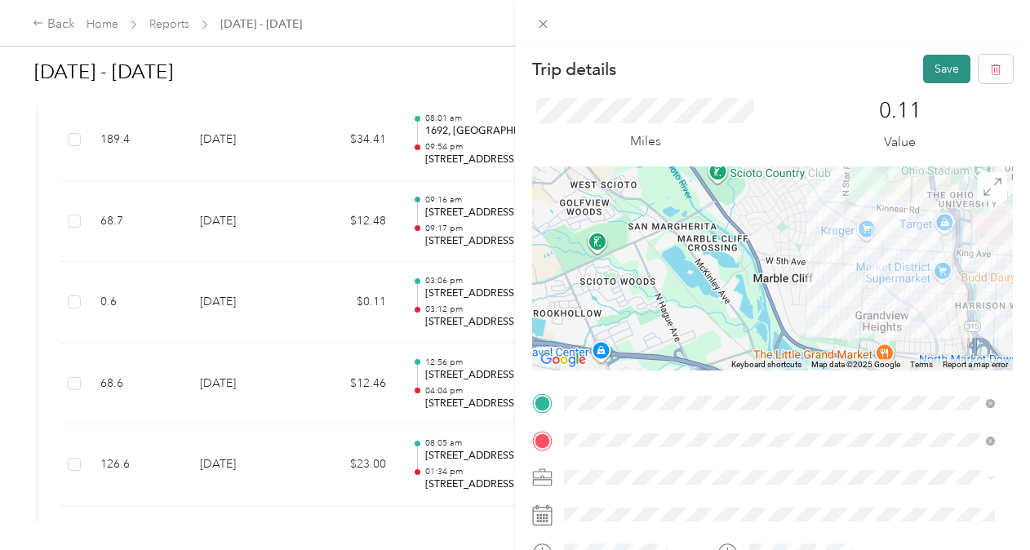
click at [936, 67] on button "Save" at bounding box center [946, 69] width 47 height 29
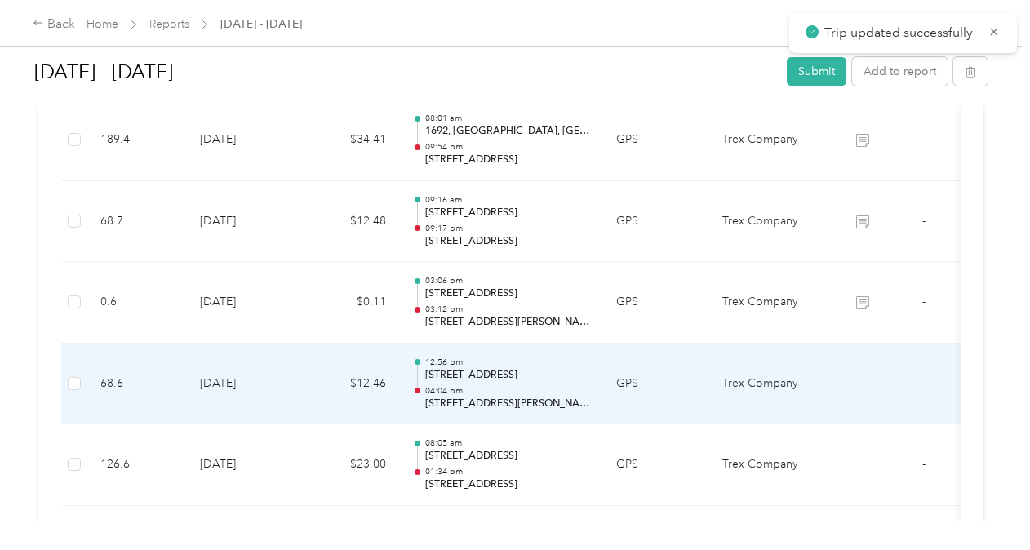
click at [661, 391] on td "GPS" at bounding box center [656, 385] width 106 height 82
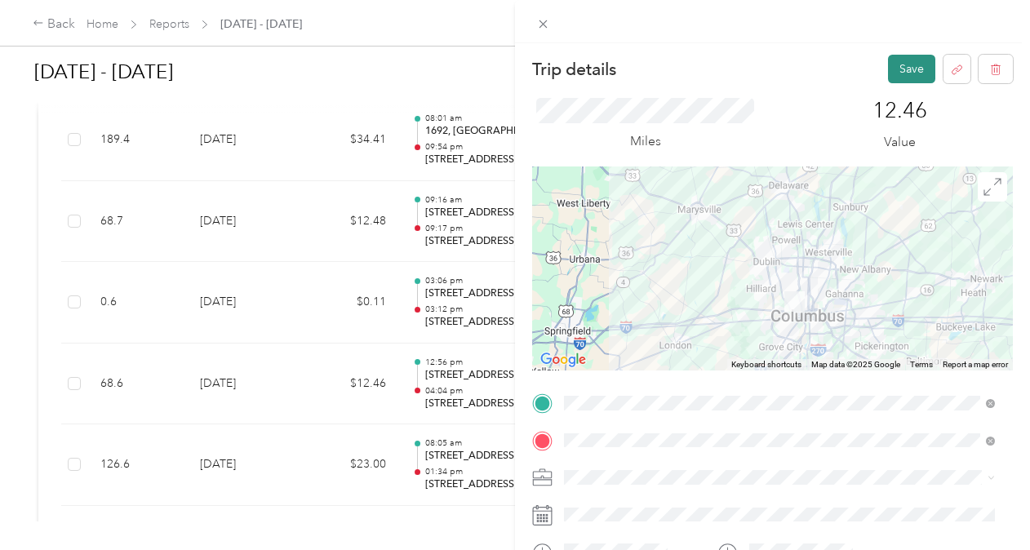
click at [888, 76] on button "Save" at bounding box center [911, 69] width 47 height 29
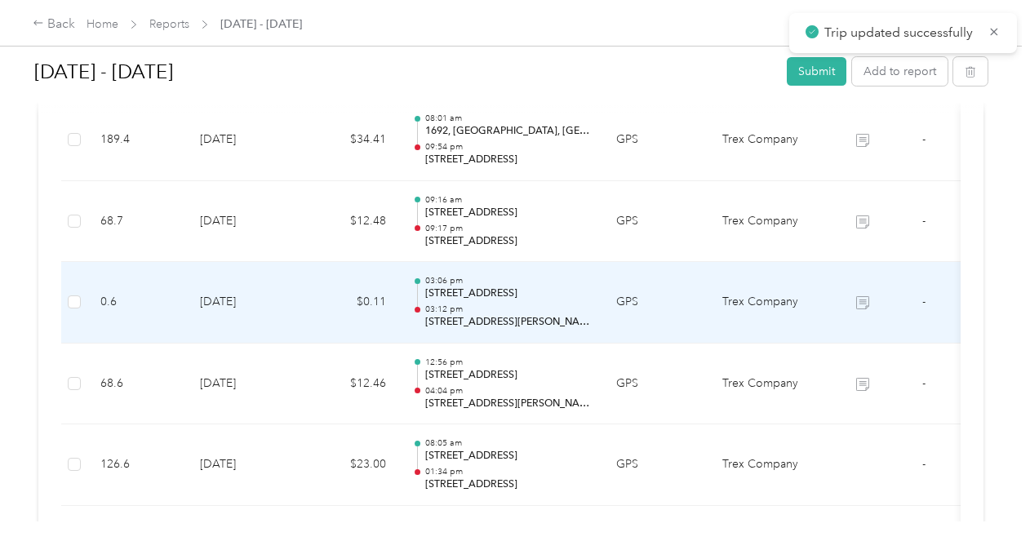
scroll to position [1672, 0]
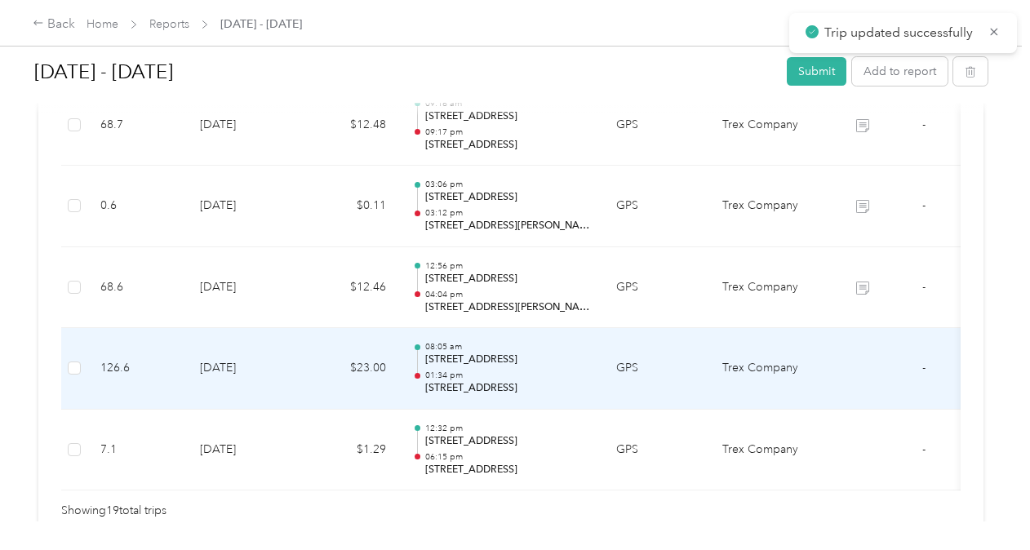
click at [689, 374] on td "GPS" at bounding box center [656, 369] width 106 height 82
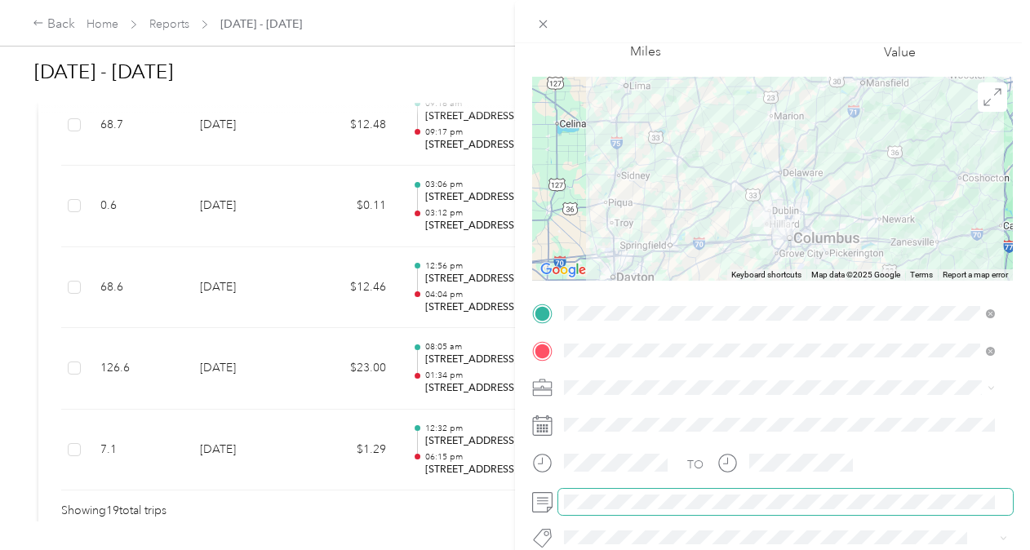
scroll to position [0, 0]
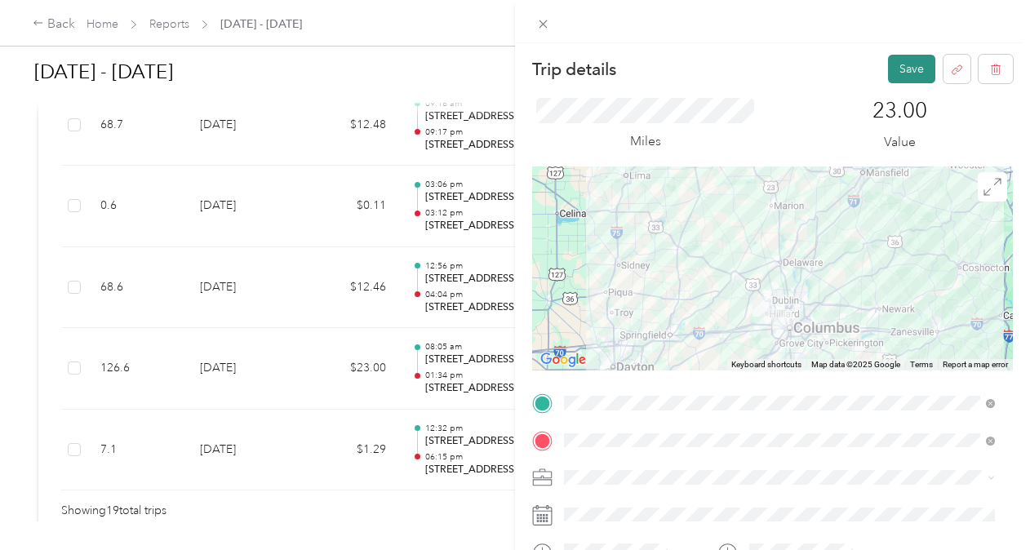
click at [891, 73] on button "Save" at bounding box center [911, 69] width 47 height 29
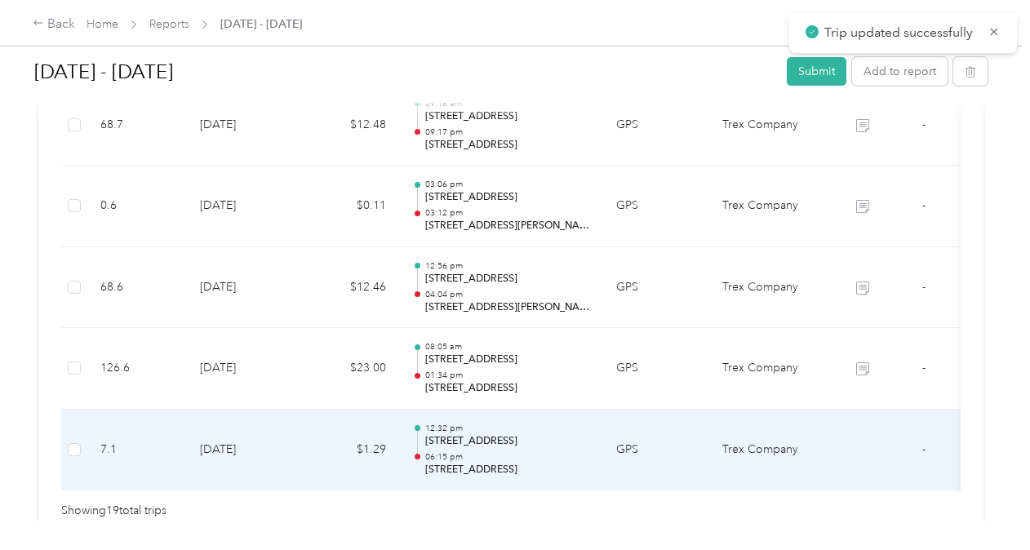
click at [675, 431] on td "GPS" at bounding box center [656, 451] width 106 height 82
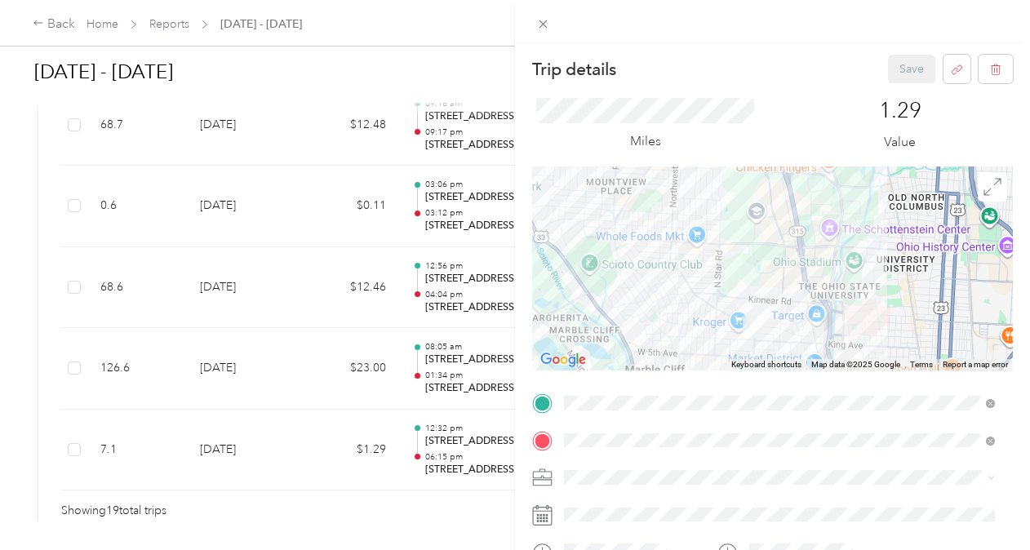
drag, startPoint x: 771, startPoint y: 219, endPoint x: 700, endPoint y: 142, distance: 104.0
click at [700, 142] on div "Trip details Save This trip cannot be edited because it is either under review,…" at bounding box center [772, 438] width 481 height 767
click at [898, 72] on button "Save" at bounding box center [911, 69] width 47 height 29
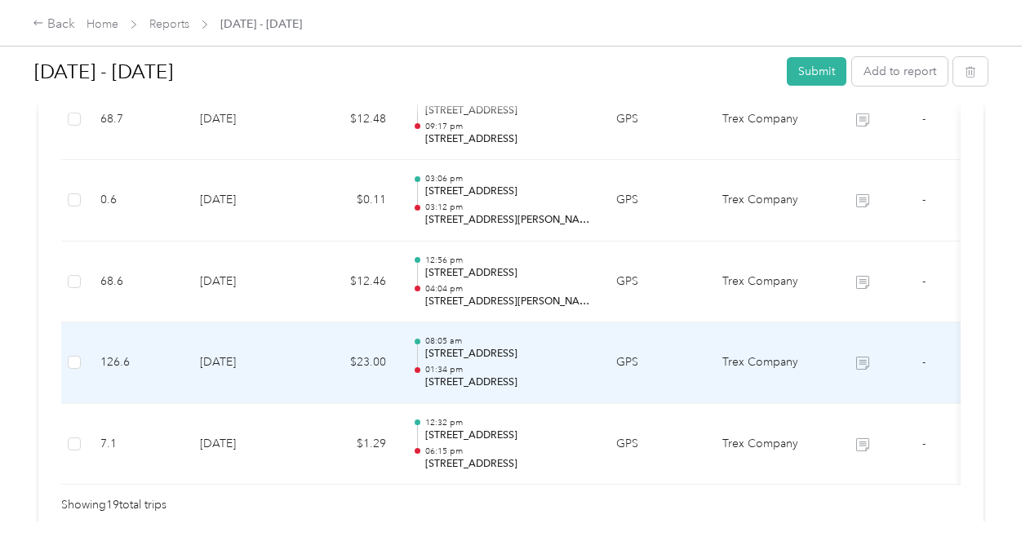
scroll to position [1677, 0]
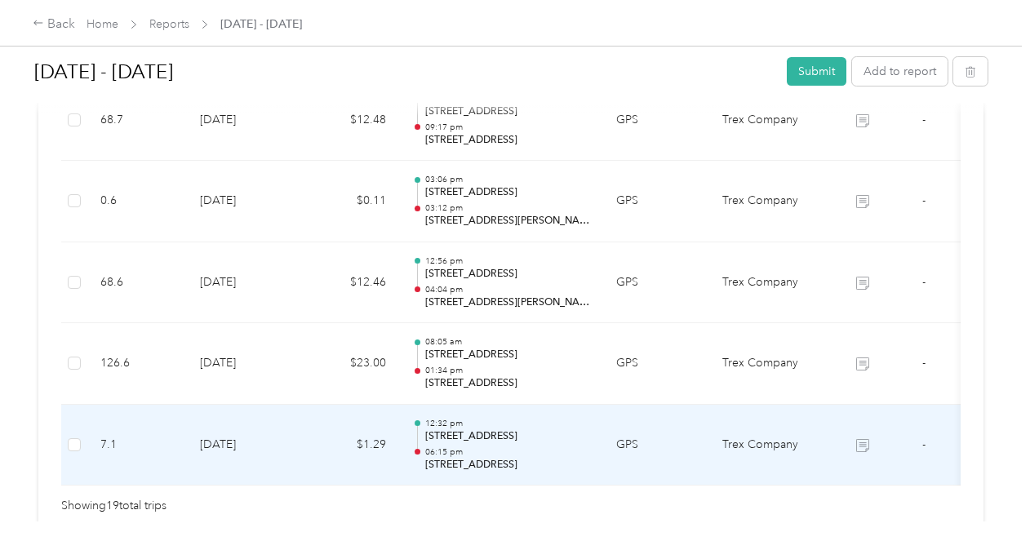
click at [749, 427] on td "Trex Company" at bounding box center [770, 446] width 122 height 82
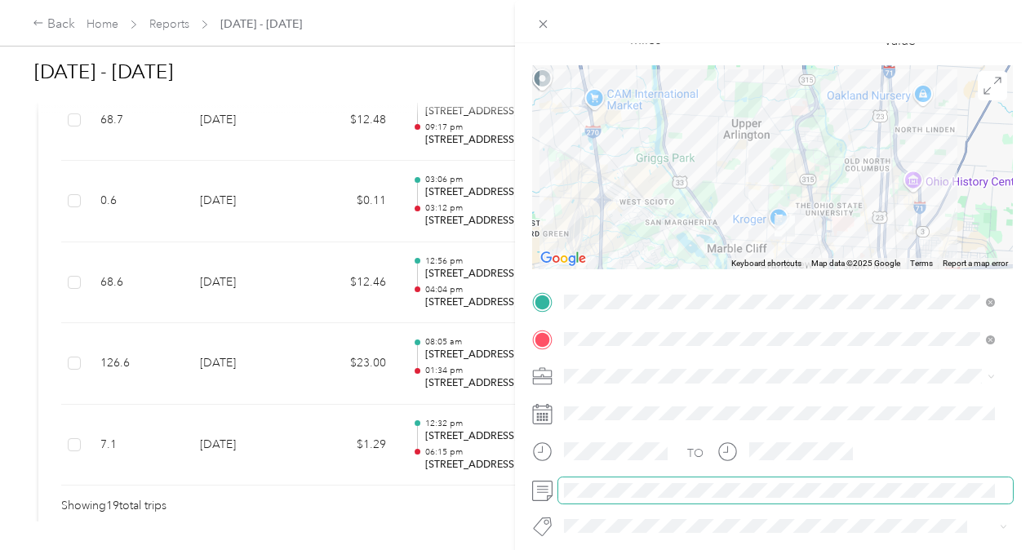
scroll to position [0, 0]
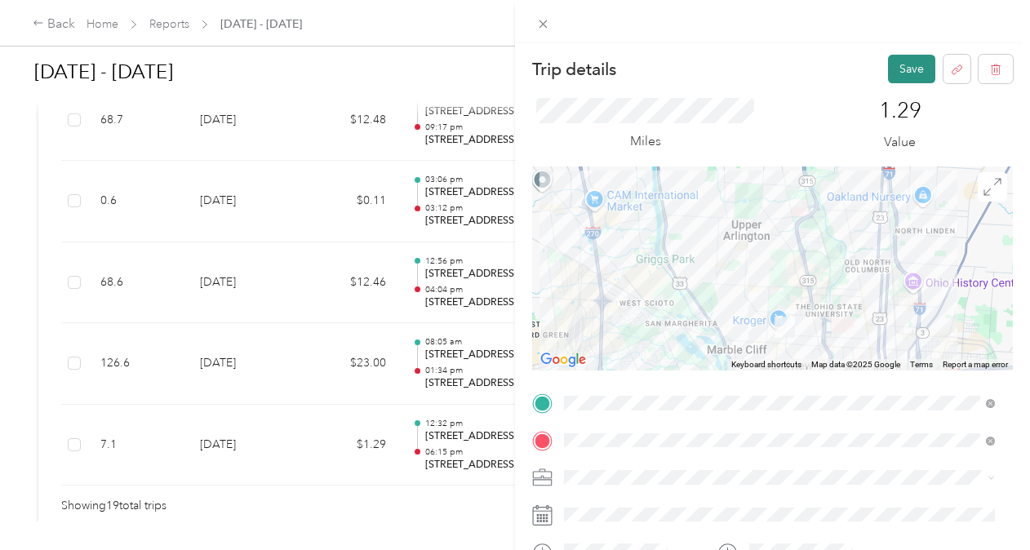
click at [906, 65] on button "Save" at bounding box center [911, 69] width 47 height 29
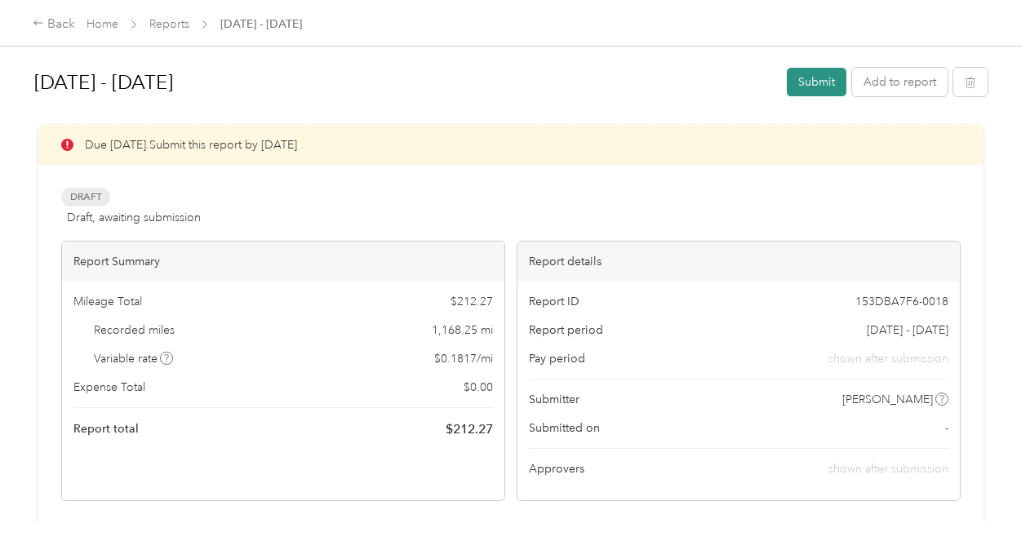
click at [810, 81] on button "Submit" at bounding box center [817, 82] width 60 height 29
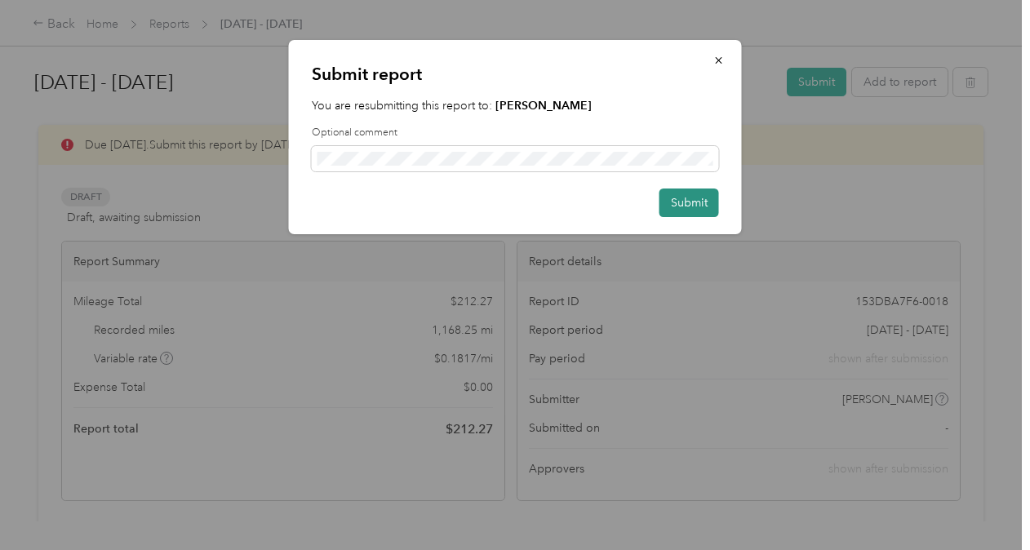
click at [676, 203] on button "Submit" at bounding box center [690, 203] width 60 height 29
